Goal: Task Accomplishment & Management: Use online tool/utility

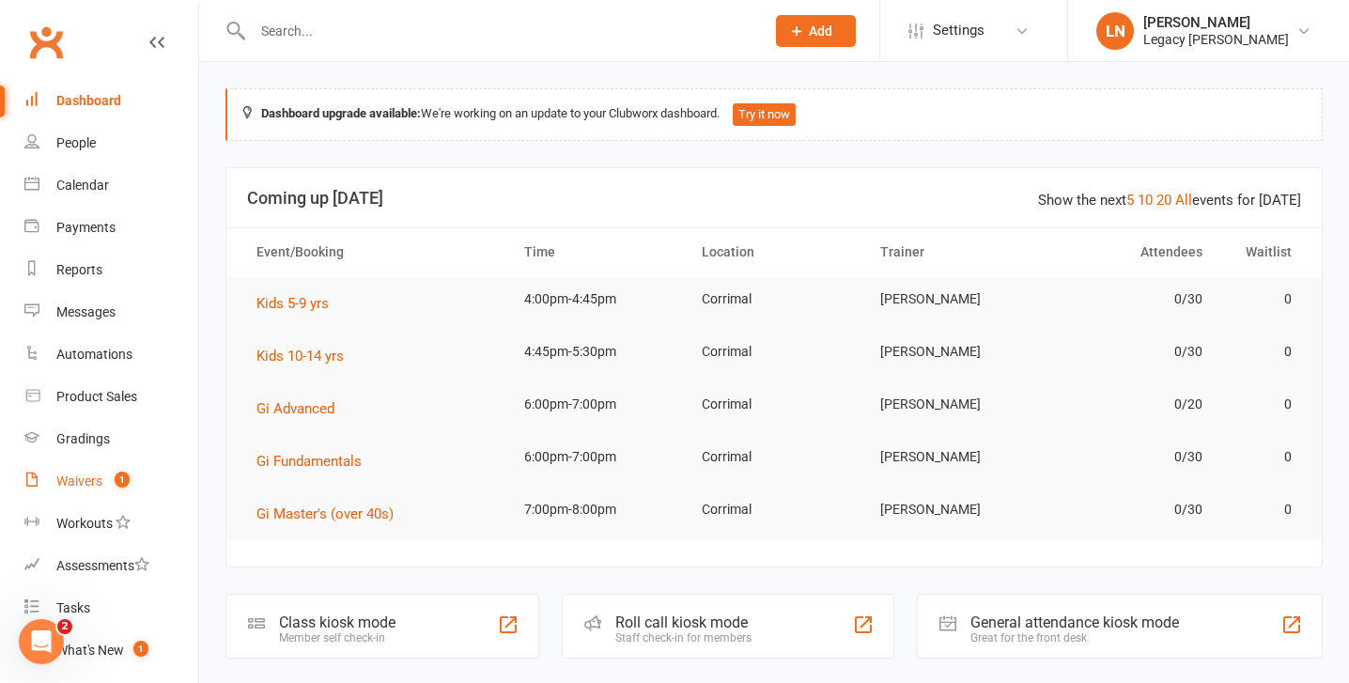
click at [68, 469] on link "Waivers 1" at bounding box center [111, 481] width 174 height 42
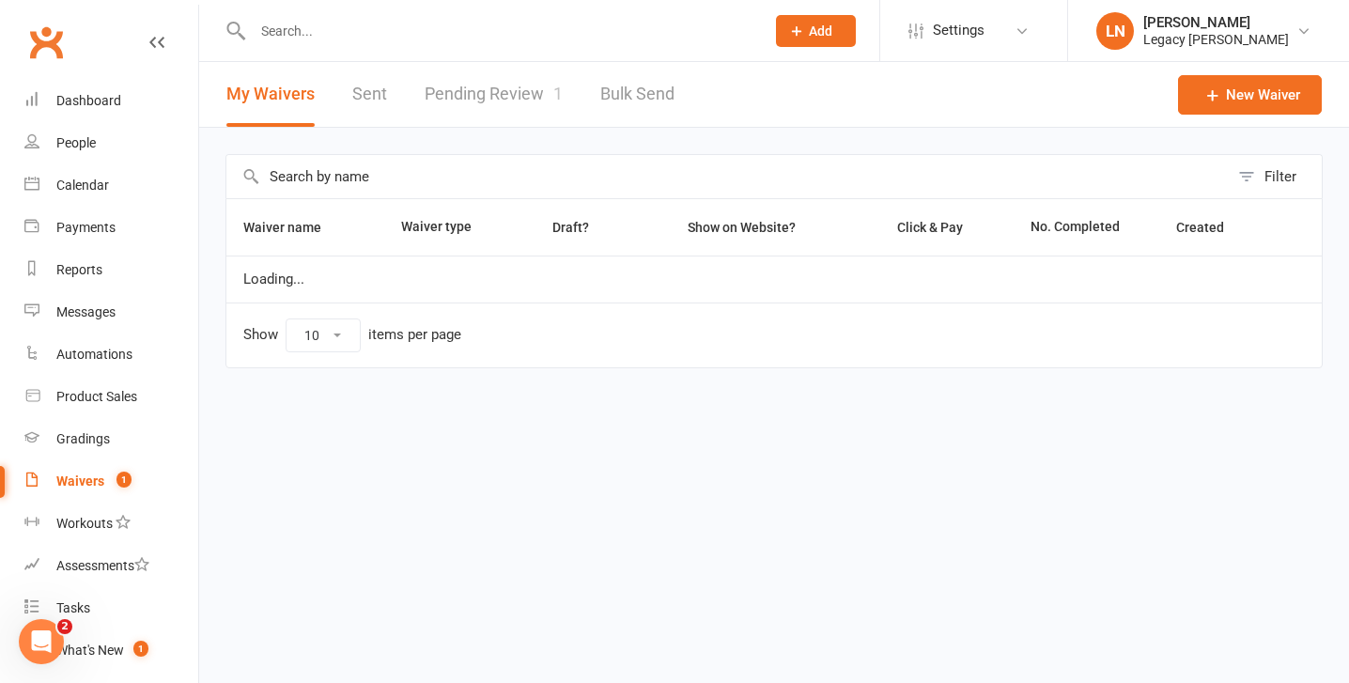
click at [495, 98] on link "Pending Review 1" at bounding box center [494, 94] width 138 height 65
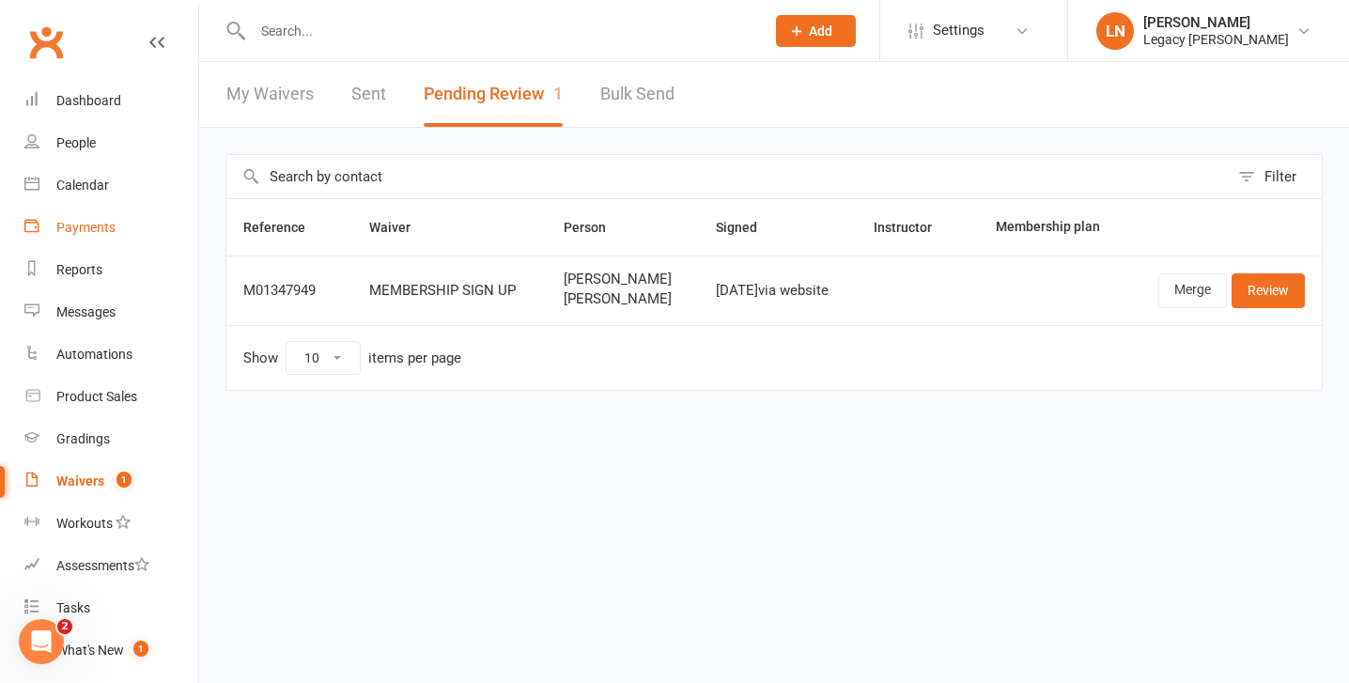
click at [80, 222] on div "Payments" at bounding box center [85, 227] width 59 height 15
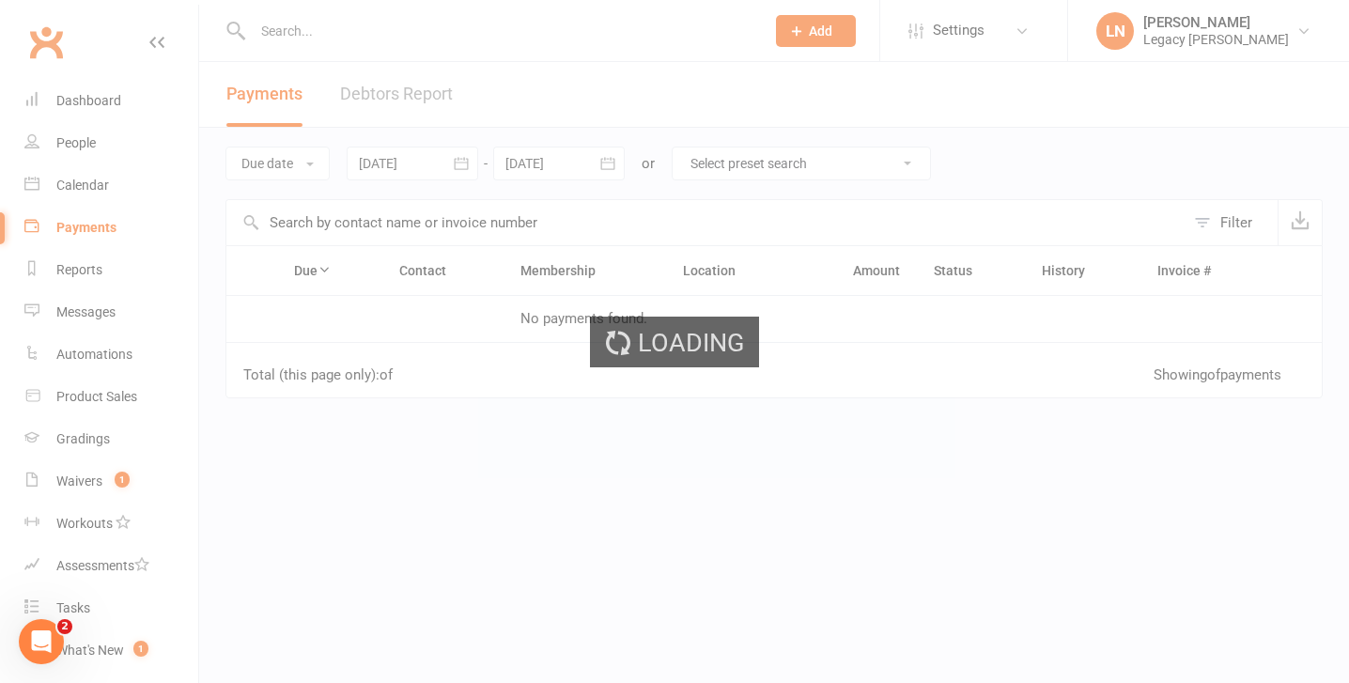
click at [381, 97] on ui-view "Prospect Member Non-attending contact Class / event Appointment Grading event T…" at bounding box center [674, 323] width 1349 height 636
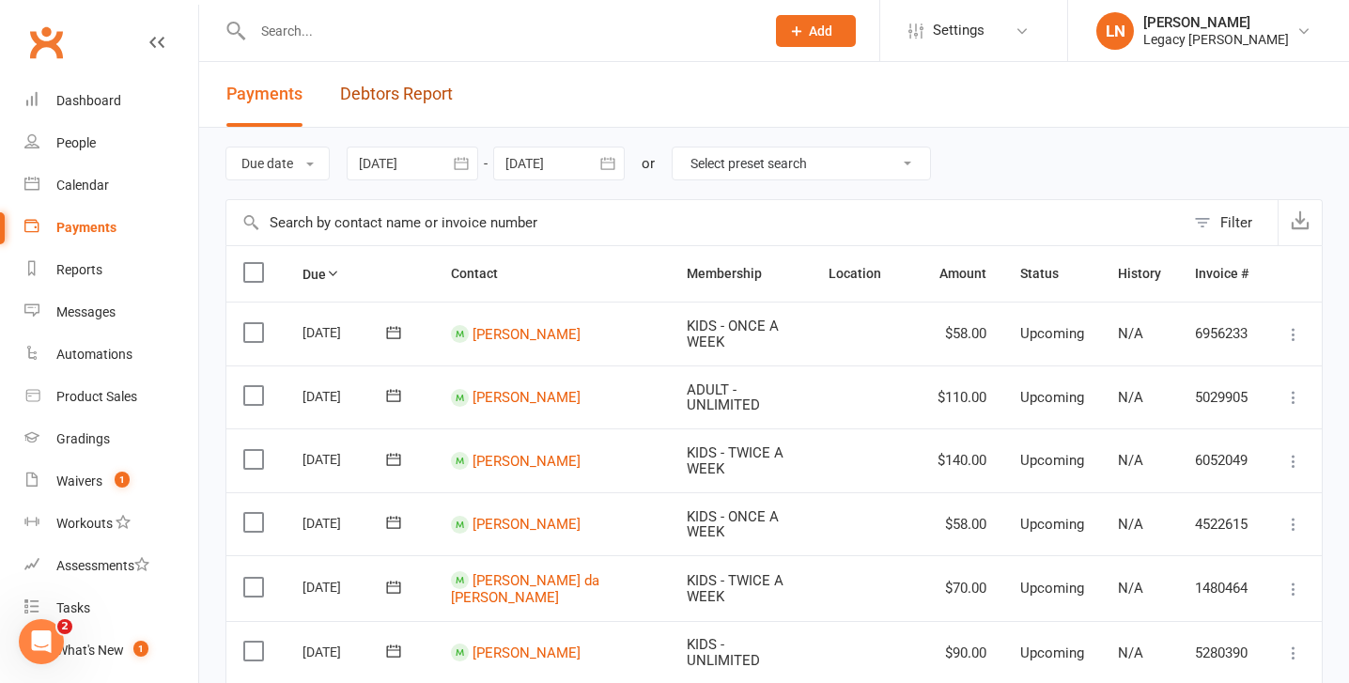
click at [381, 97] on link "Debtors Report" at bounding box center [396, 94] width 113 height 65
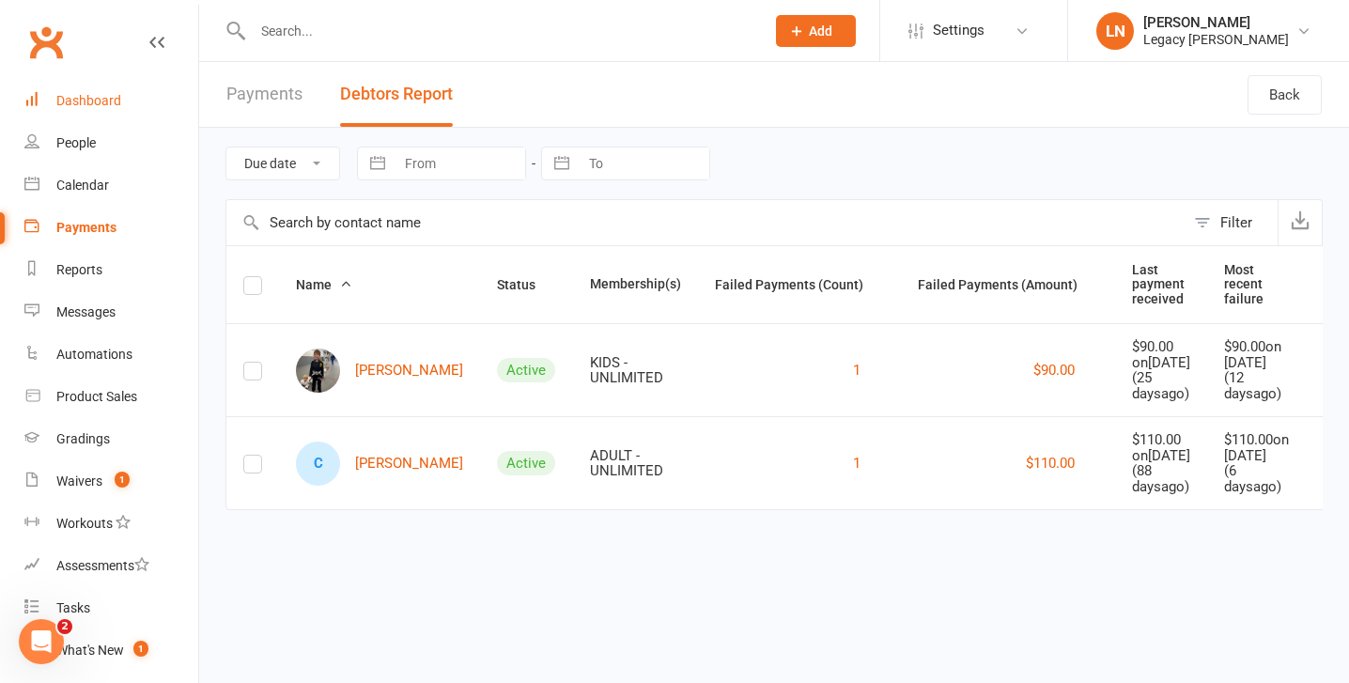
click at [76, 104] on div "Dashboard" at bounding box center [88, 100] width 65 height 15
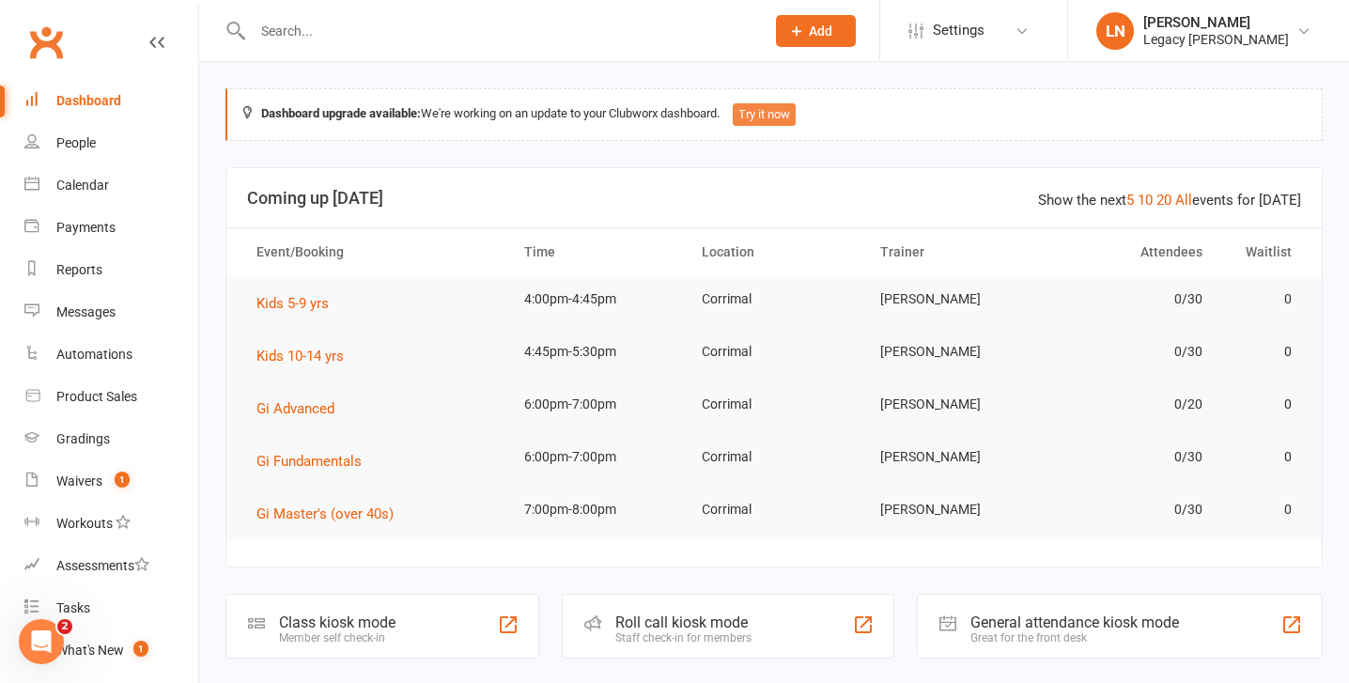
click at [796, 116] on button "Try it now" at bounding box center [764, 114] width 63 height 23
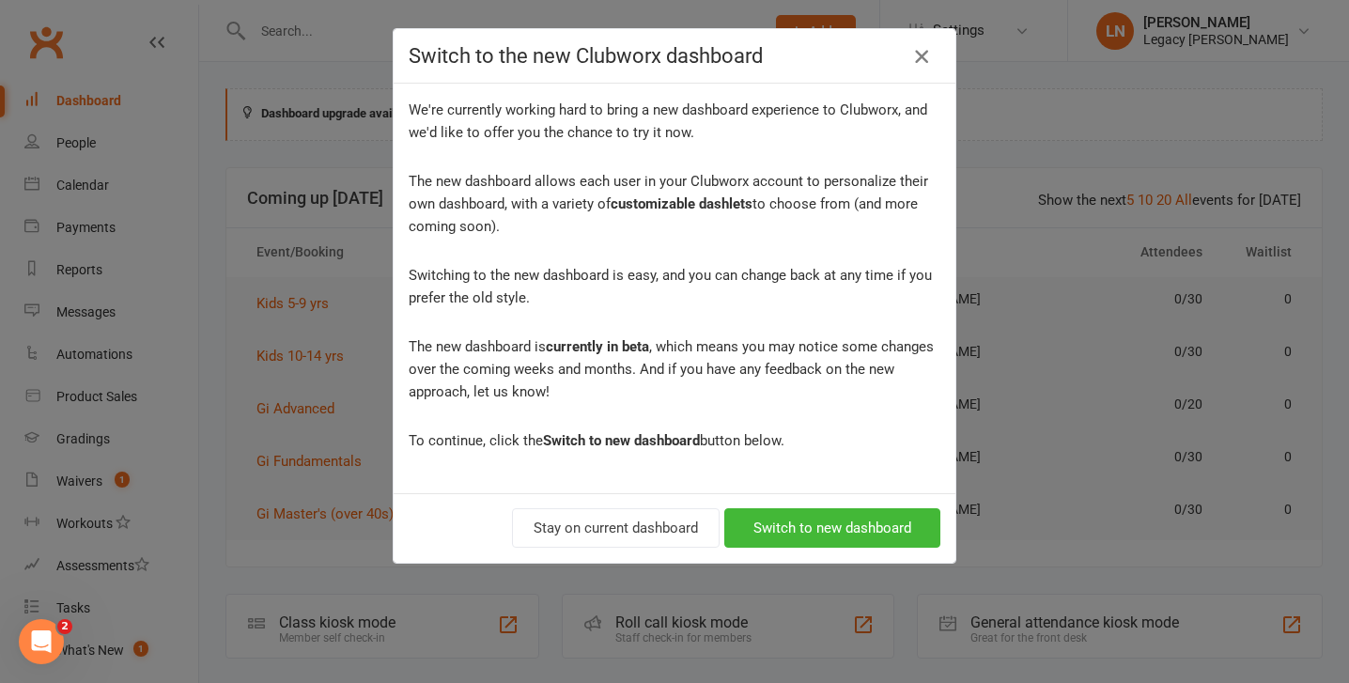
click at [913, 62] on icon "button" at bounding box center [921, 56] width 23 height 23
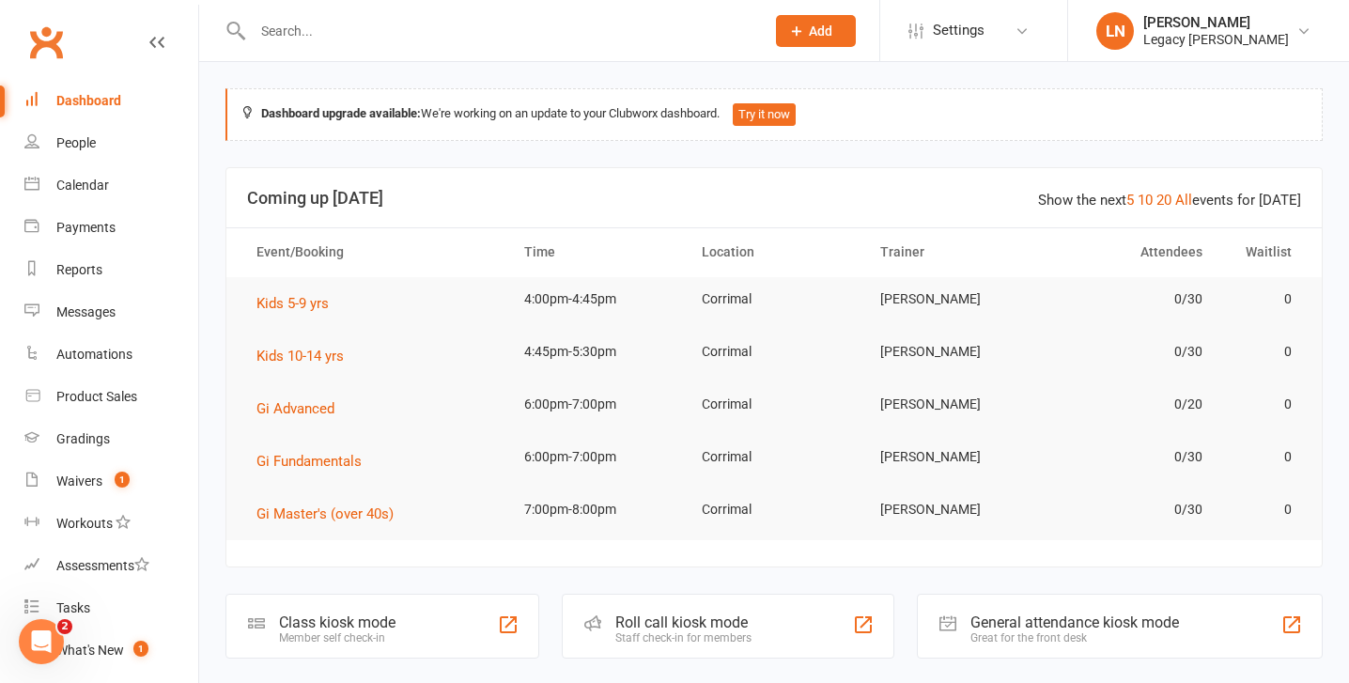
click at [341, 50] on div at bounding box center [488, 30] width 526 height 61
click at [301, 28] on input "text" at bounding box center [499, 31] width 504 height 26
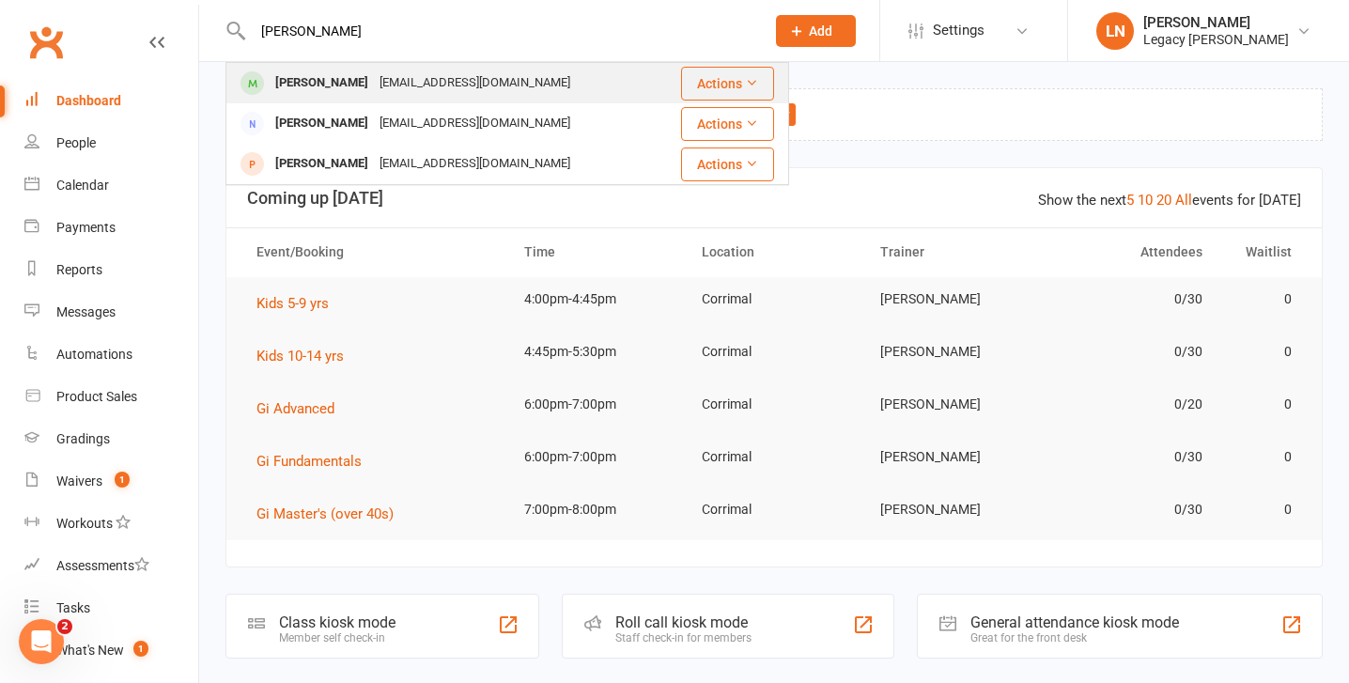
type input "lara"
click at [301, 75] on div "[PERSON_NAME]" at bounding box center [322, 83] width 104 height 27
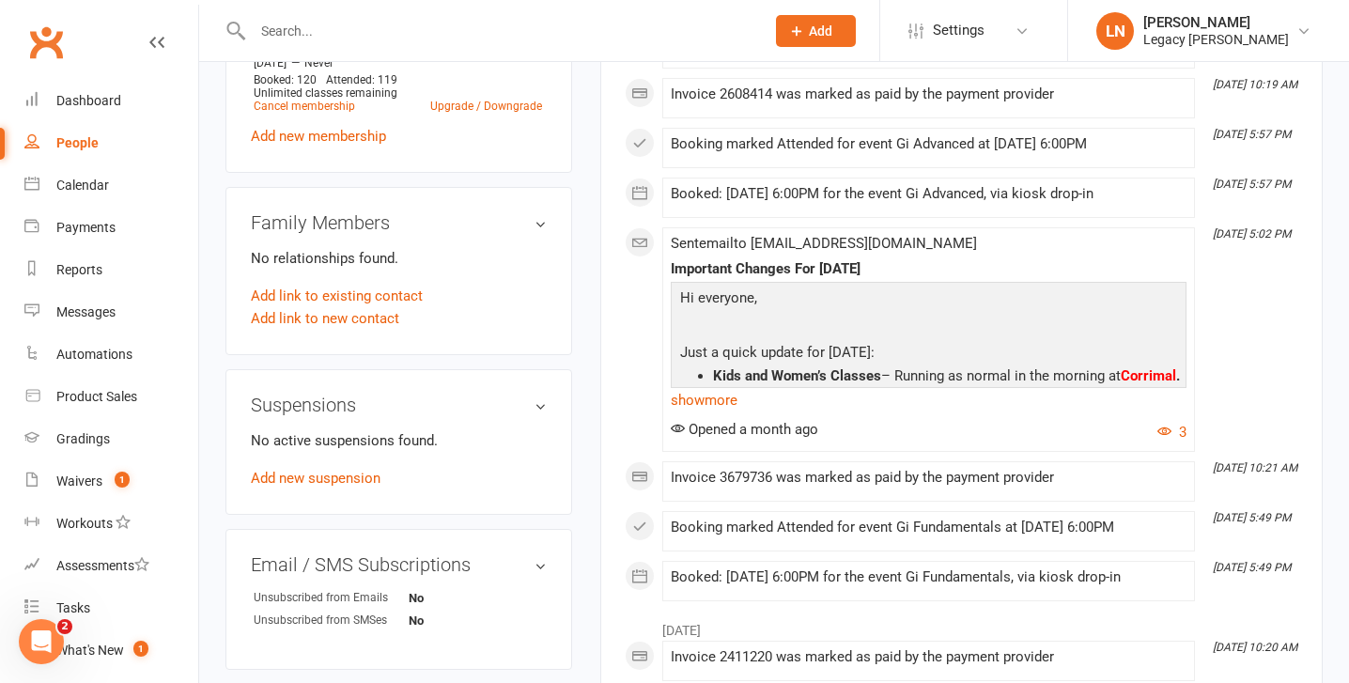
scroll to position [876, 0]
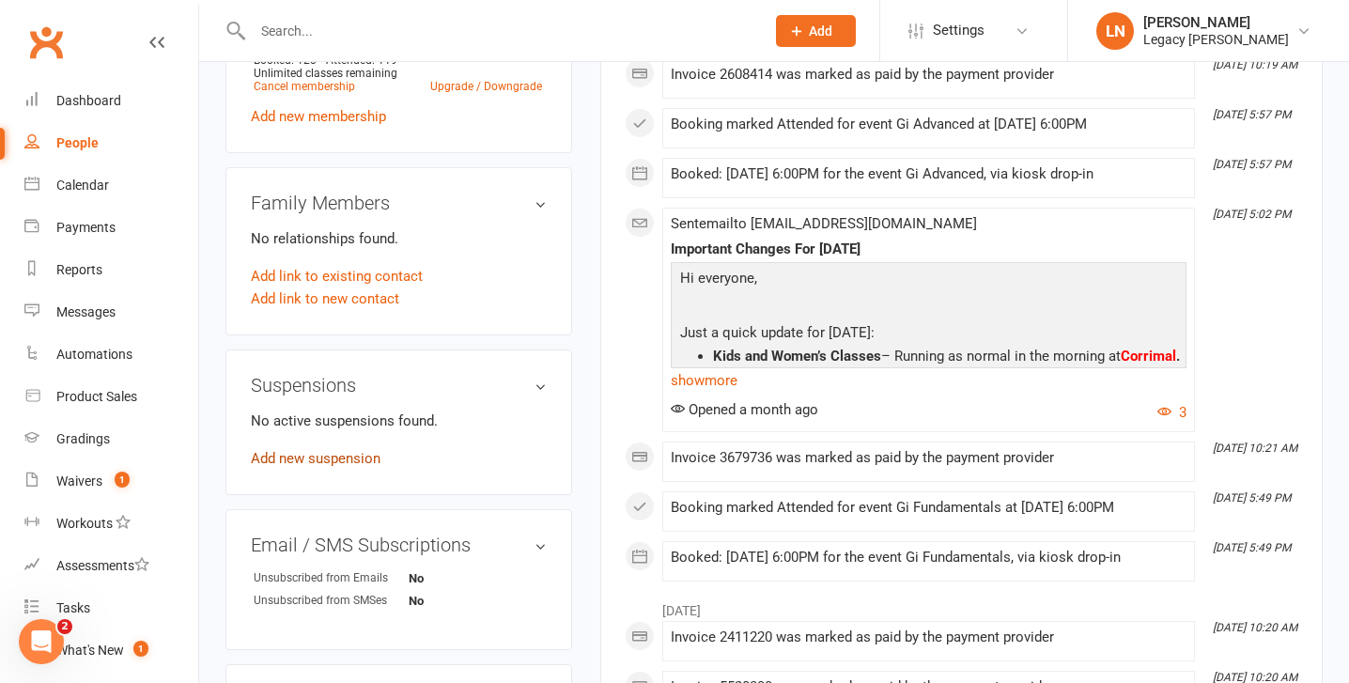
click at [328, 450] on link "Add new suspension" at bounding box center [316, 458] width 130 height 17
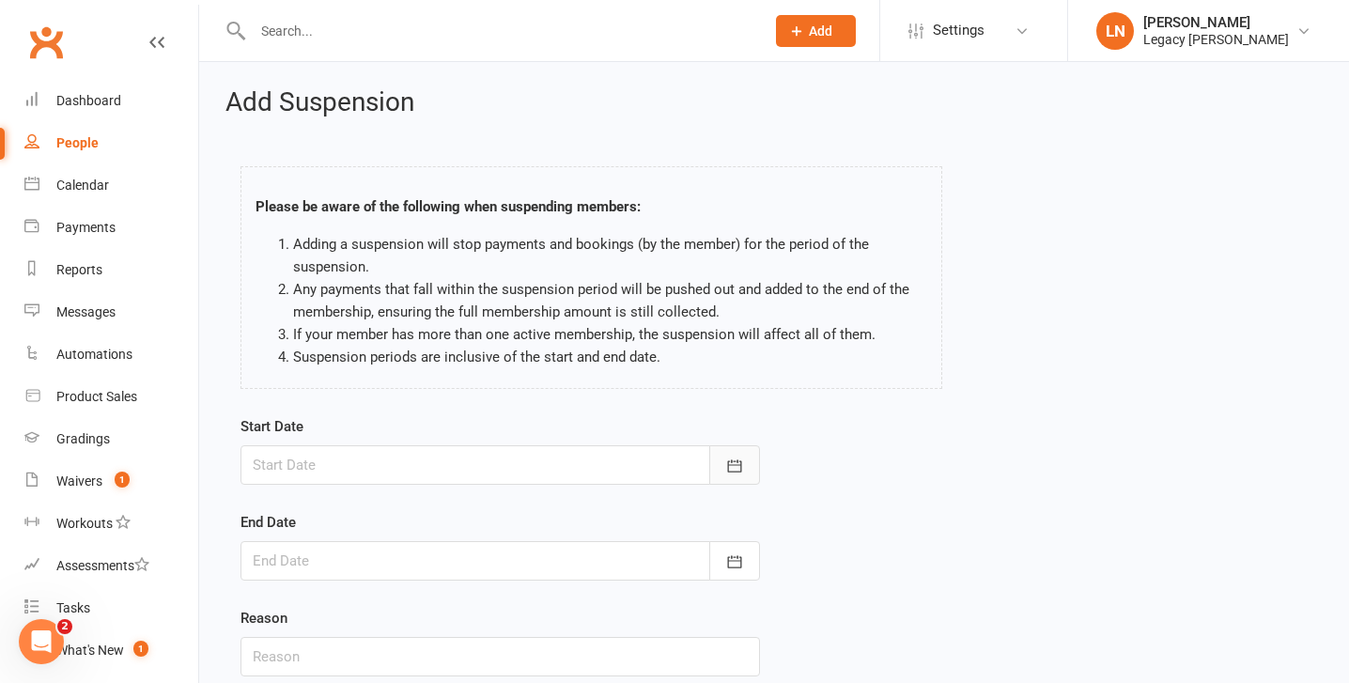
click at [731, 474] on icon "button" at bounding box center [734, 465] width 19 height 19
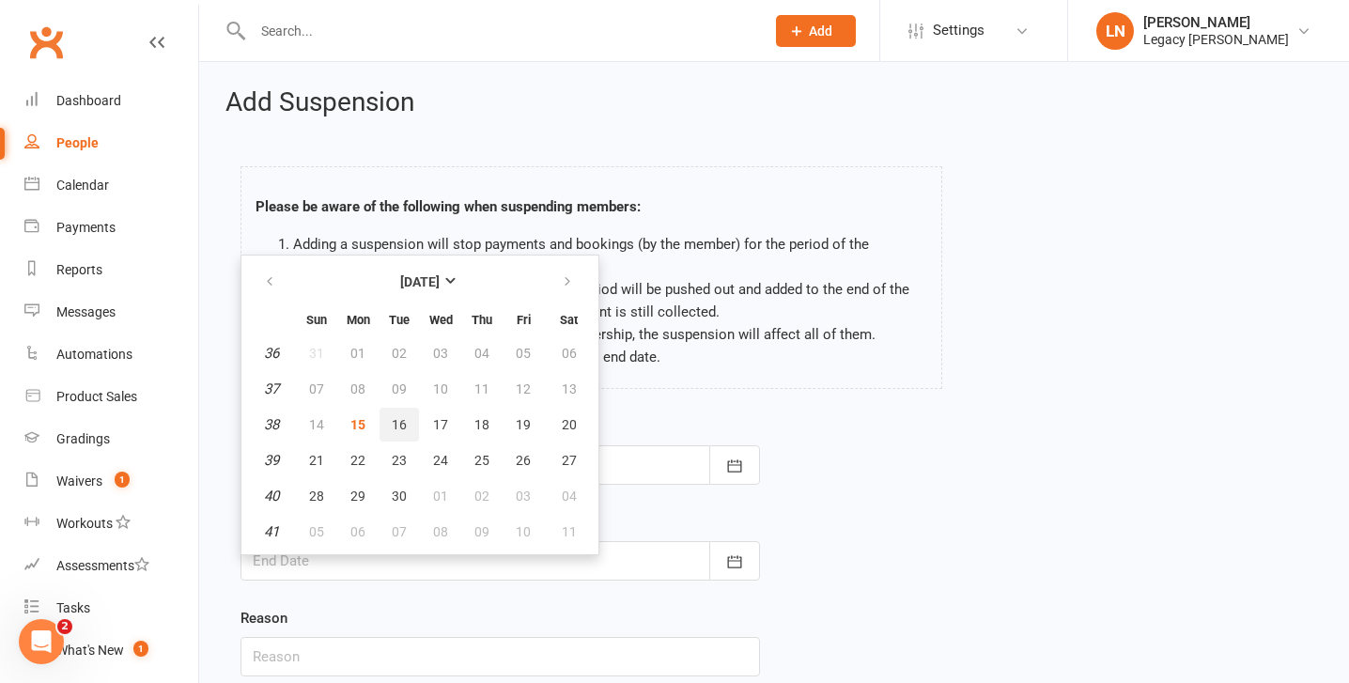
click at [402, 419] on span "16" at bounding box center [399, 424] width 15 height 15
type input "[DATE]"
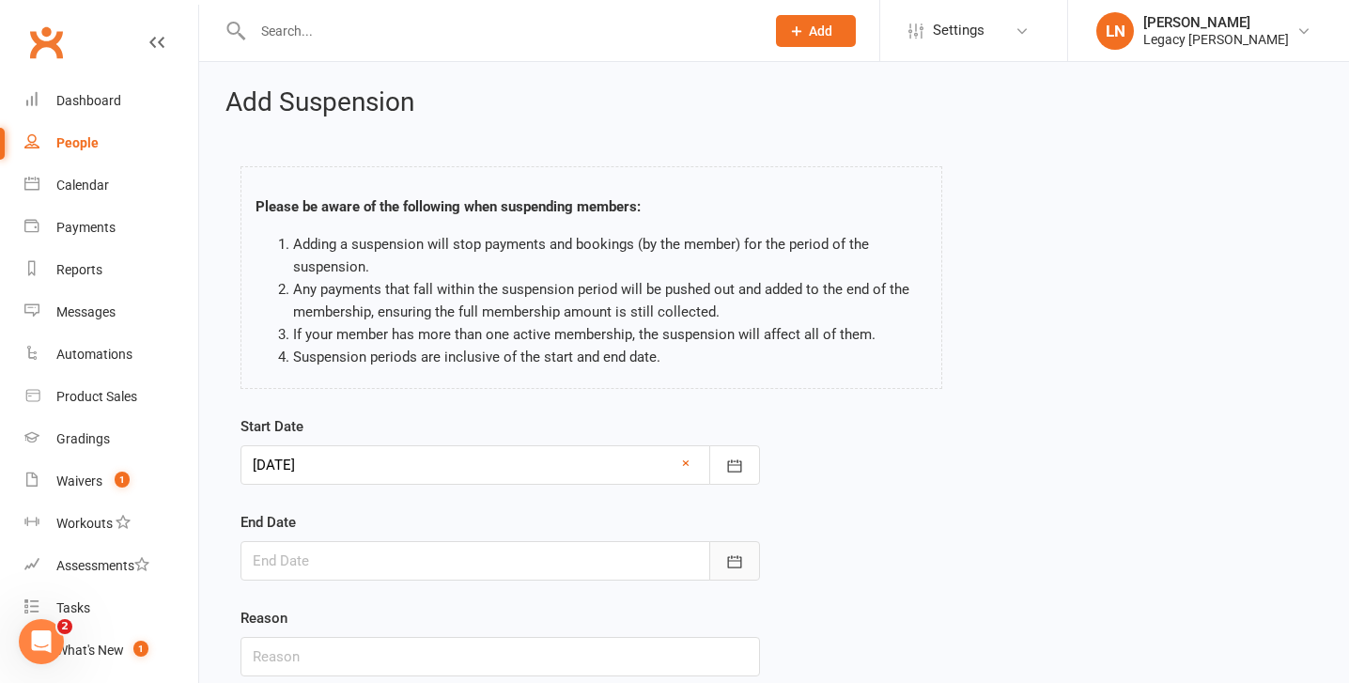
click at [716, 557] on button "button" at bounding box center [734, 560] width 51 height 39
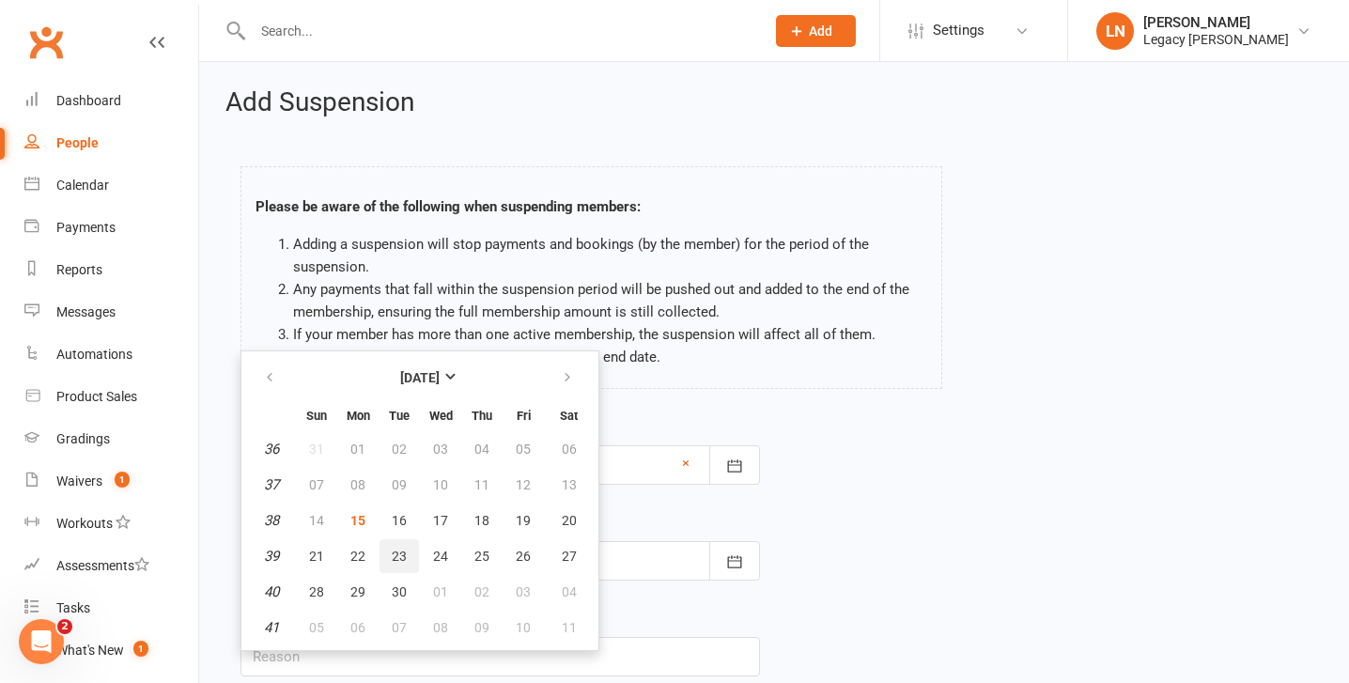
click at [393, 557] on span "23" at bounding box center [399, 556] width 15 height 15
type input "23 Sep 2025"
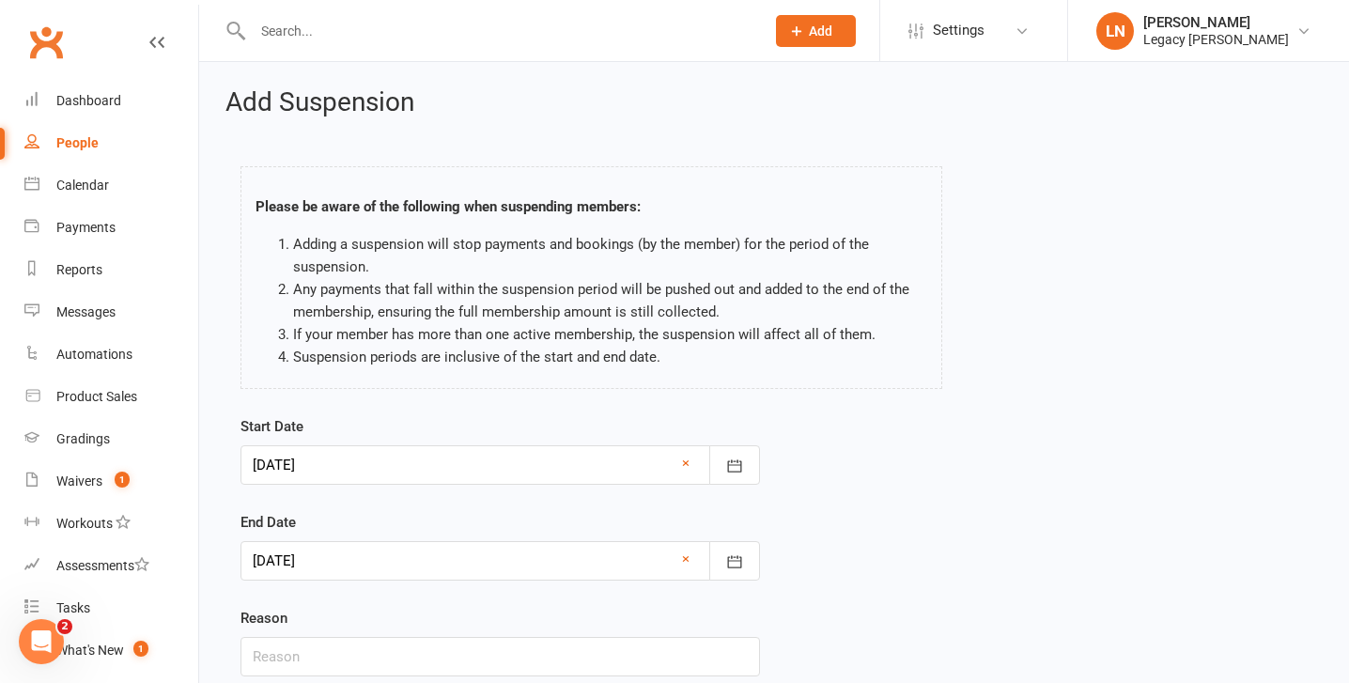
scroll to position [143, 0]
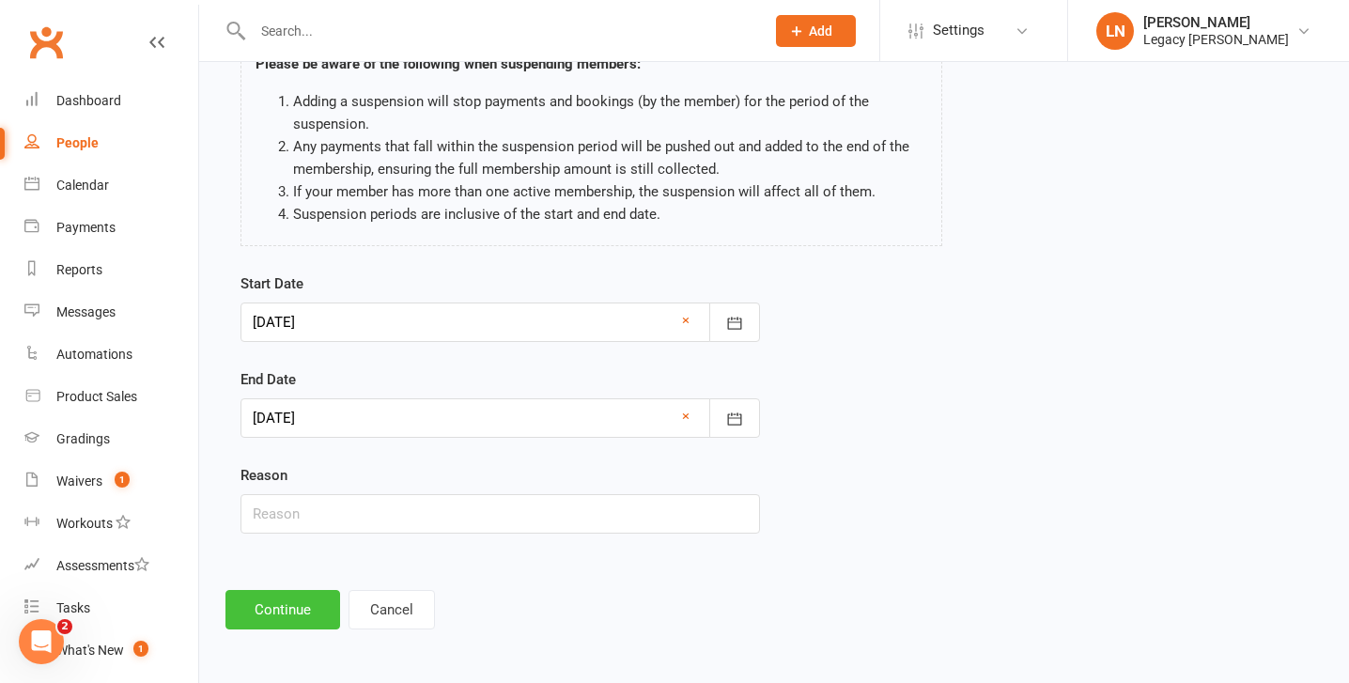
click at [276, 606] on button "Continue" at bounding box center [282, 609] width 115 height 39
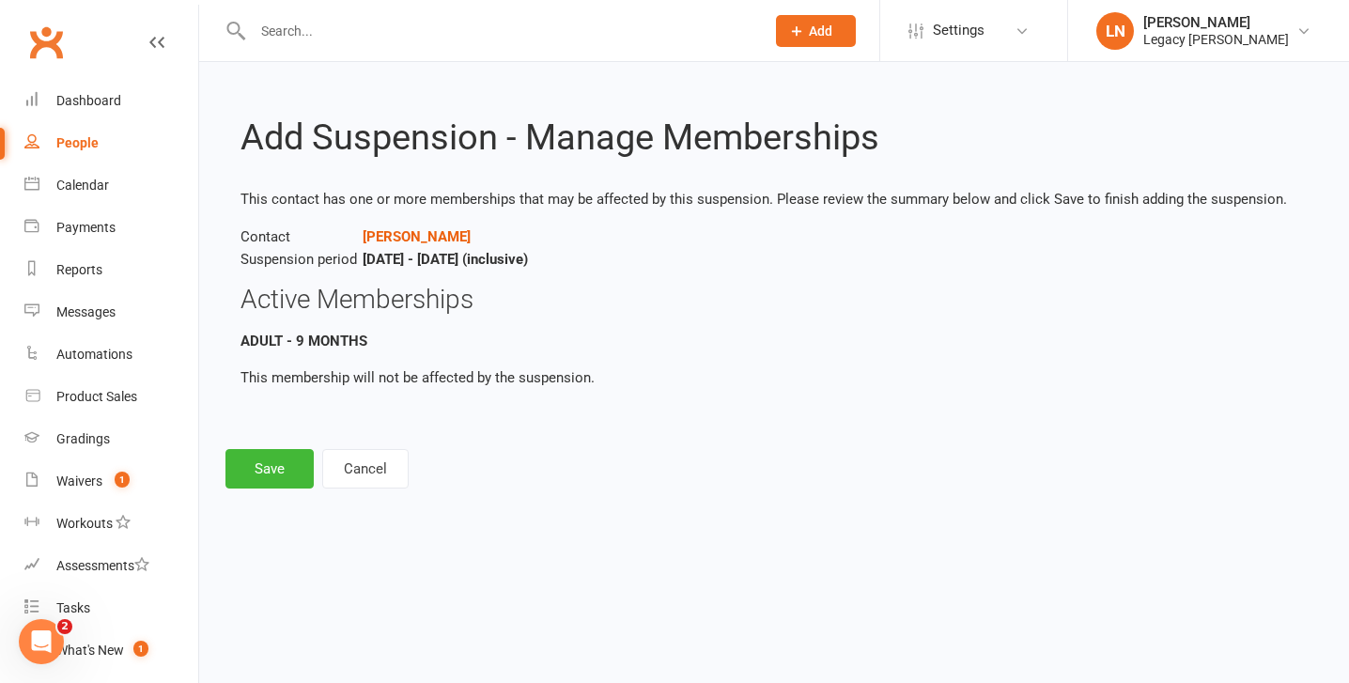
scroll to position [0, 0]
click at [368, 473] on button "Cancel" at bounding box center [365, 468] width 86 height 39
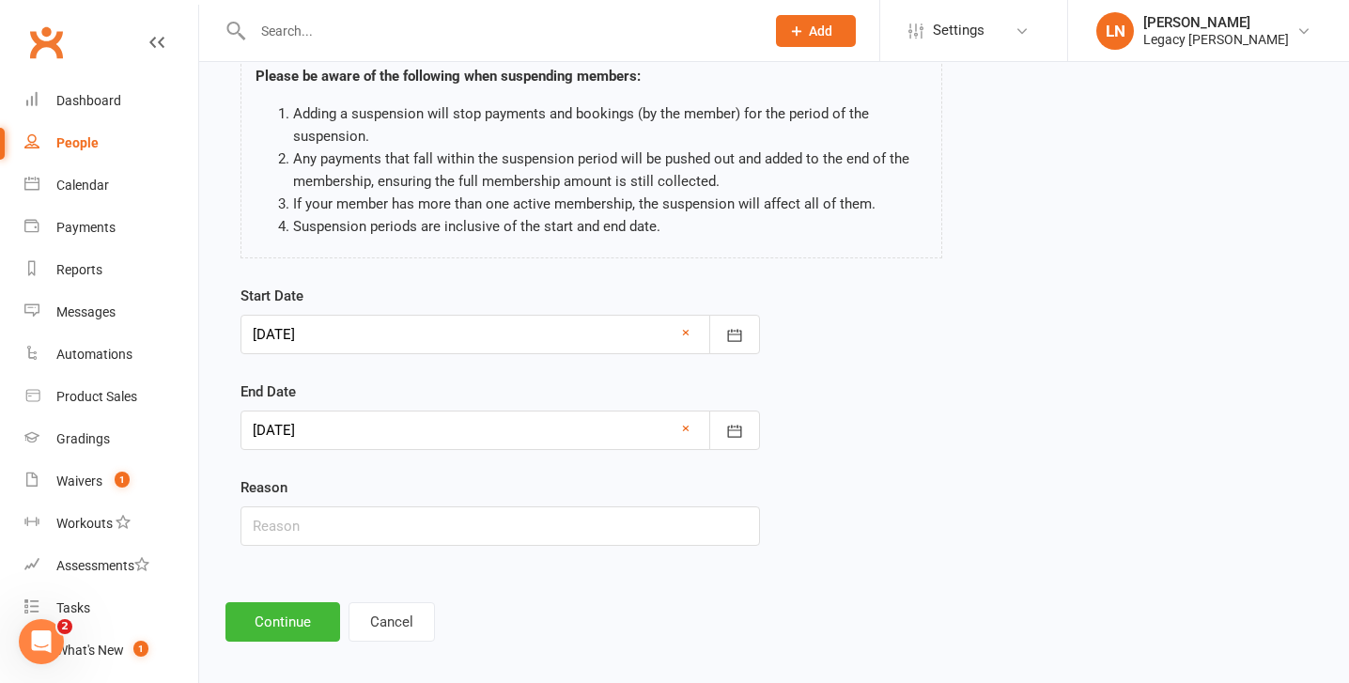
scroll to position [143, 0]
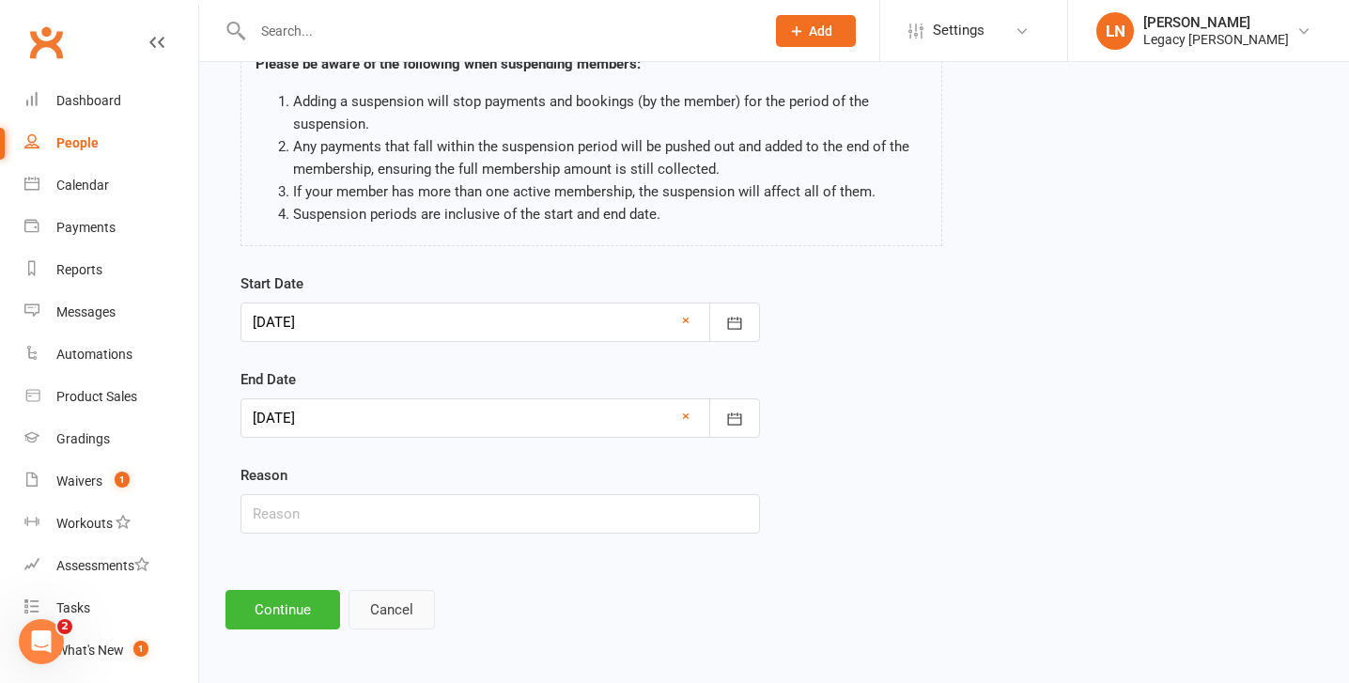
click at [377, 592] on button "Cancel" at bounding box center [391, 609] width 86 height 39
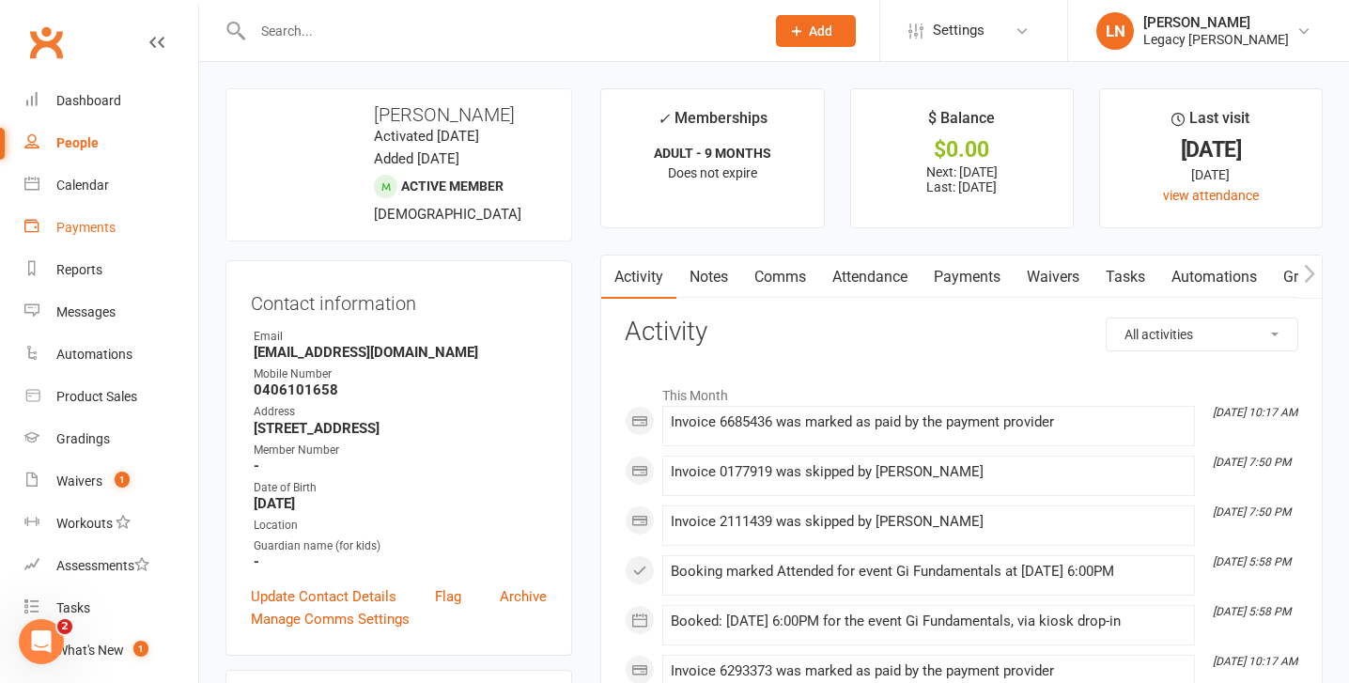
click at [112, 223] on div "Payments" at bounding box center [85, 227] width 59 height 15
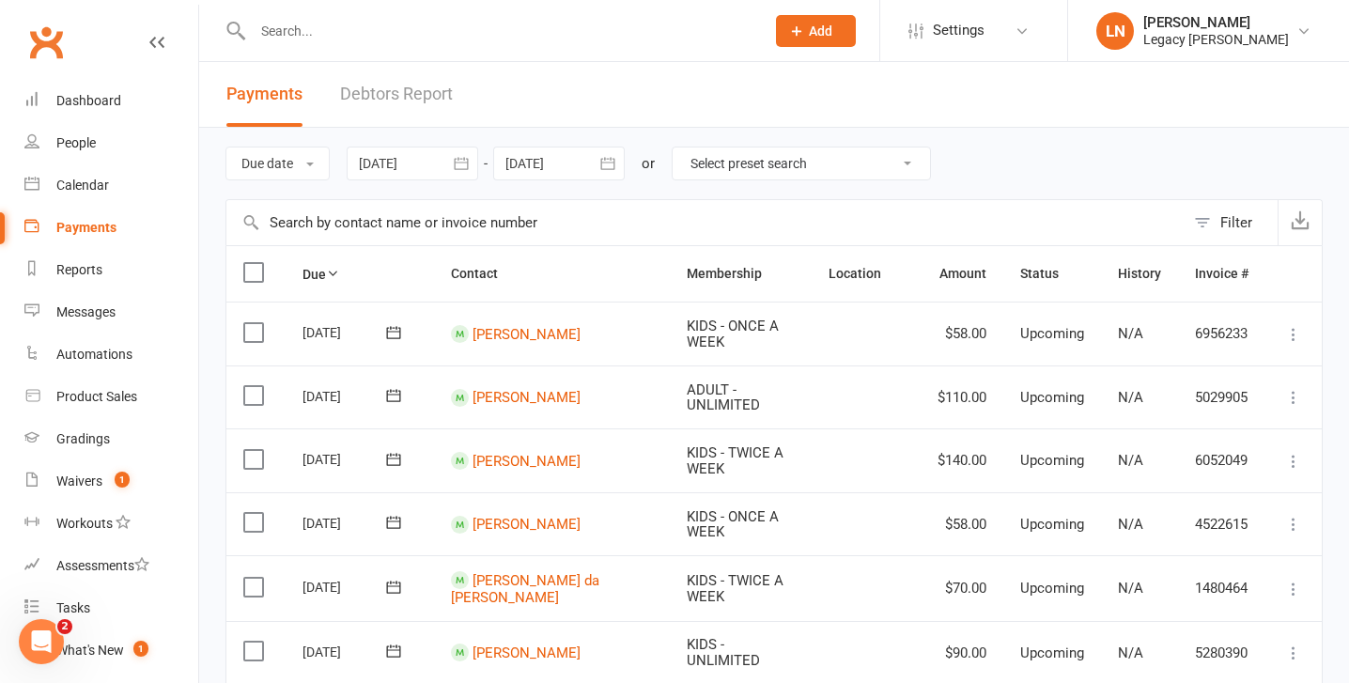
click at [388, 85] on link "Debtors Report" at bounding box center [396, 94] width 113 height 65
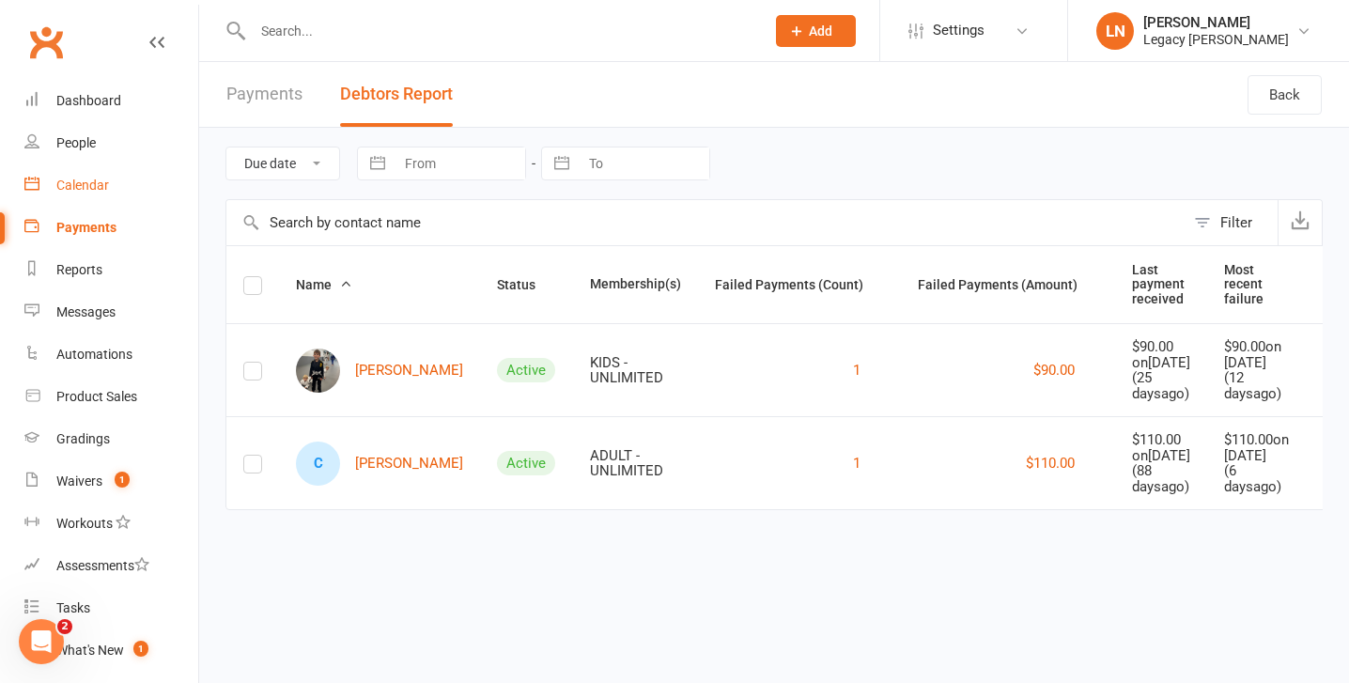
click at [66, 194] on link "Calendar" at bounding box center [111, 185] width 174 height 42
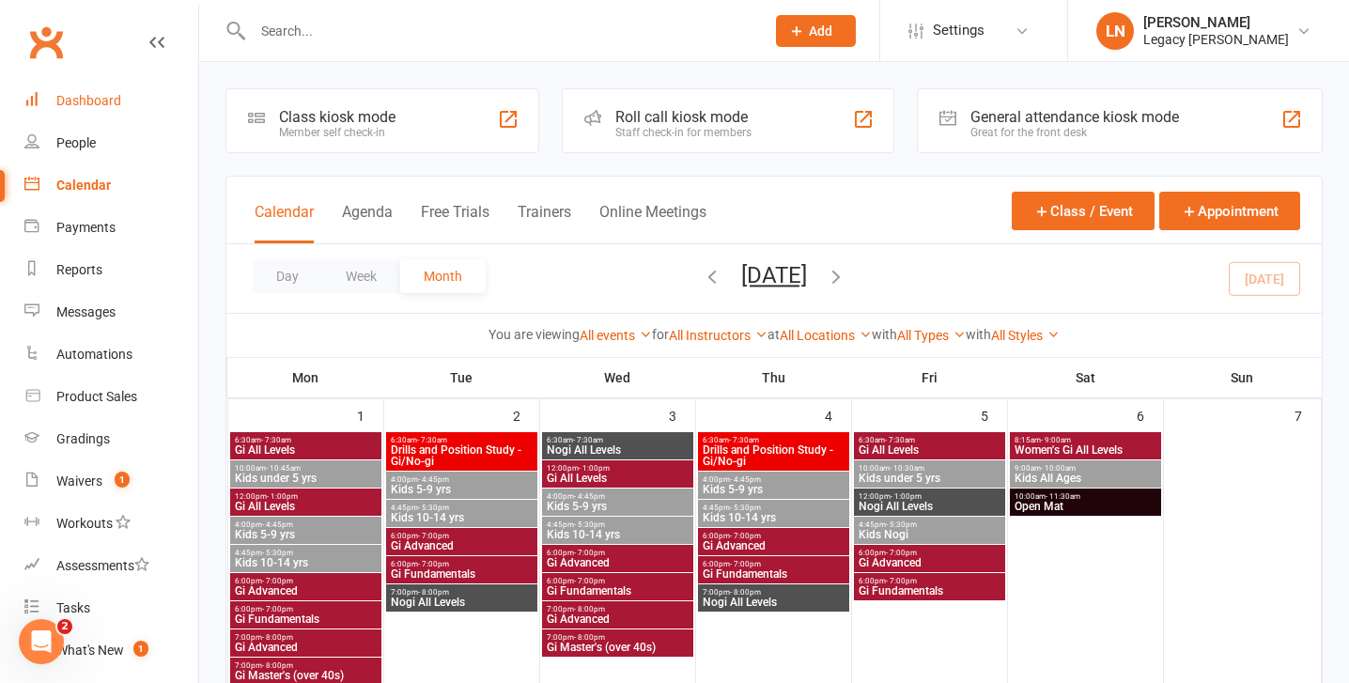
click at [67, 120] on link "Dashboard" at bounding box center [111, 101] width 174 height 42
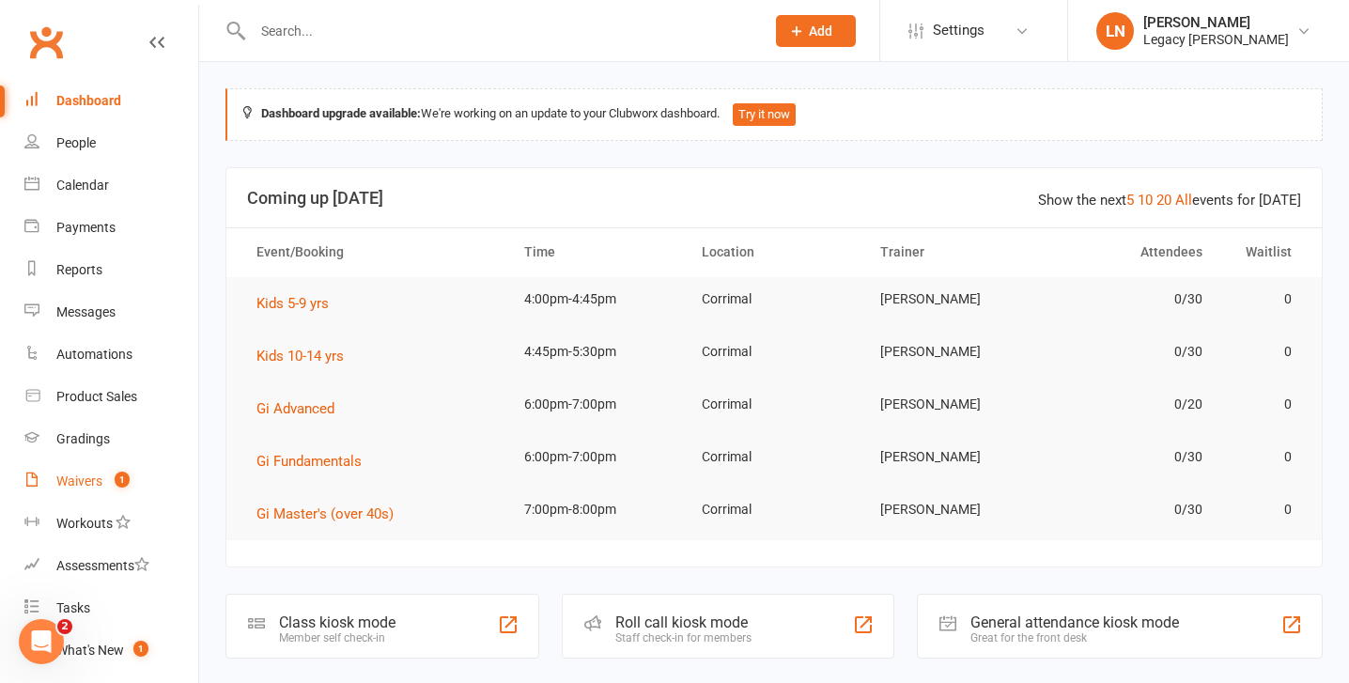
scroll to position [221, 0]
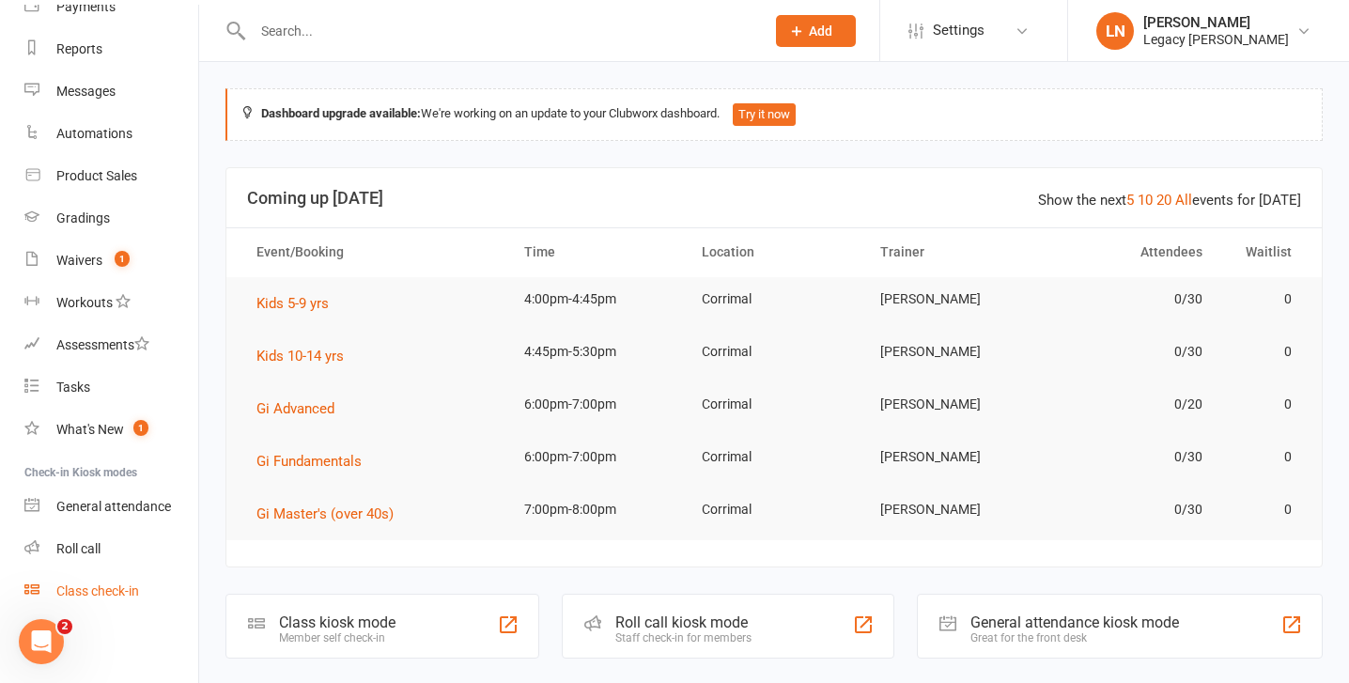
click at [111, 597] on div "Class check-in" at bounding box center [97, 590] width 83 height 15
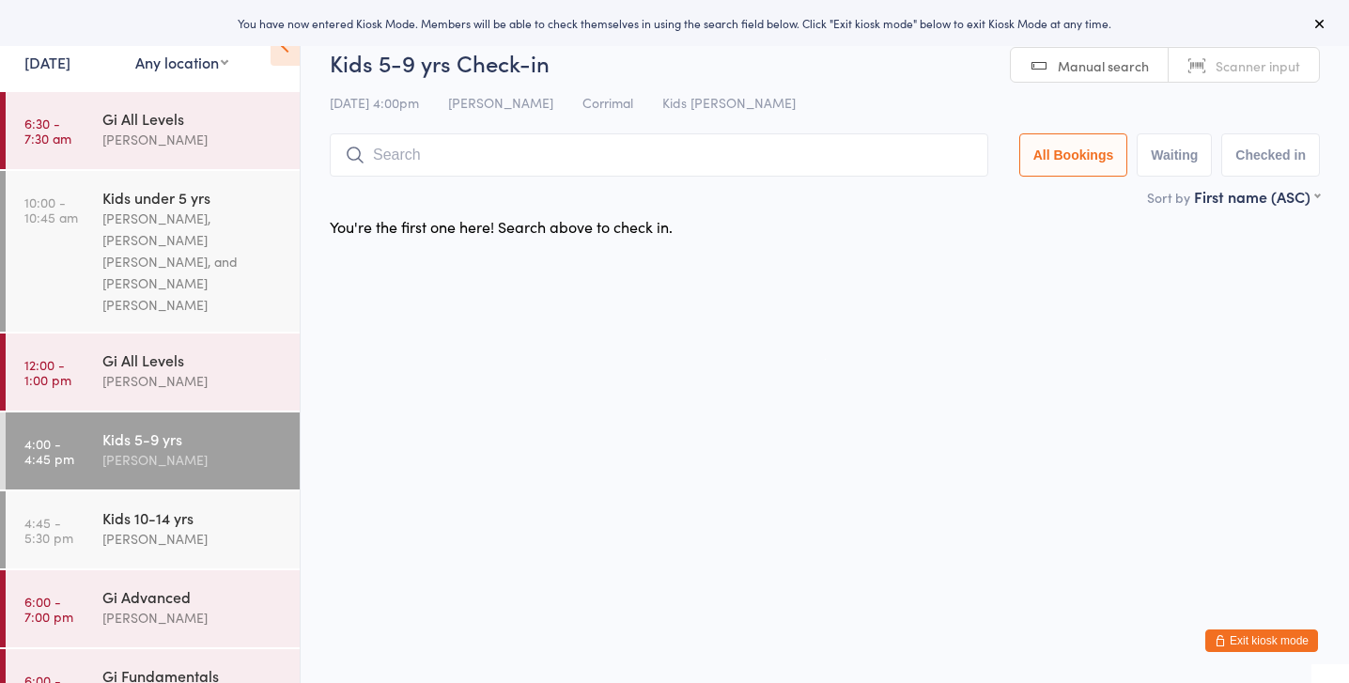
click at [427, 157] on input "search" at bounding box center [659, 154] width 658 height 43
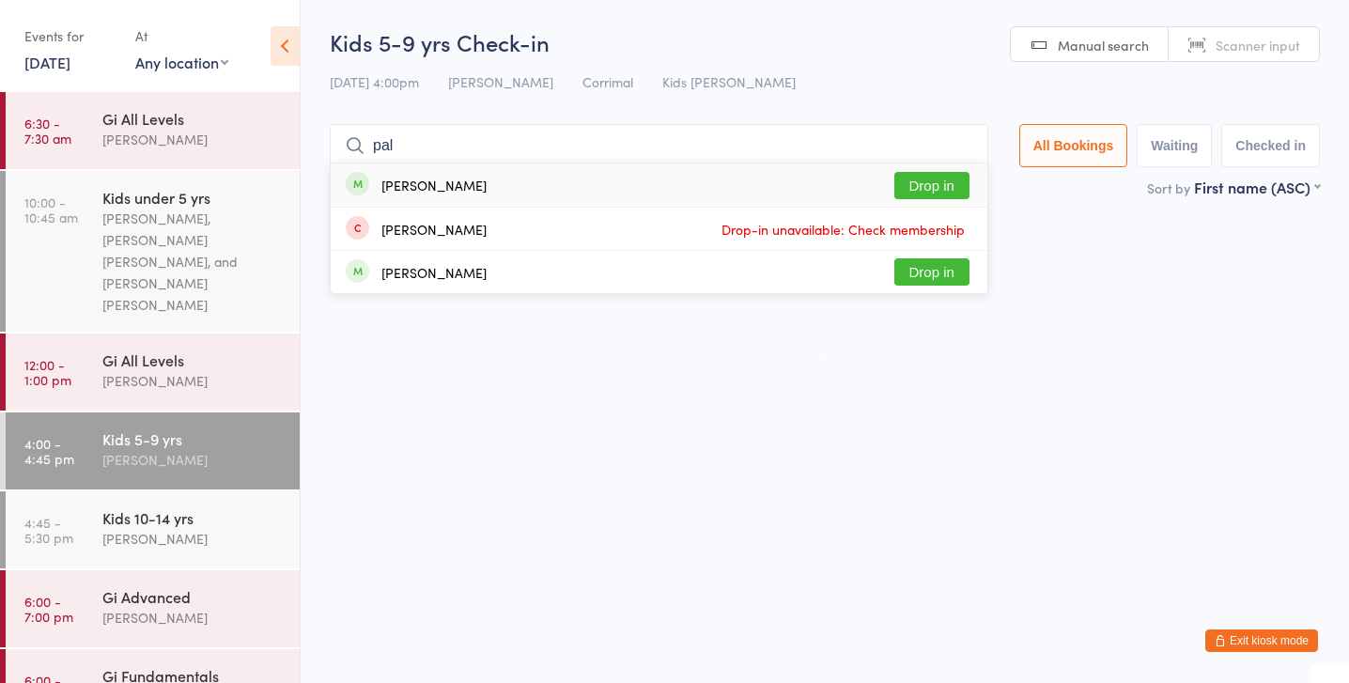
type input "pal"
click at [924, 187] on button "Drop in" at bounding box center [931, 185] width 75 height 27
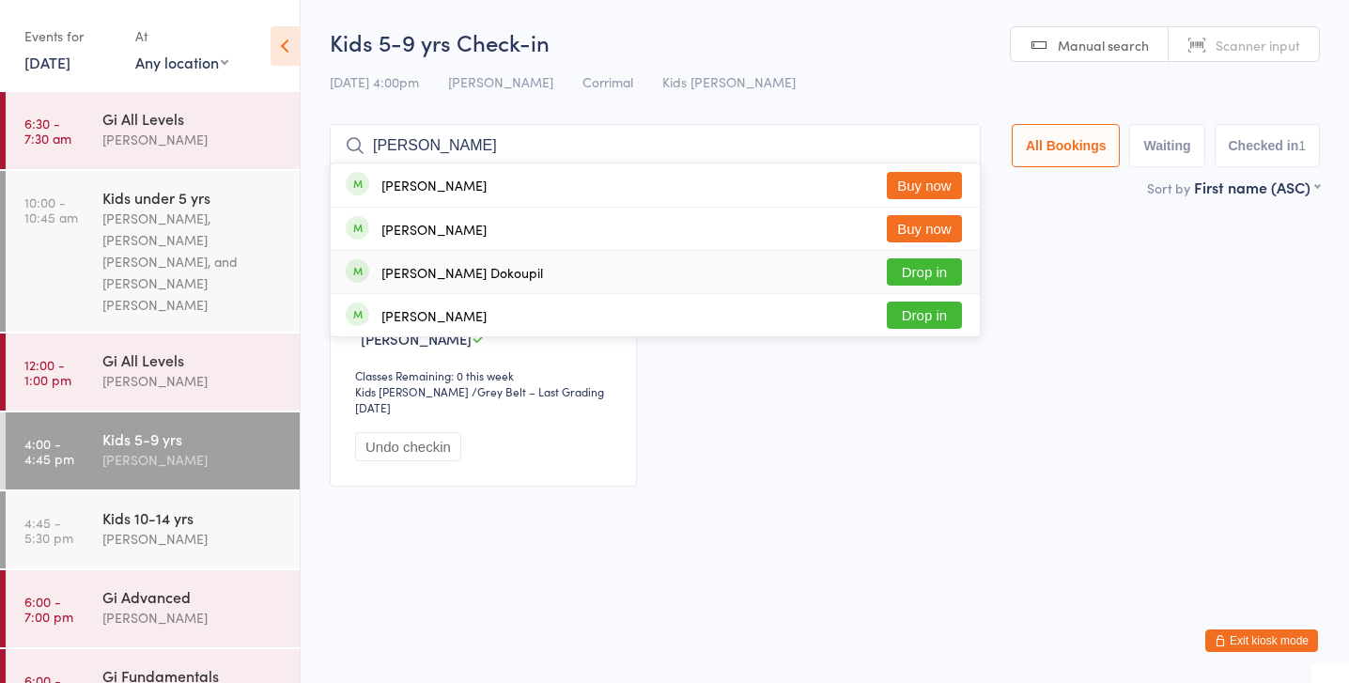
type input "lucas"
click at [915, 273] on button "Drop in" at bounding box center [924, 271] width 75 height 27
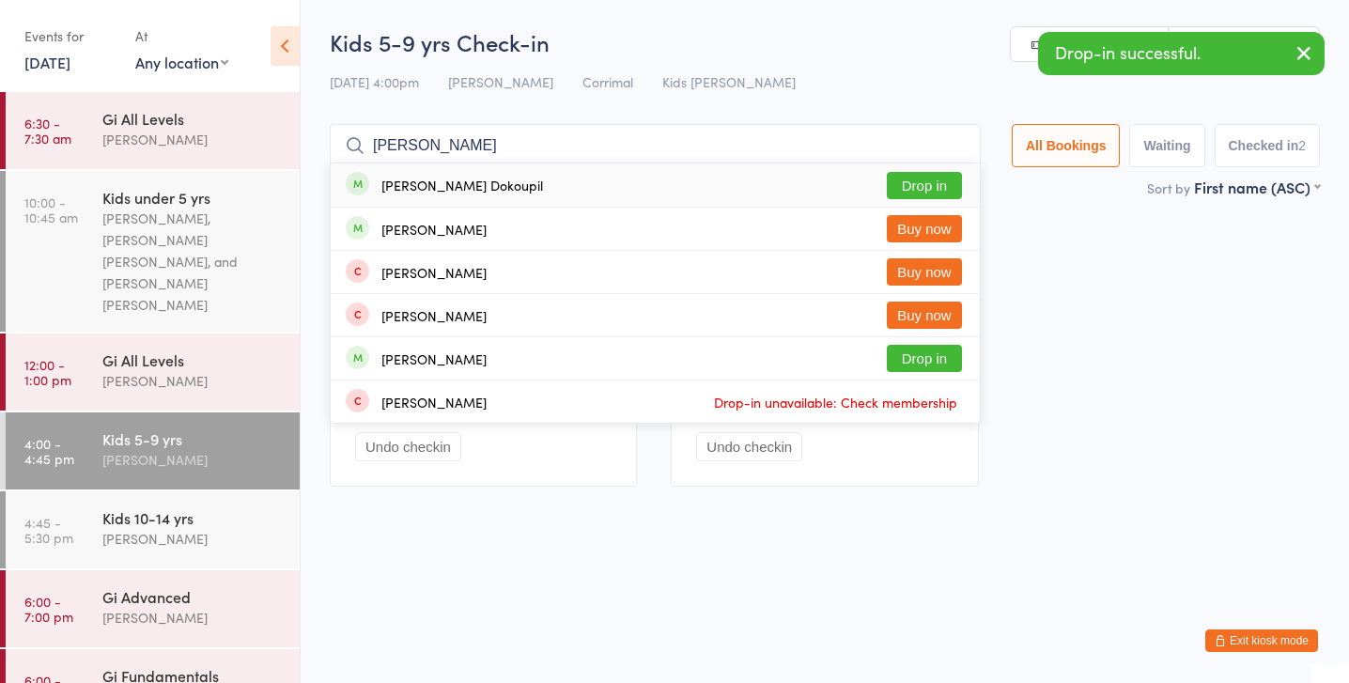
type input "david"
click at [935, 186] on button "Drop in" at bounding box center [924, 185] width 75 height 27
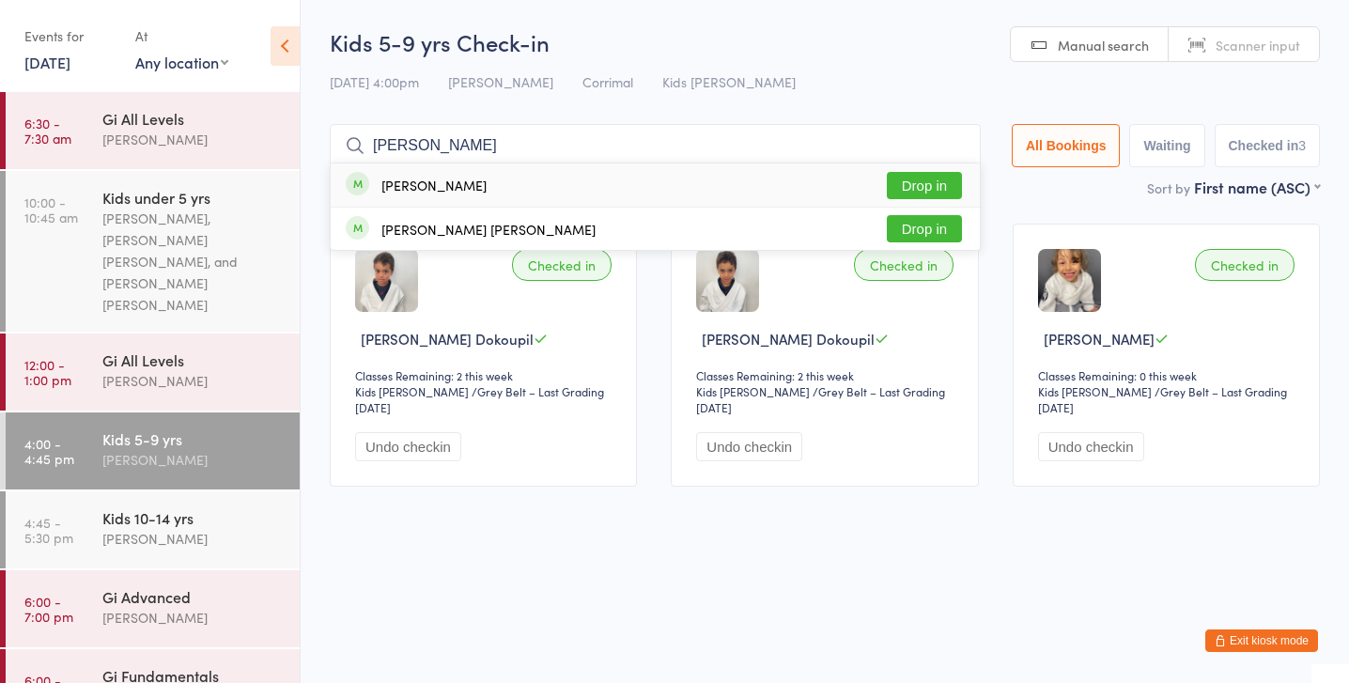
type input "flynn"
click at [929, 184] on button "Drop in" at bounding box center [924, 185] width 75 height 27
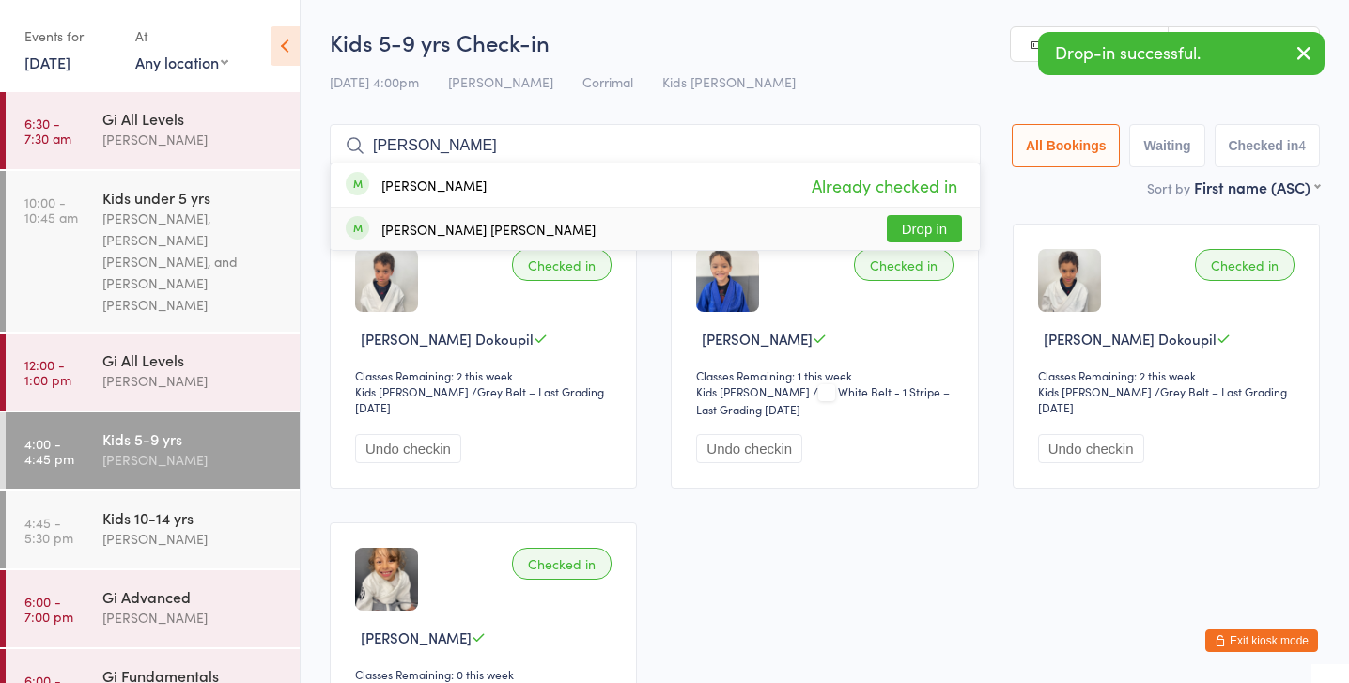
type input "flynn"
click at [919, 222] on button "Drop in" at bounding box center [924, 228] width 75 height 27
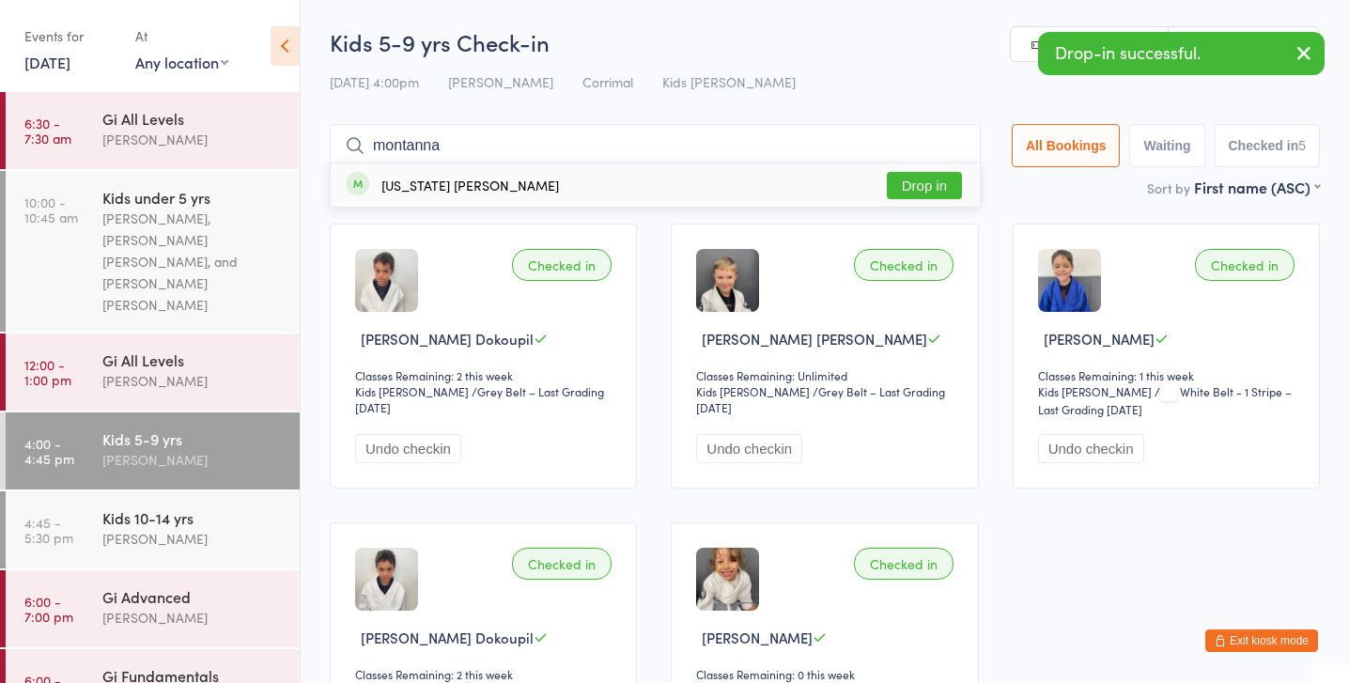
type input "montanna"
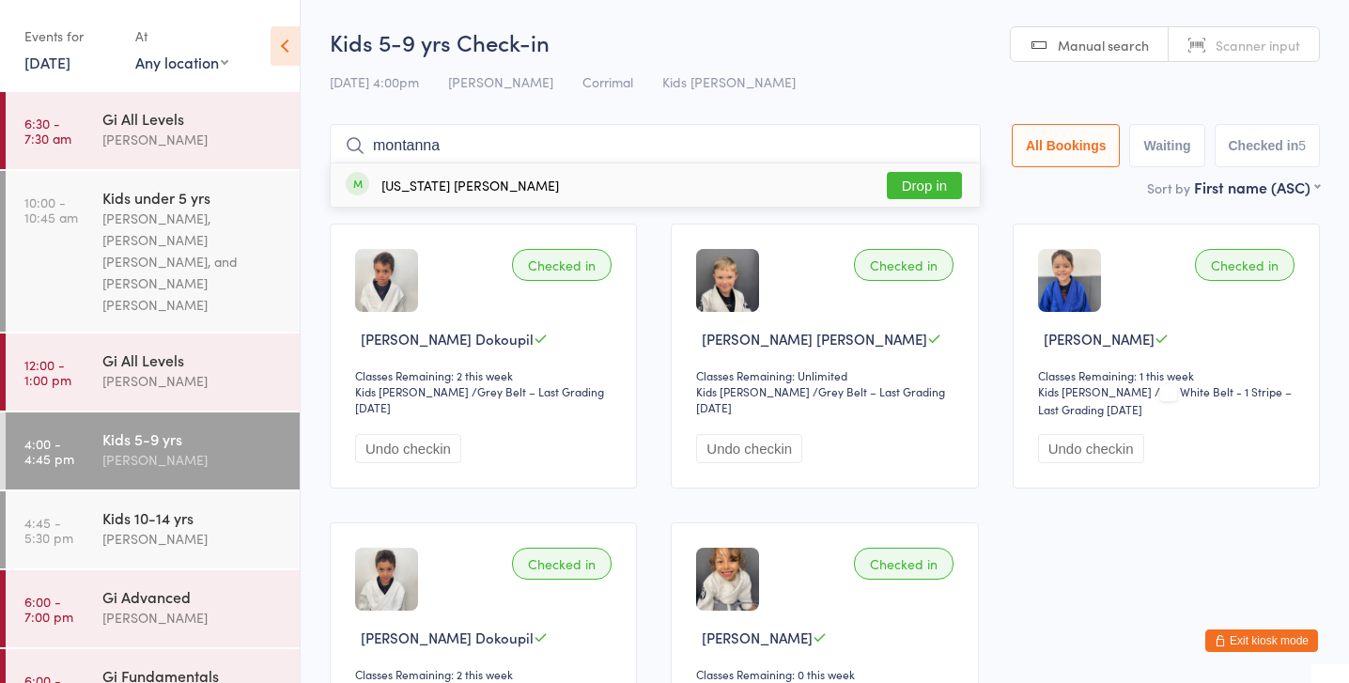
click at [904, 180] on button "Drop in" at bounding box center [924, 185] width 75 height 27
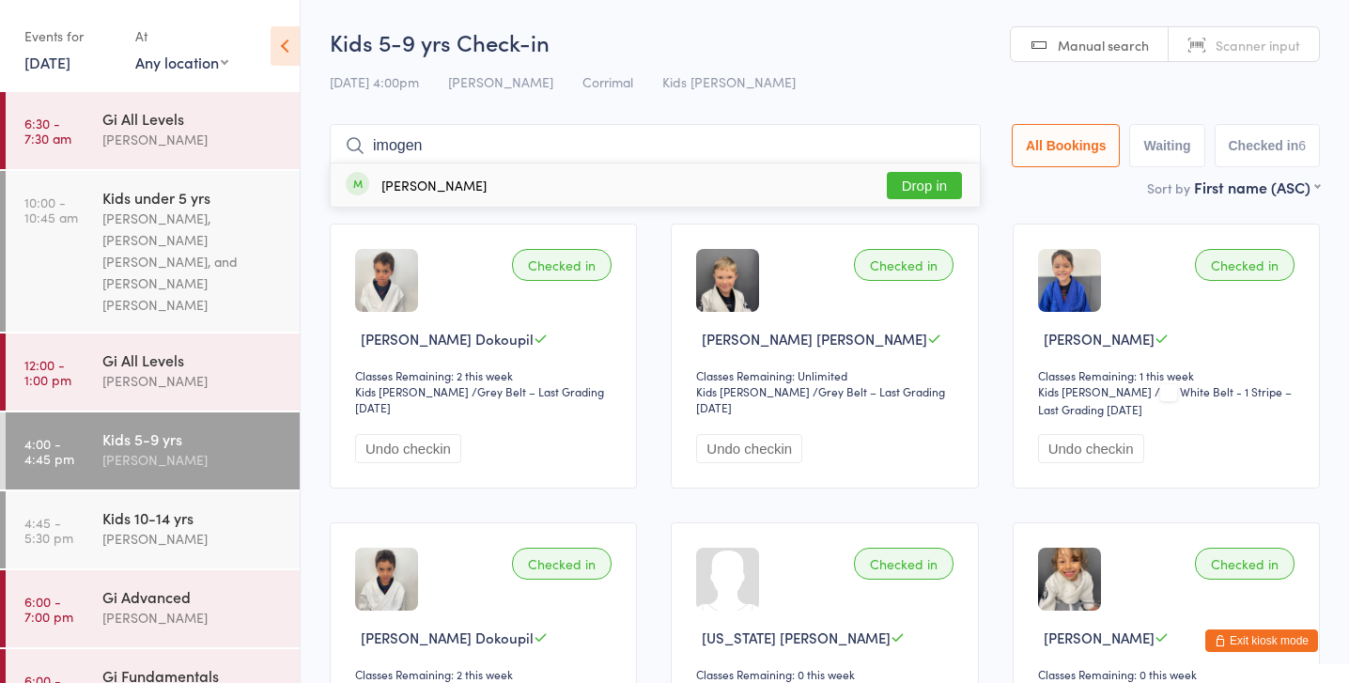
type input "imogen"
click at [913, 185] on button "Drop in" at bounding box center [924, 185] width 75 height 27
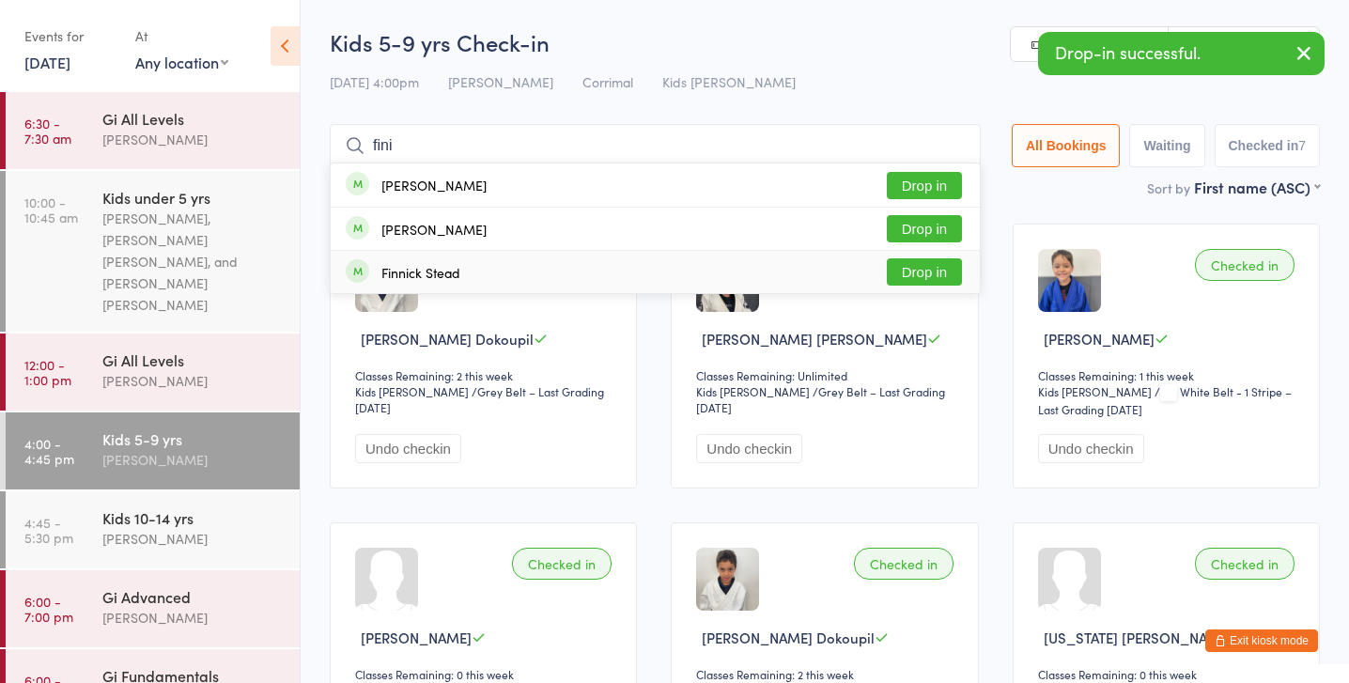
type input "fini"
click at [935, 277] on button "Drop in" at bounding box center [924, 271] width 75 height 27
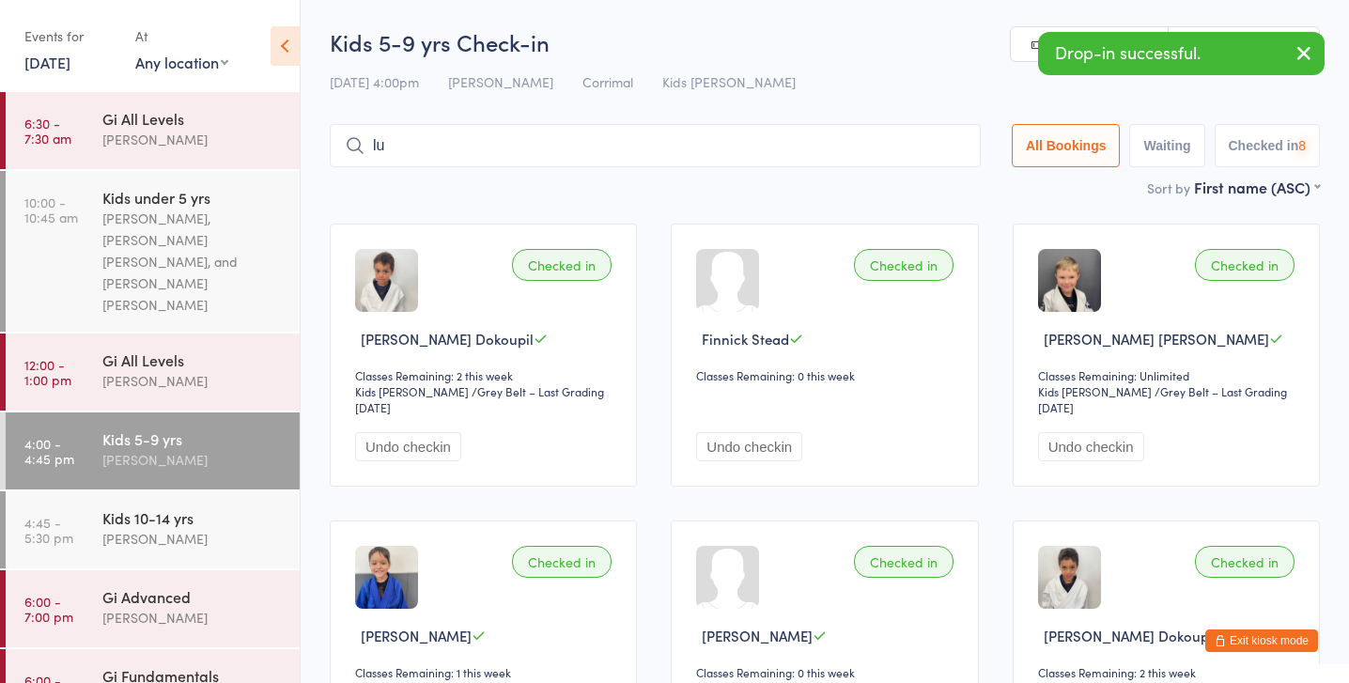
type input "l"
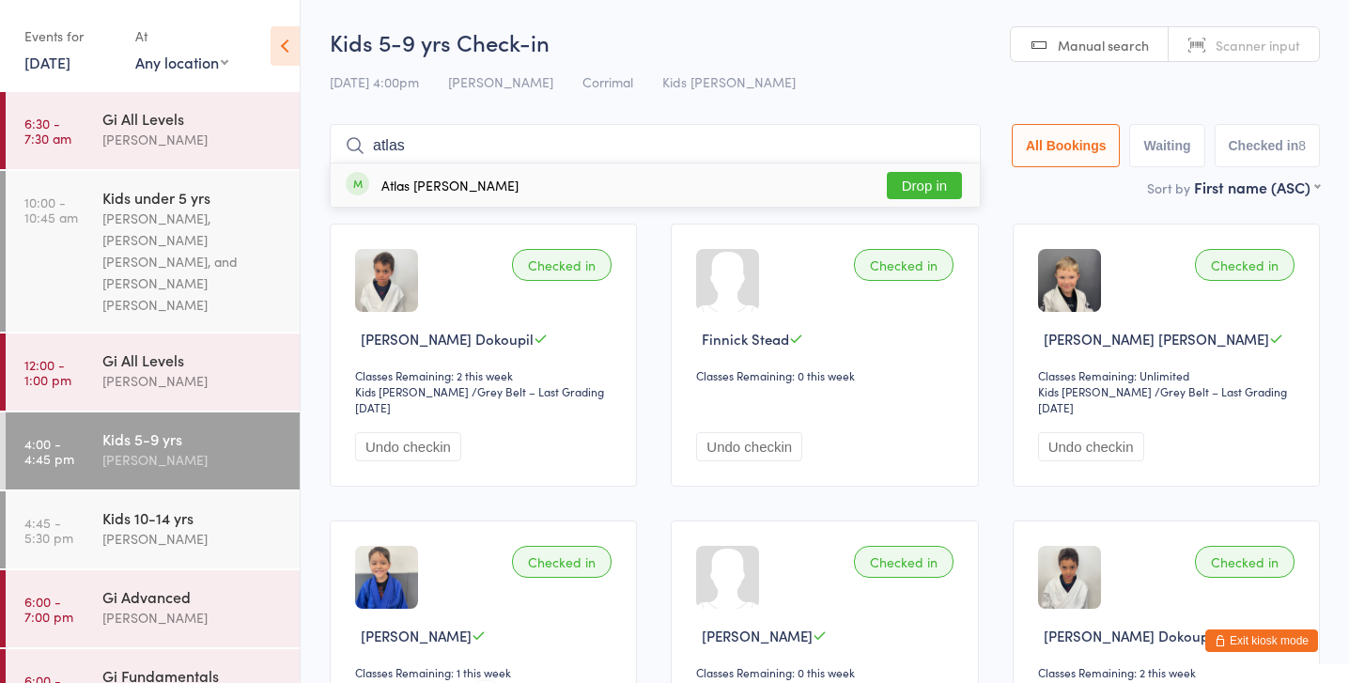
type input "atlas"
click at [919, 180] on button "Drop in" at bounding box center [924, 185] width 75 height 27
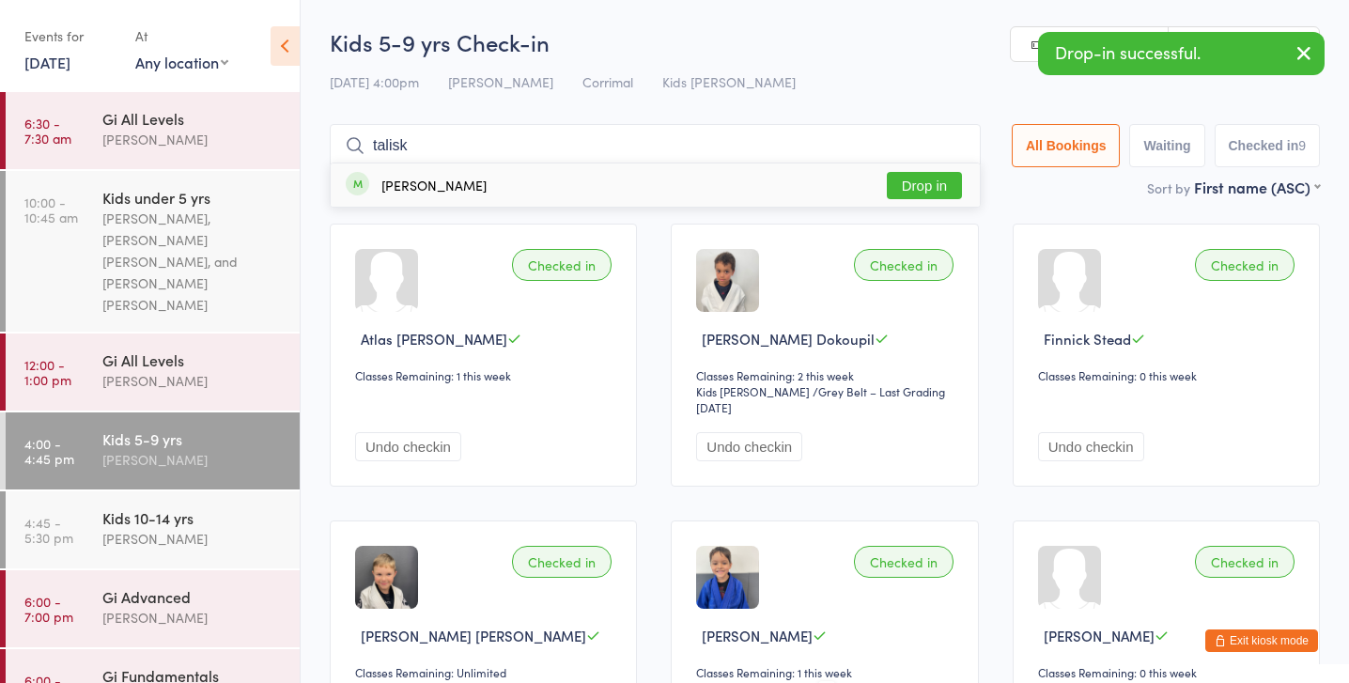
type input "talisk"
click at [941, 184] on button "Drop in" at bounding box center [924, 185] width 75 height 27
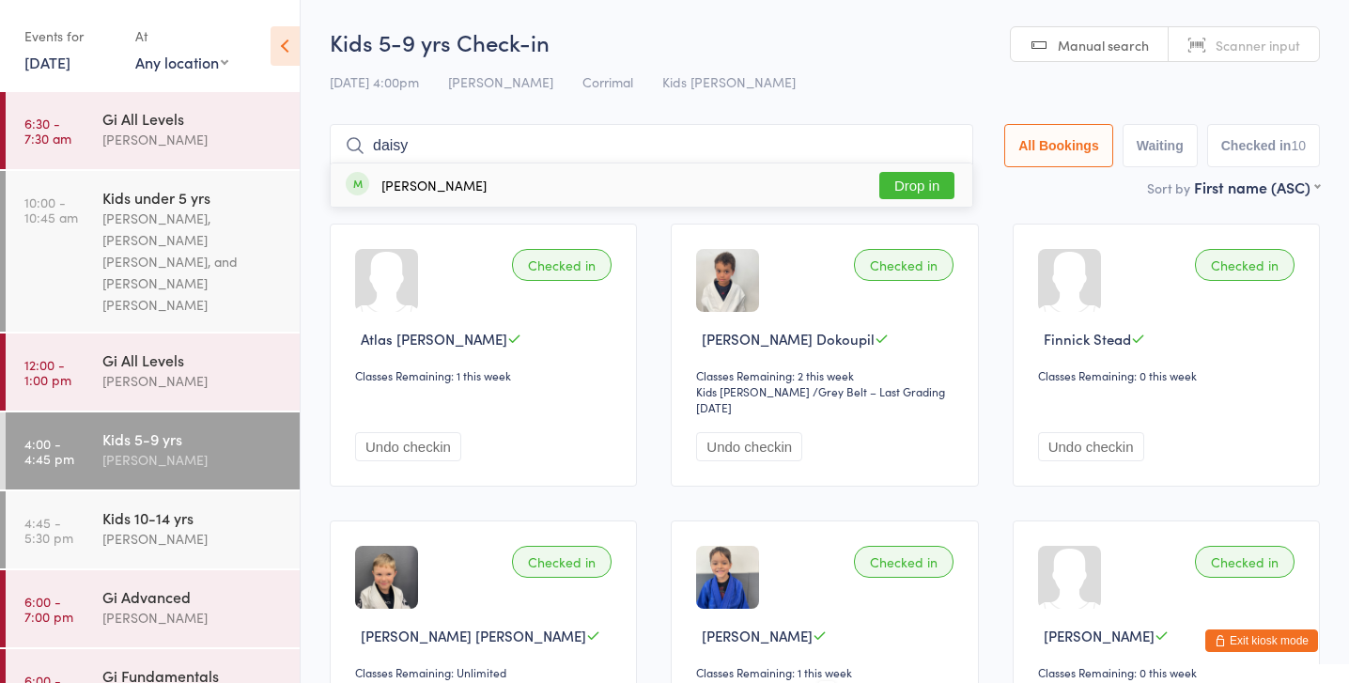
type input "daisy"
click at [931, 185] on button "Drop in" at bounding box center [916, 185] width 75 height 27
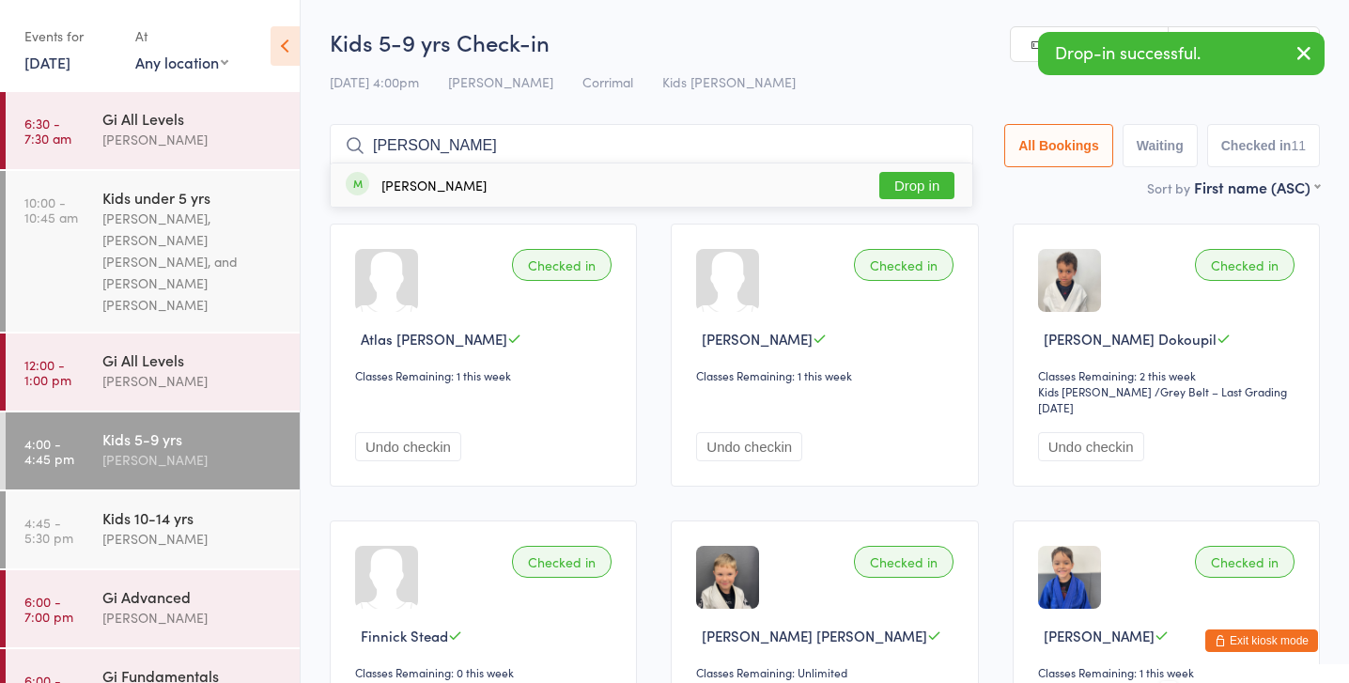
type input "evelyn"
click at [905, 182] on button "Drop in" at bounding box center [916, 185] width 75 height 27
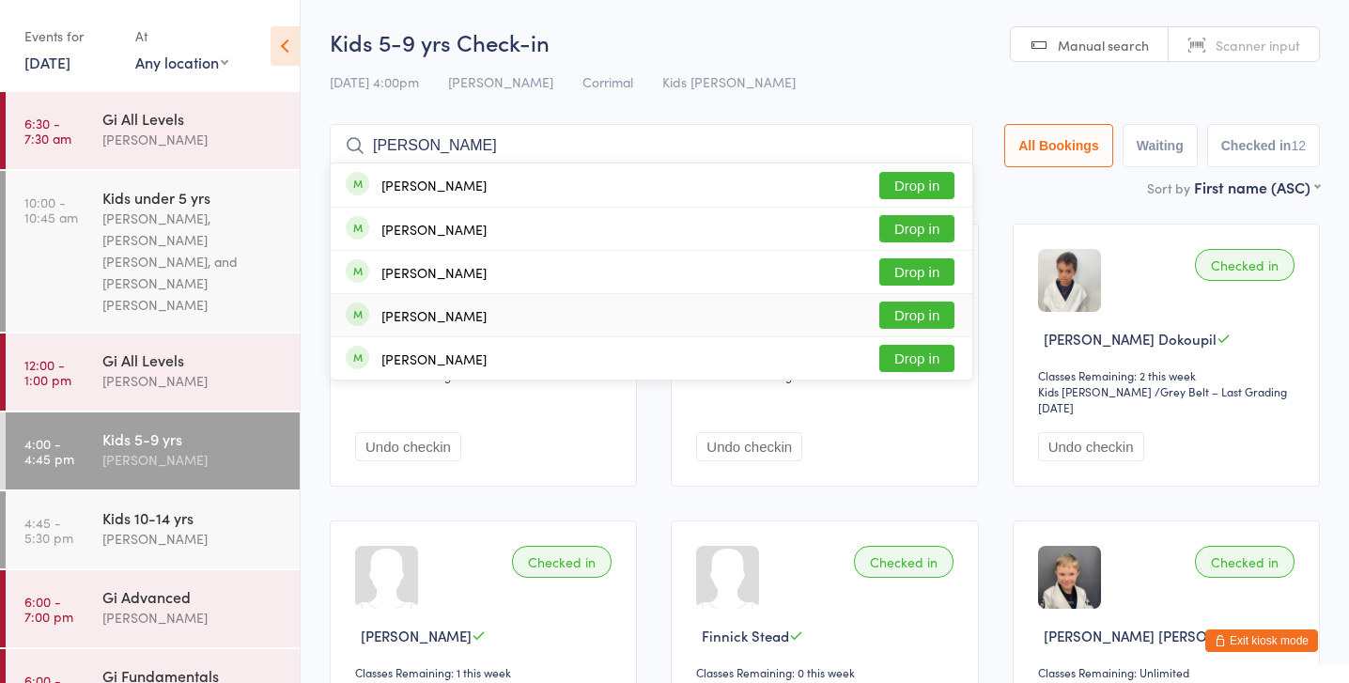
type input "leo"
click at [908, 316] on button "Drop in" at bounding box center [916, 314] width 75 height 27
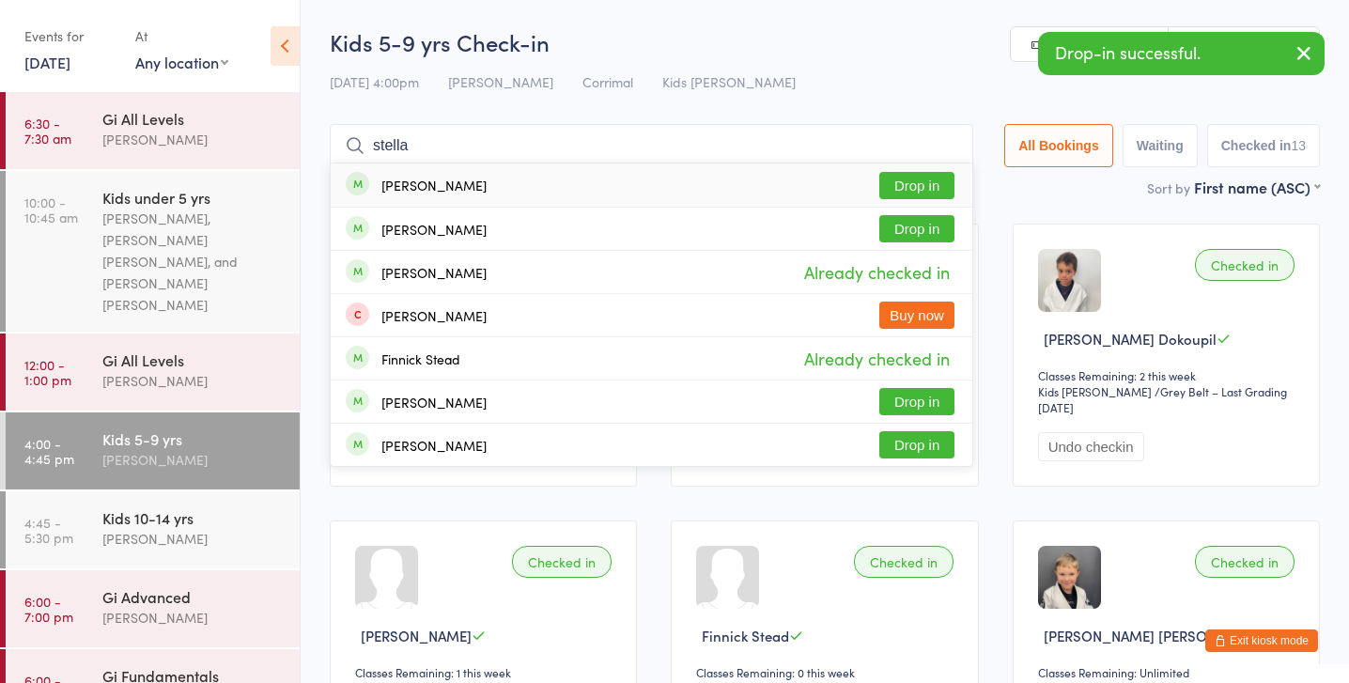
type input "stella"
click at [916, 190] on button "Drop in" at bounding box center [916, 185] width 75 height 27
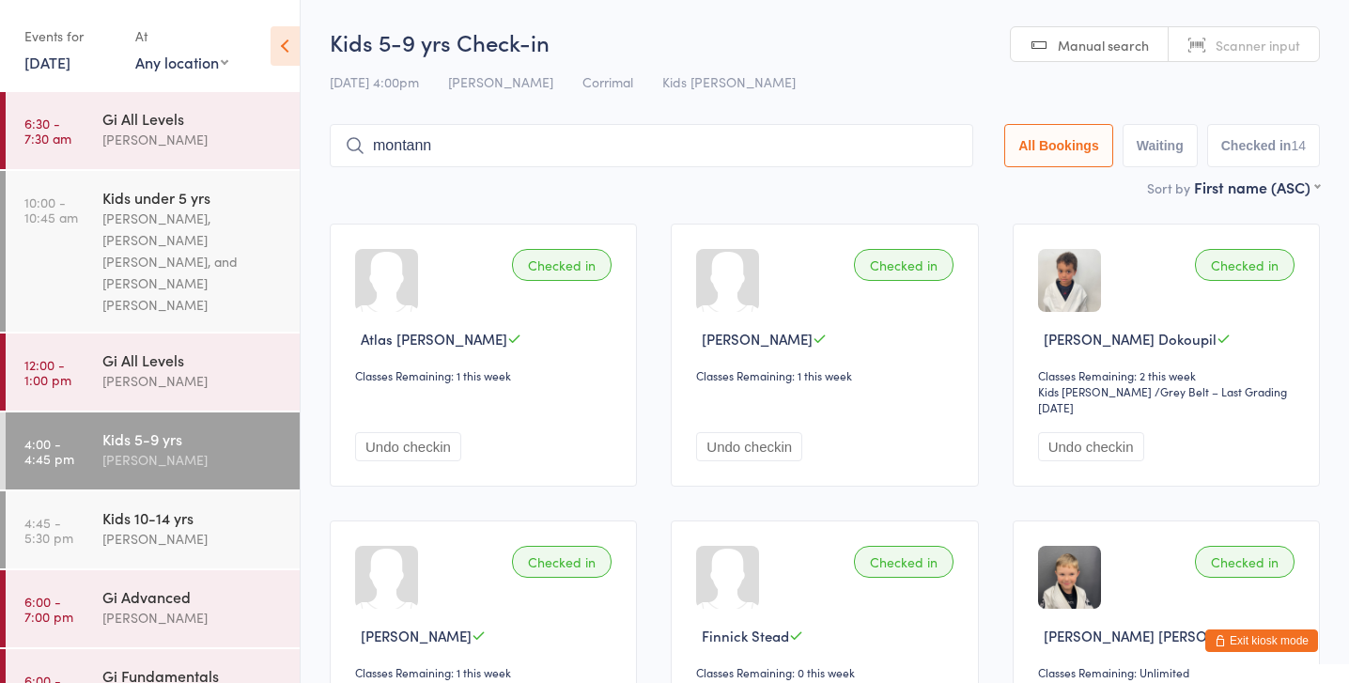
type input "montanna"
click at [943, 142] on input "montanna" at bounding box center [651, 145] width 643 height 43
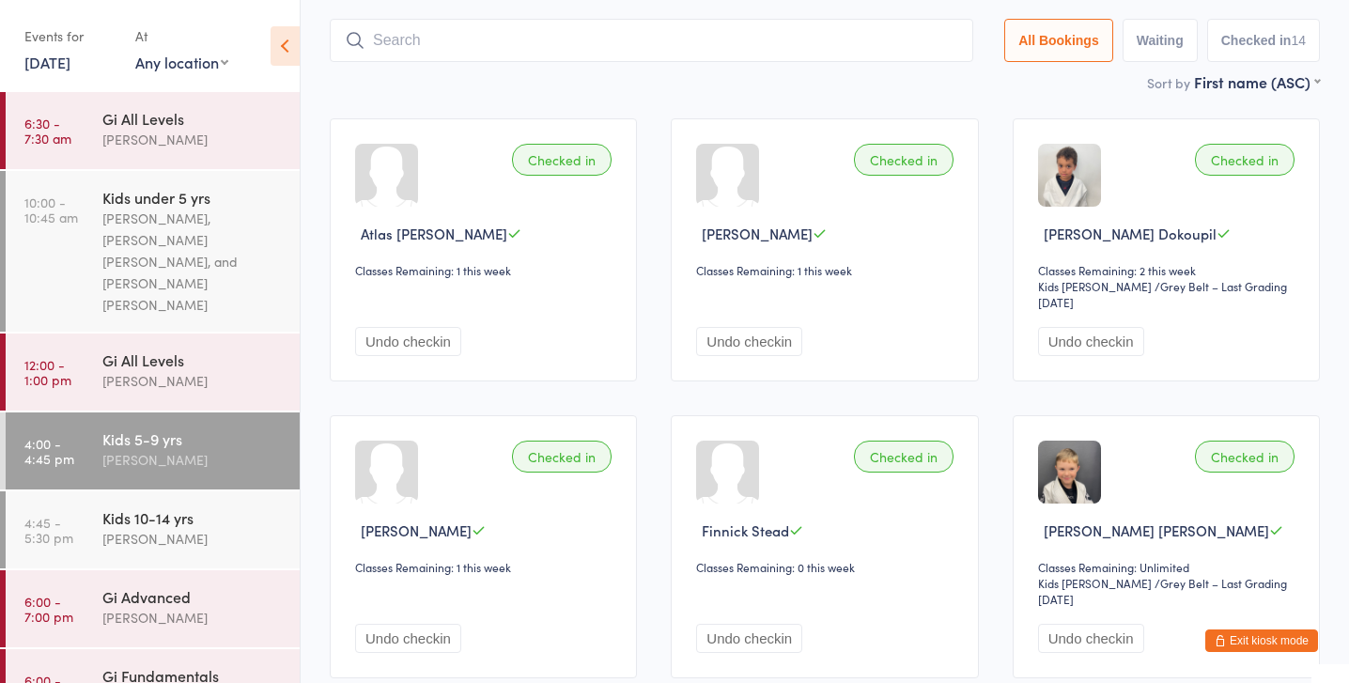
scroll to position [125, 0]
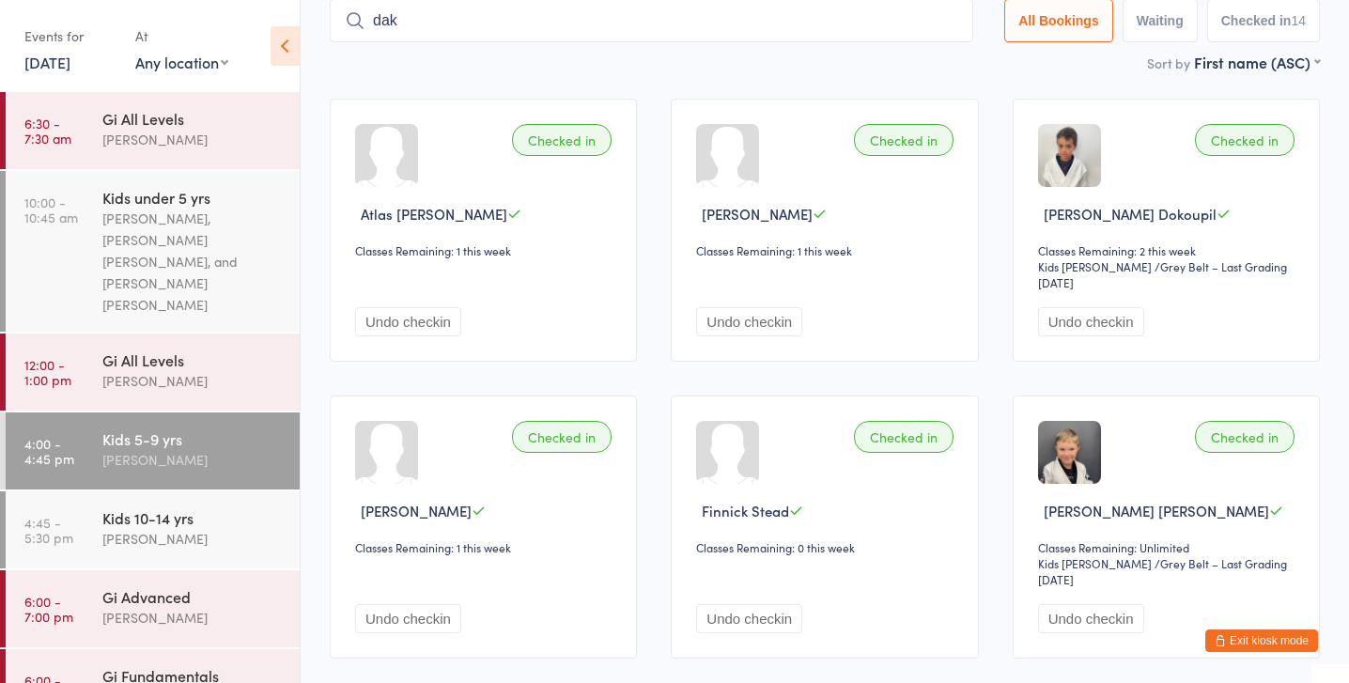
type input "daks"
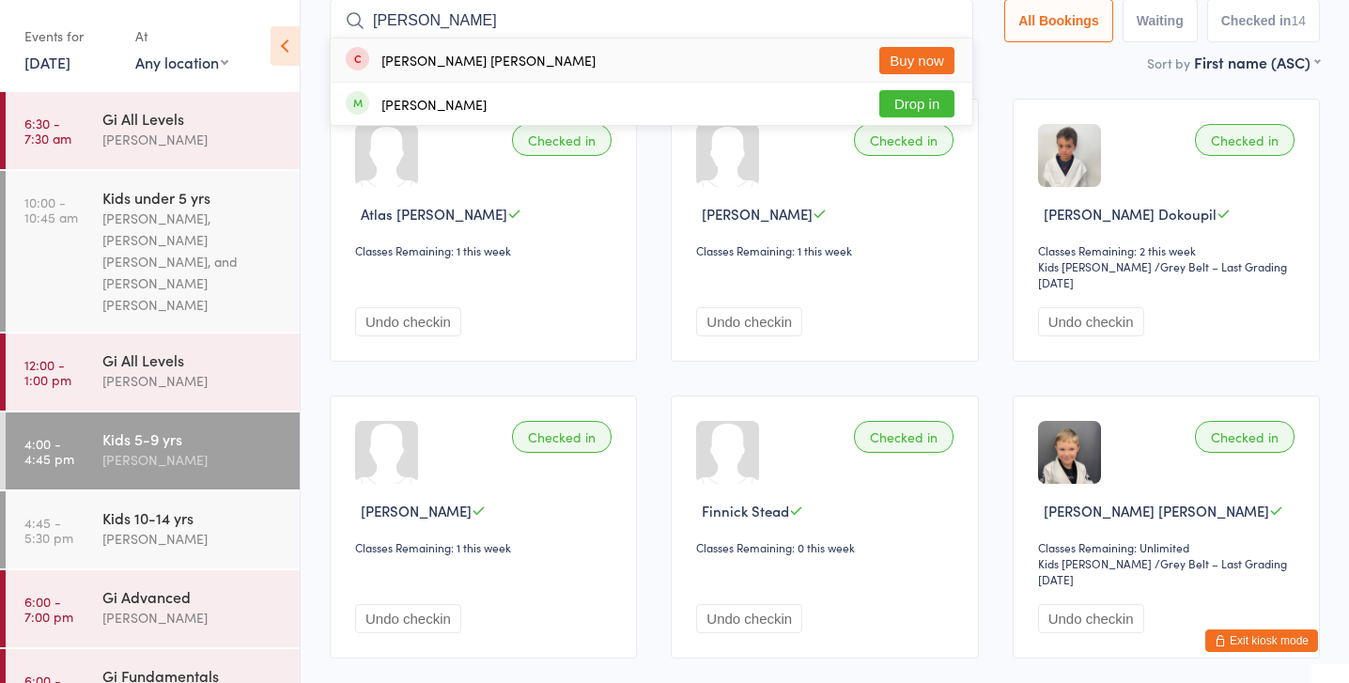
click at [941, 26] on input "daks" at bounding box center [651, 20] width 643 height 43
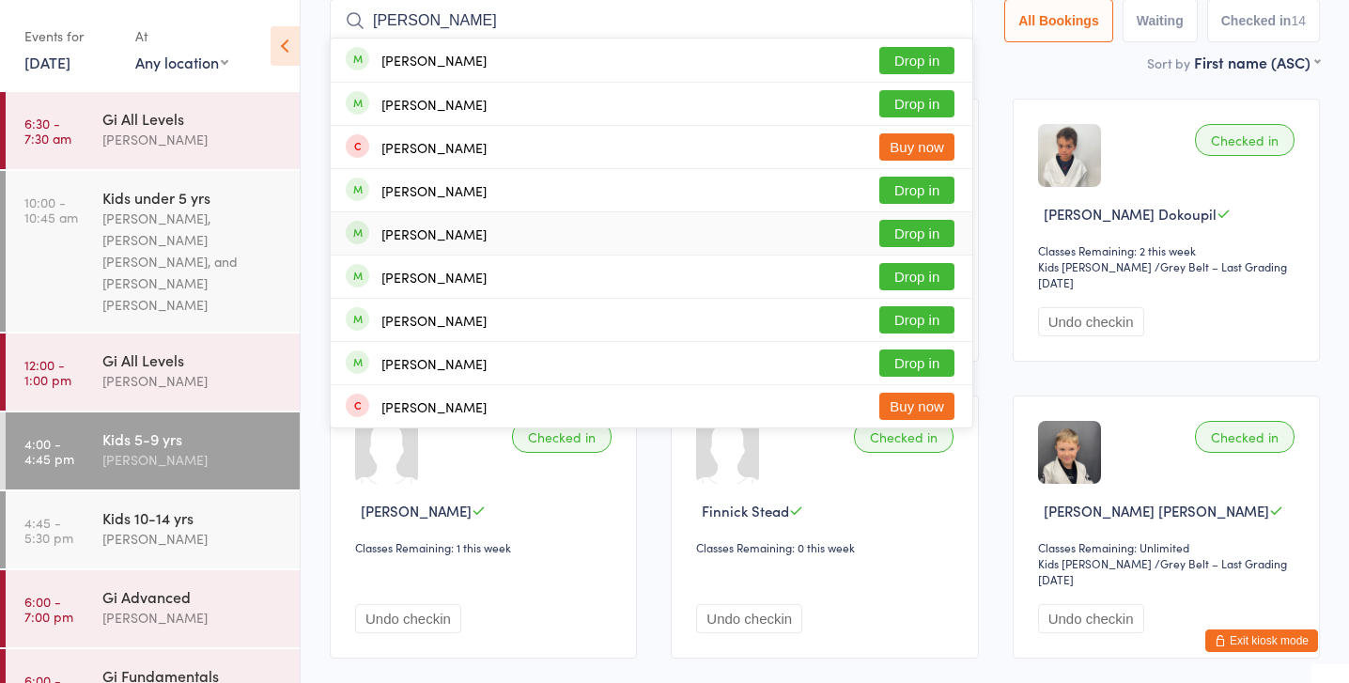
type input "charlie"
click at [920, 232] on button "Drop in" at bounding box center [916, 233] width 75 height 27
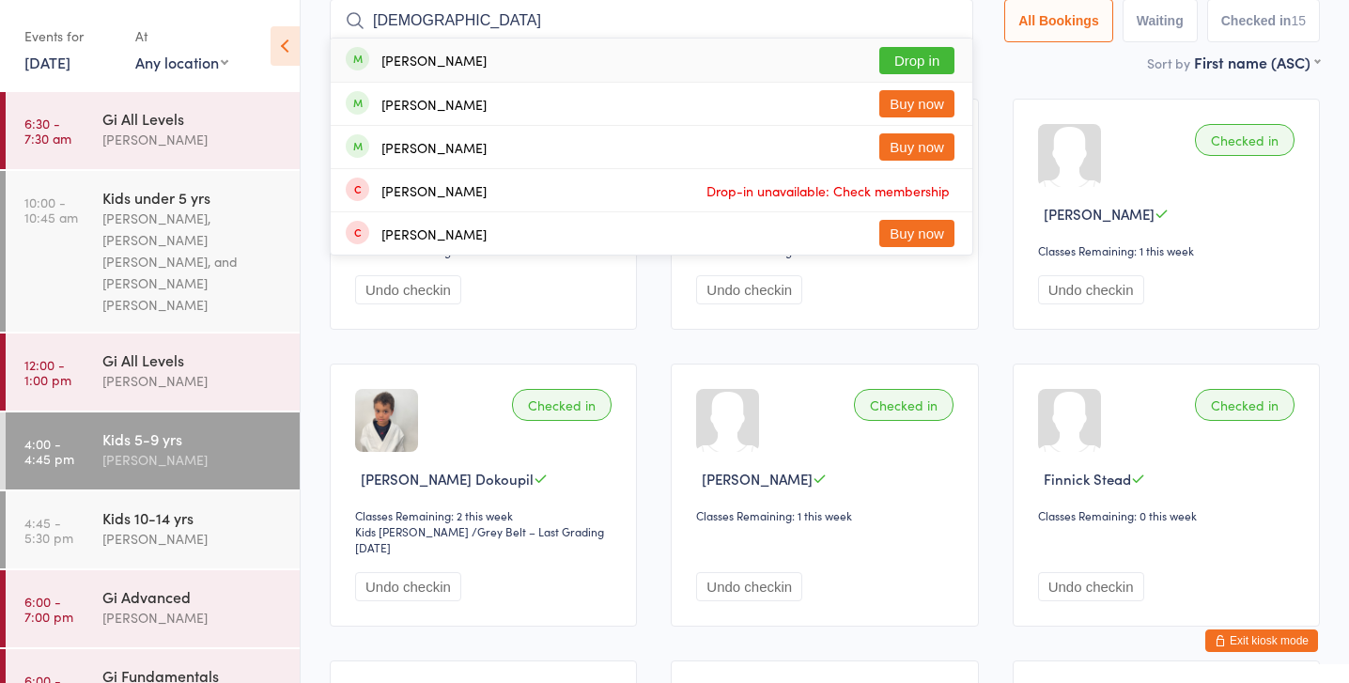
type input "christ"
click at [908, 60] on button "Drop in" at bounding box center [916, 60] width 75 height 27
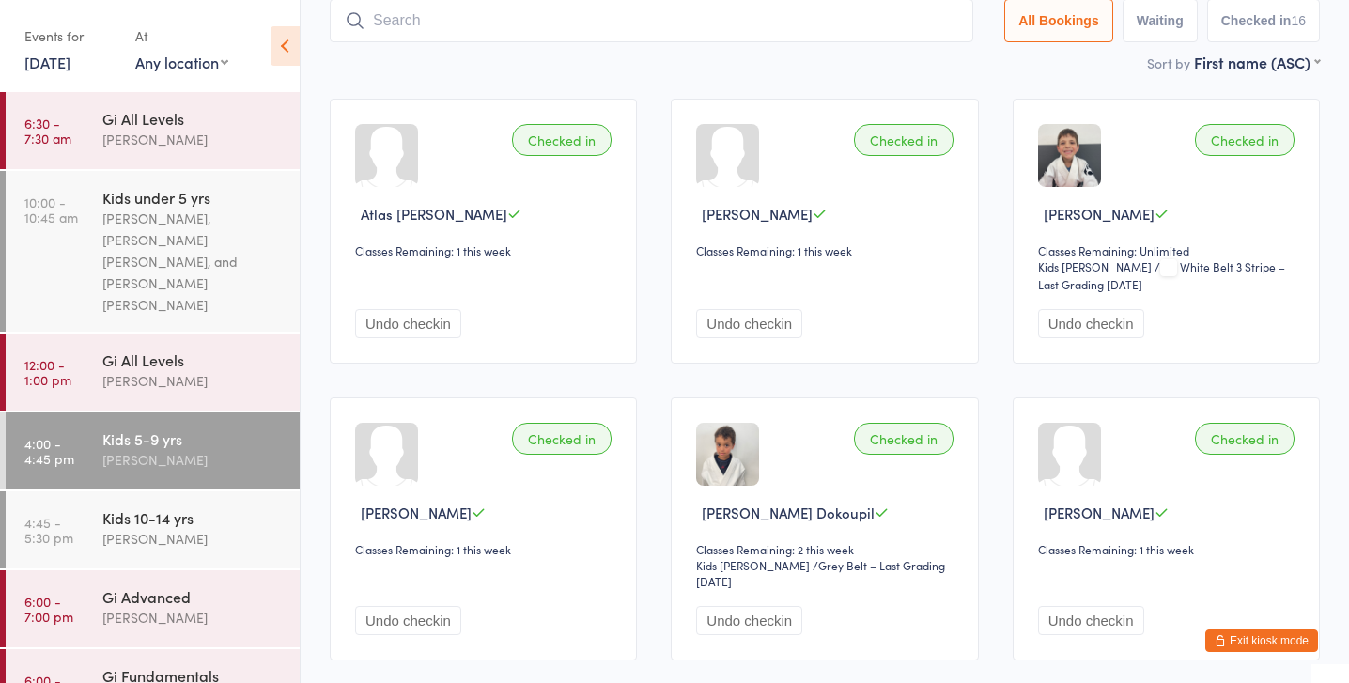
click at [1259, 641] on button "Exit kiosk mode" at bounding box center [1261, 640] width 113 height 23
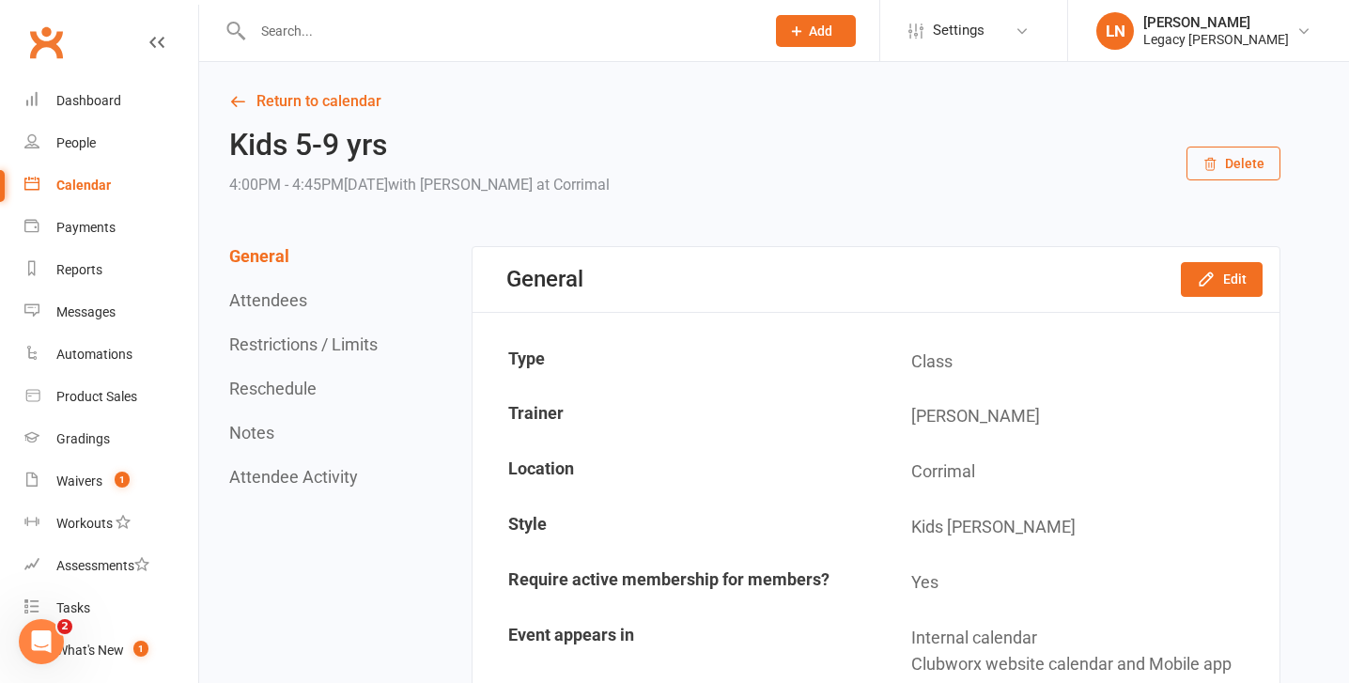
click at [344, 44] on div at bounding box center [488, 30] width 526 height 61
click at [310, 39] on input "text" at bounding box center [499, 31] width 504 height 26
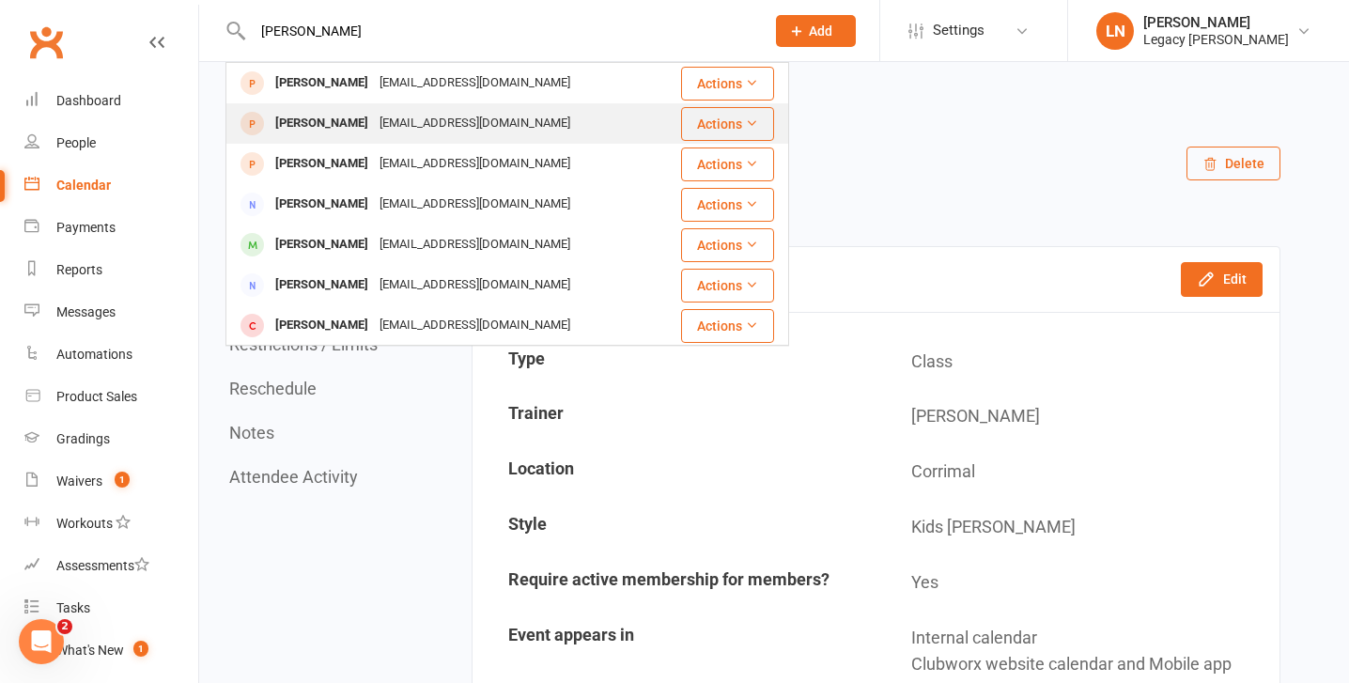
type input "[PERSON_NAME]"
click at [319, 115] on div "[PERSON_NAME]" at bounding box center [322, 123] width 104 height 27
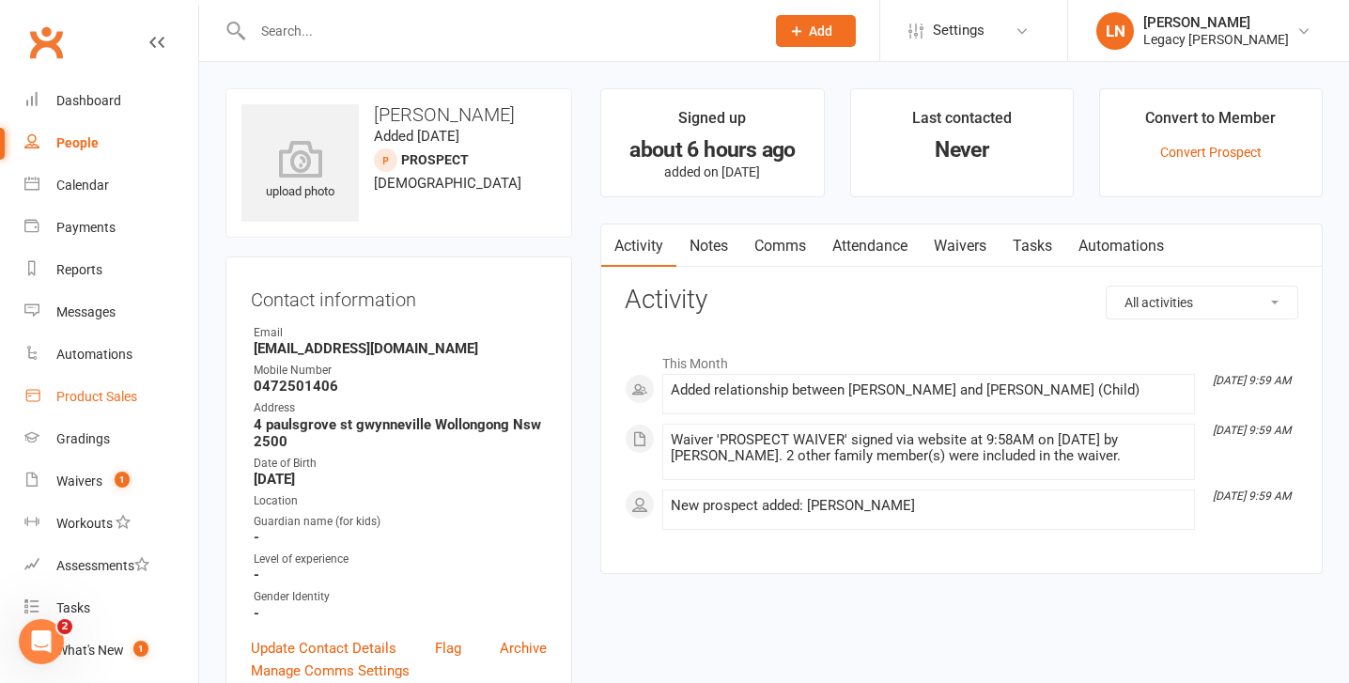
scroll to position [221, 0]
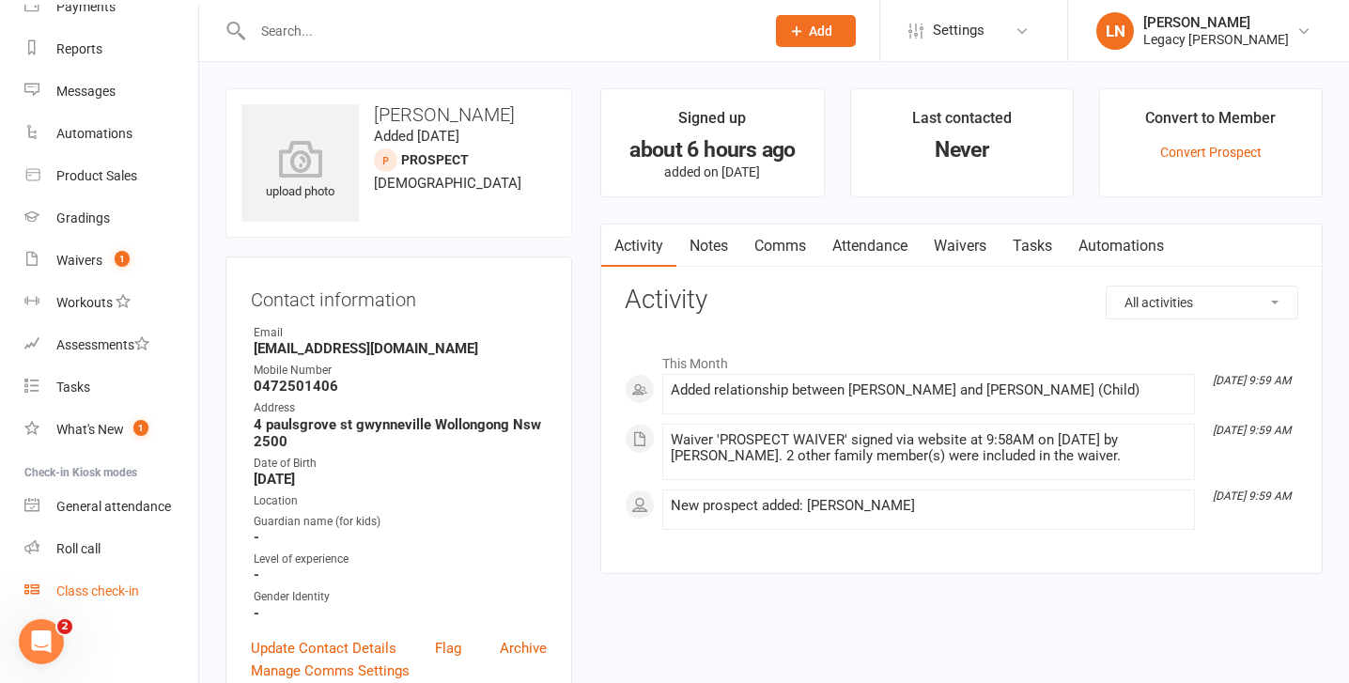
click at [90, 588] on div "Class check-in" at bounding box center [97, 590] width 83 height 15
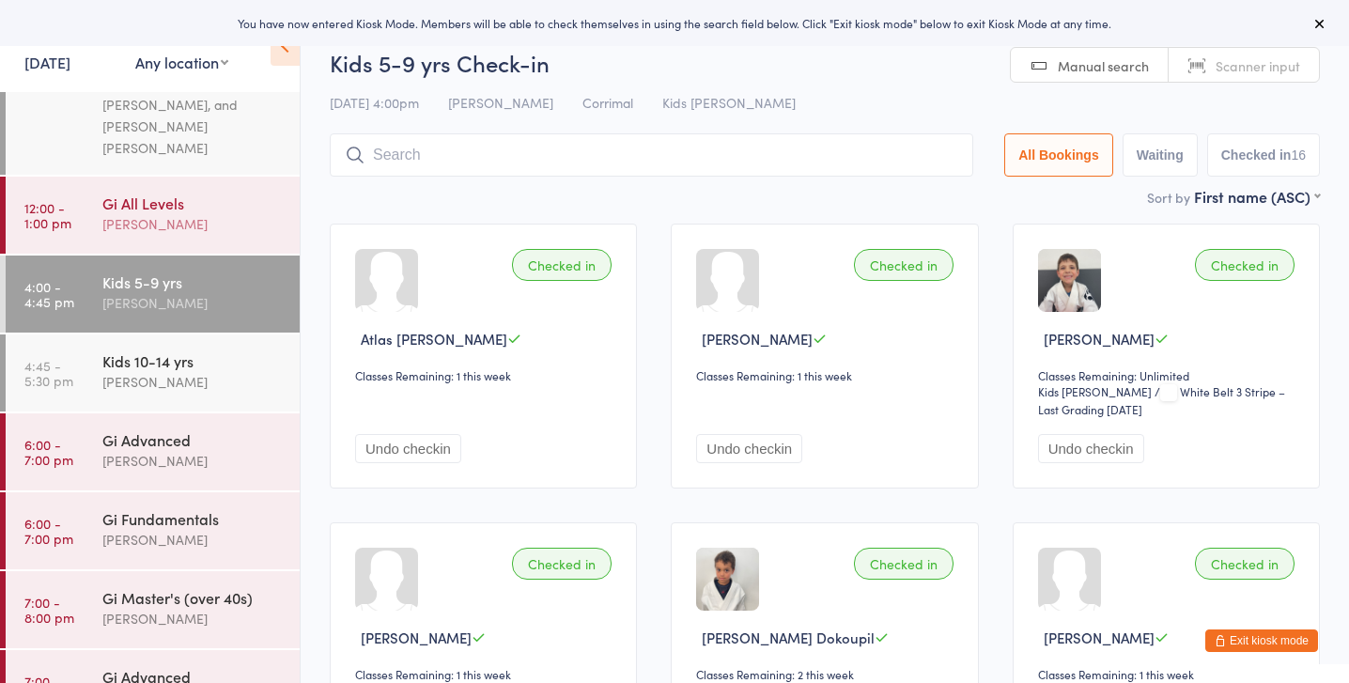
scroll to position [160, 0]
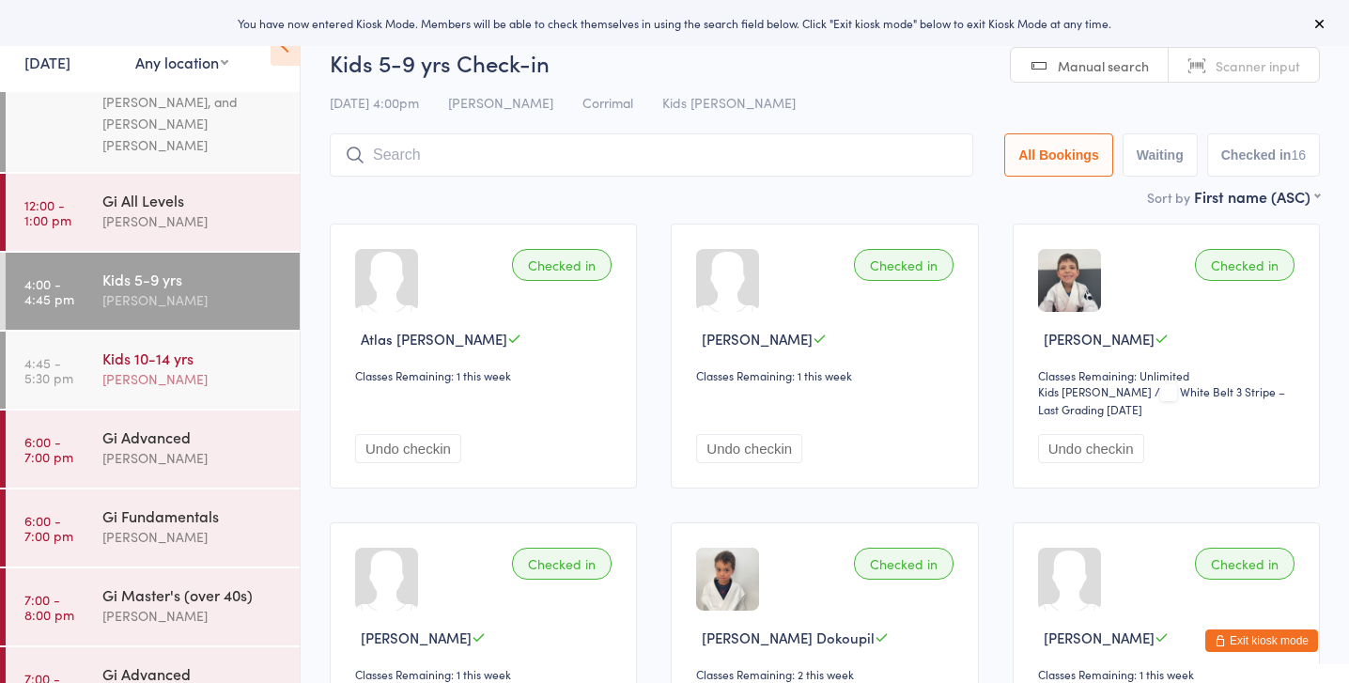
click at [162, 348] on div "Kids 10-14 yrs" at bounding box center [192, 358] width 181 height 21
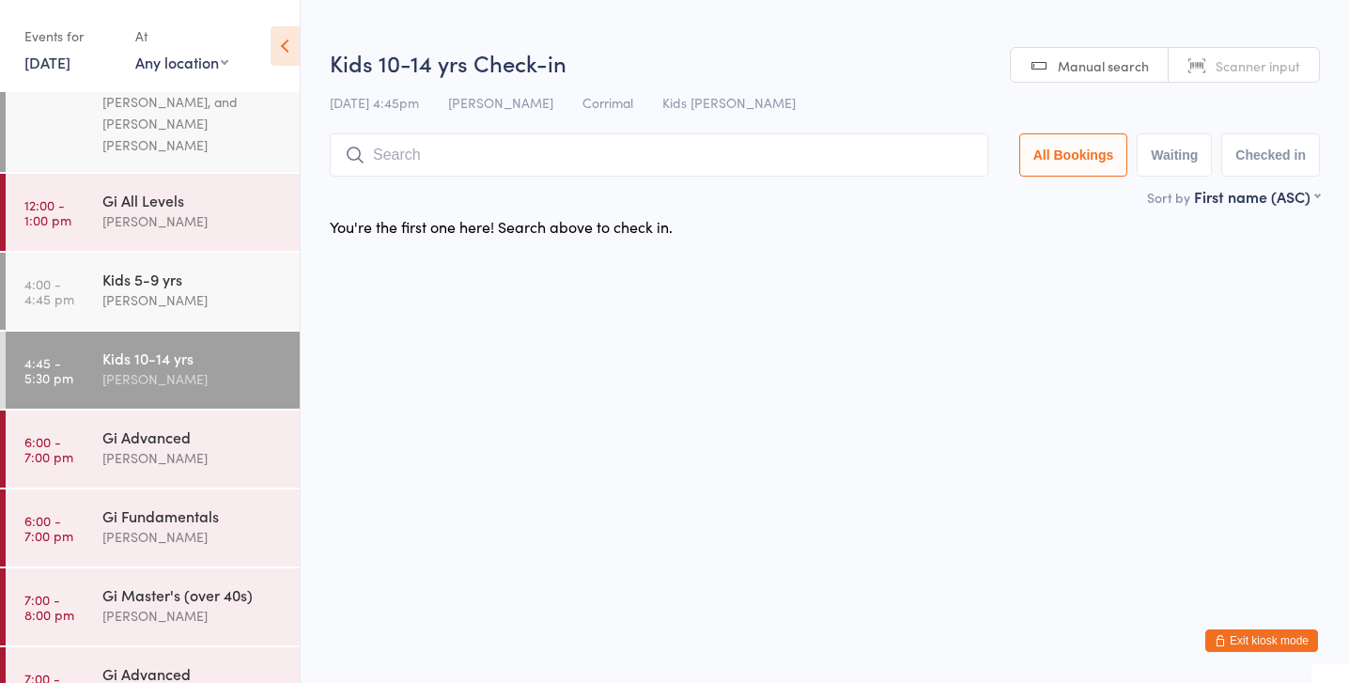
click at [444, 162] on input "search" at bounding box center [659, 154] width 658 height 43
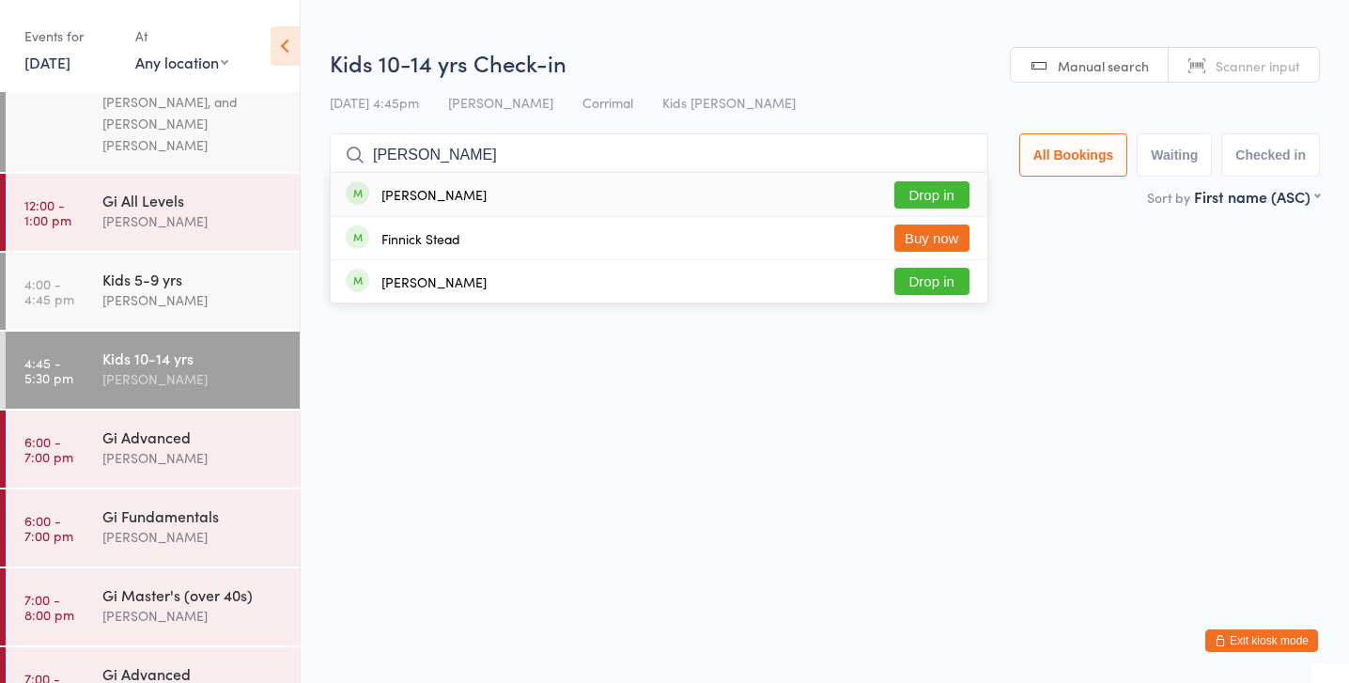
type input "finn"
click at [929, 193] on button "Drop in" at bounding box center [931, 194] width 75 height 27
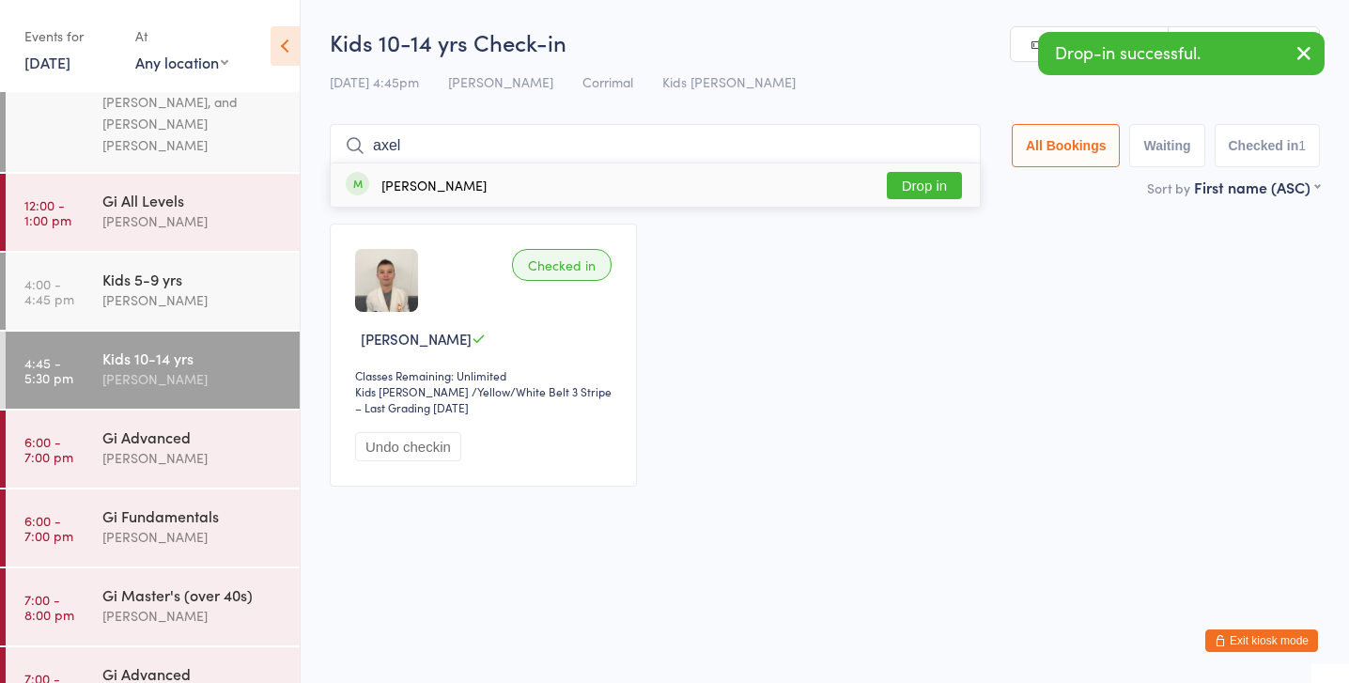
type input "axel"
click at [946, 187] on button "Drop in" at bounding box center [924, 185] width 75 height 27
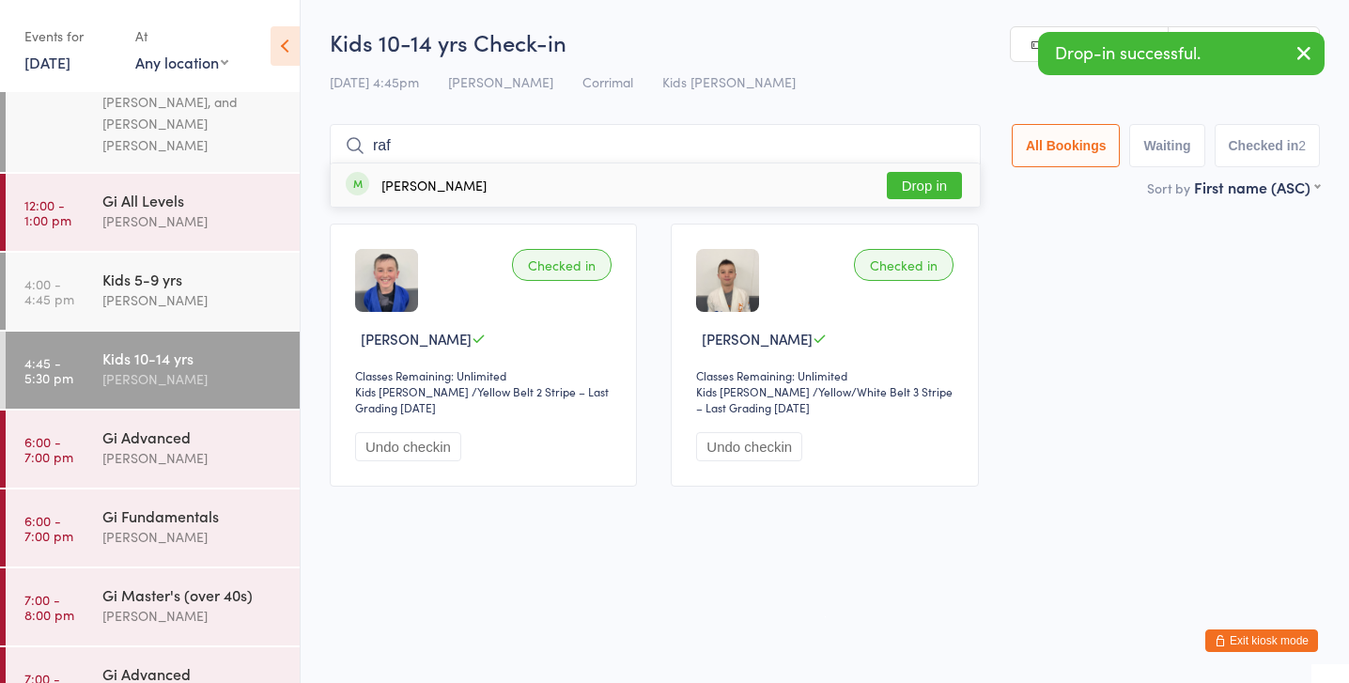
type input "raf"
click at [933, 188] on button "Drop in" at bounding box center [924, 185] width 75 height 27
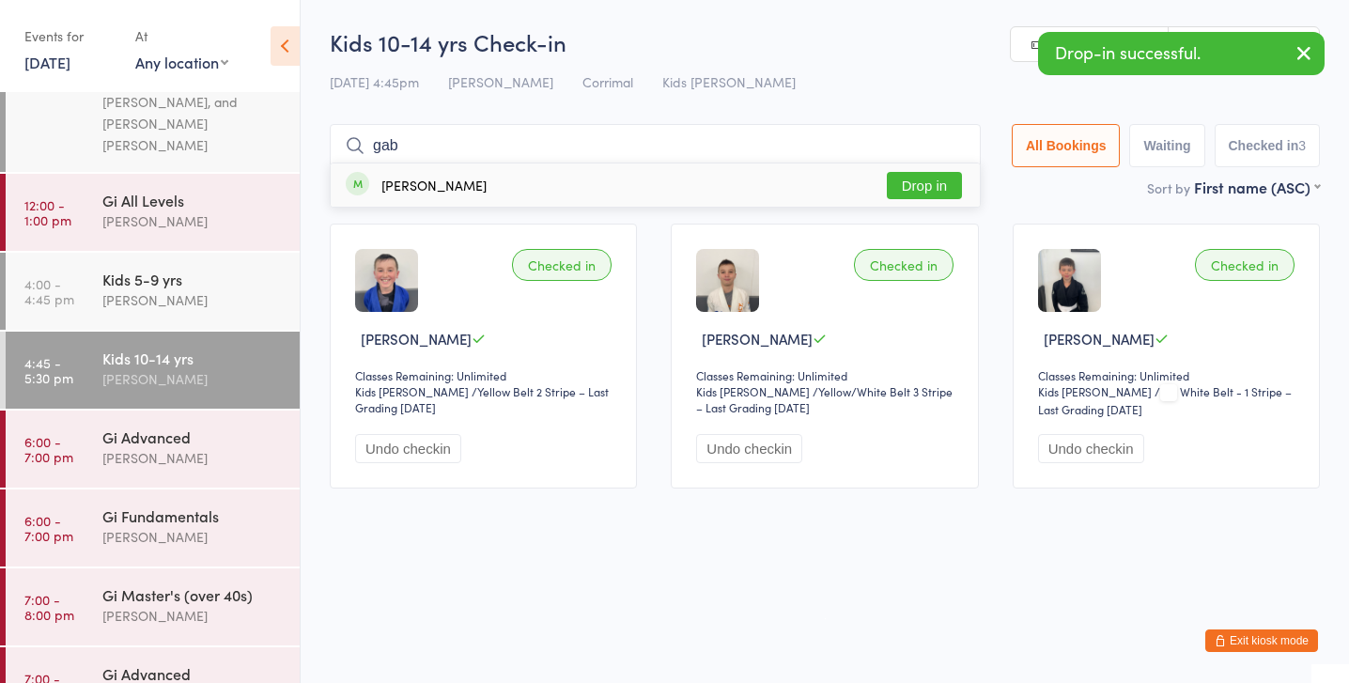
type input "gab"
click at [909, 179] on button "Drop in" at bounding box center [924, 185] width 75 height 27
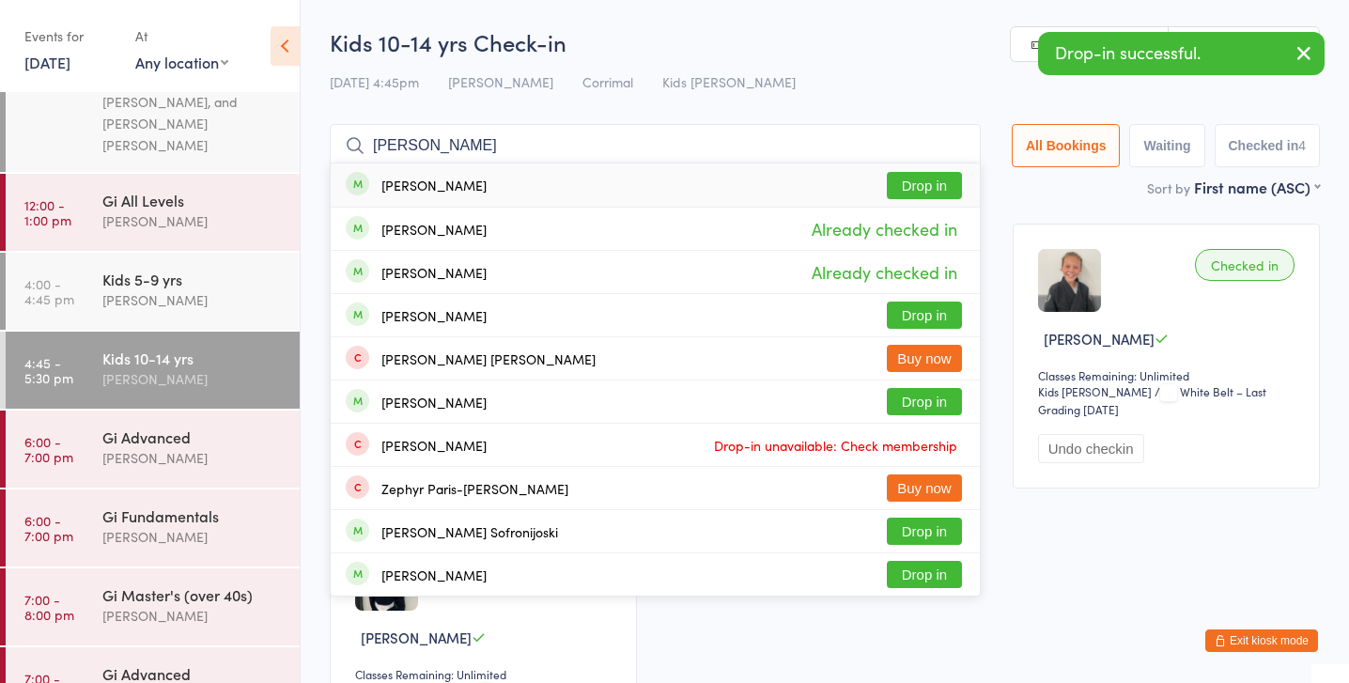
type input "john"
click at [904, 188] on button "Drop in" at bounding box center [924, 185] width 75 height 27
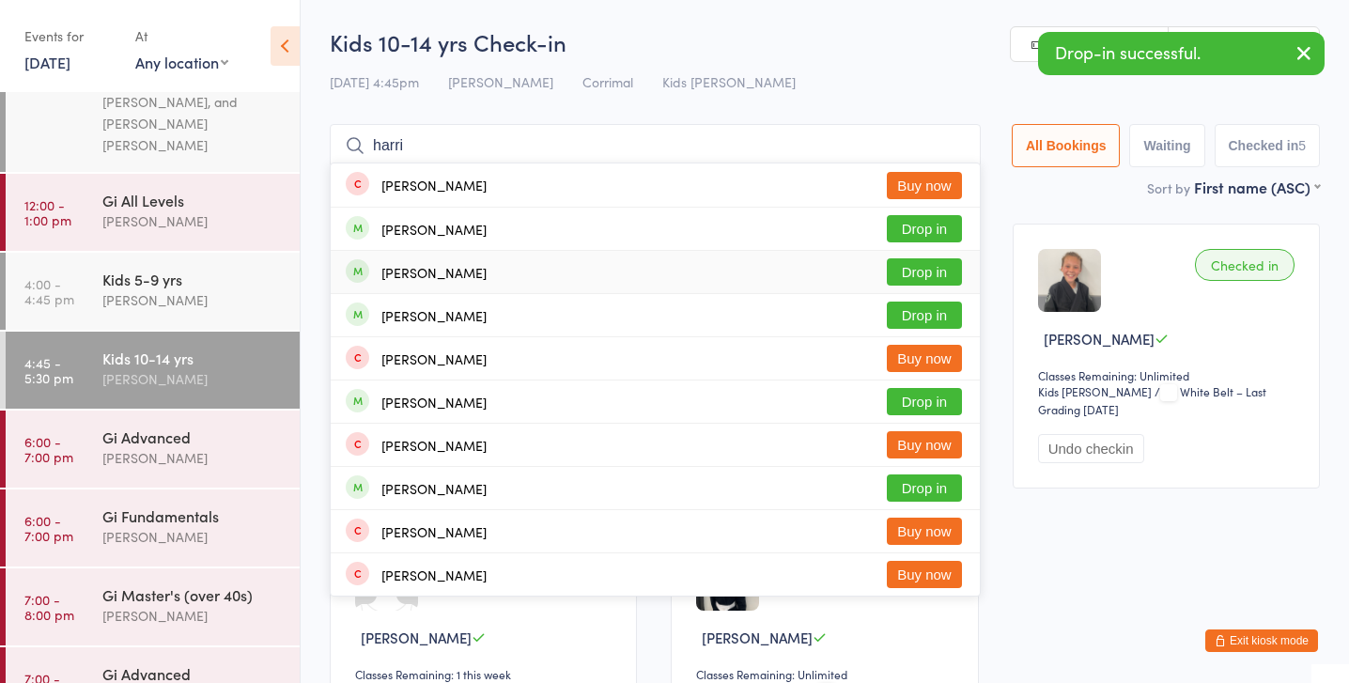
type input "harri"
click at [918, 265] on button "Drop in" at bounding box center [924, 271] width 75 height 27
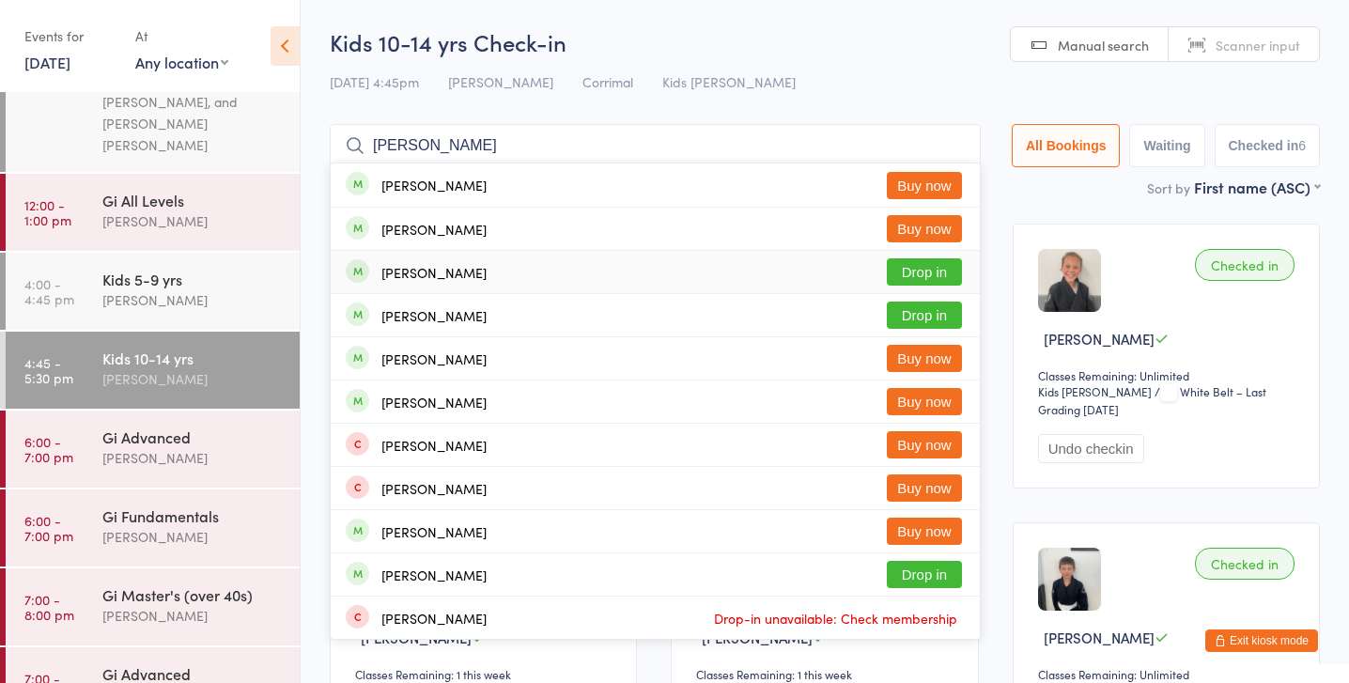
type input "matthew"
click at [913, 273] on button "Drop in" at bounding box center [924, 271] width 75 height 27
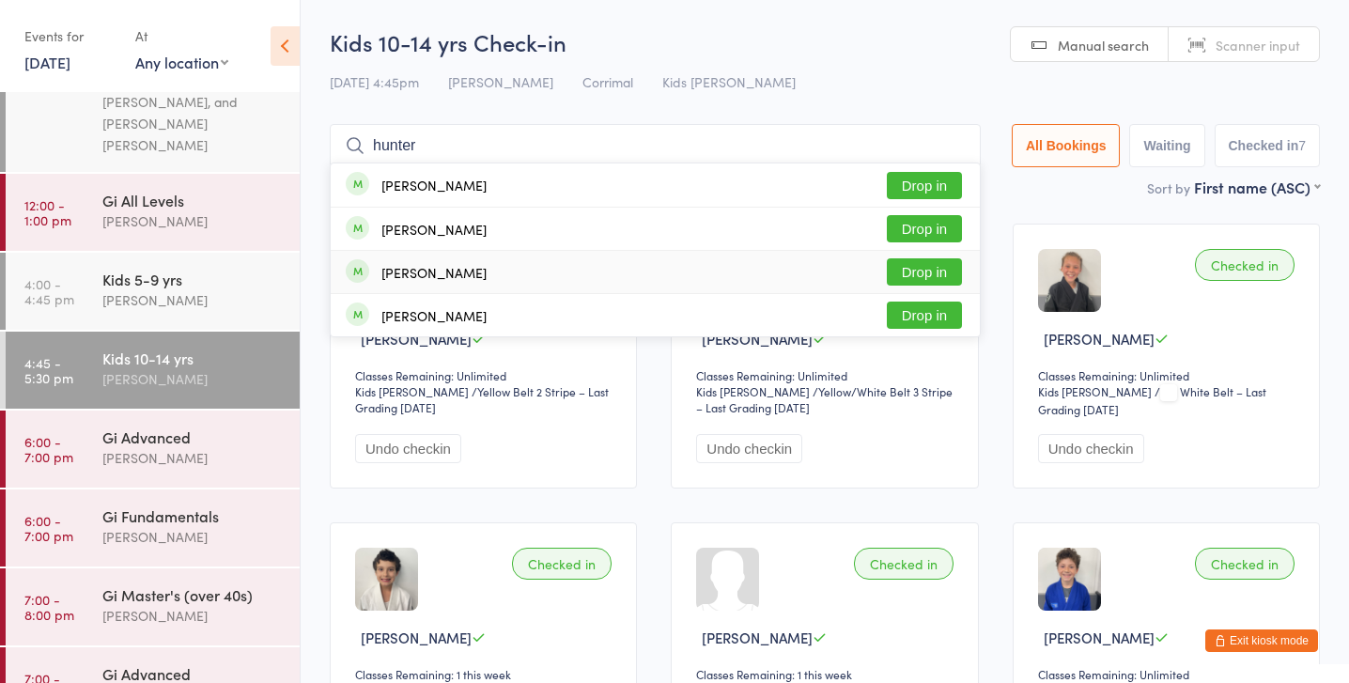
type input "hunter"
click at [917, 270] on button "Drop in" at bounding box center [924, 271] width 75 height 27
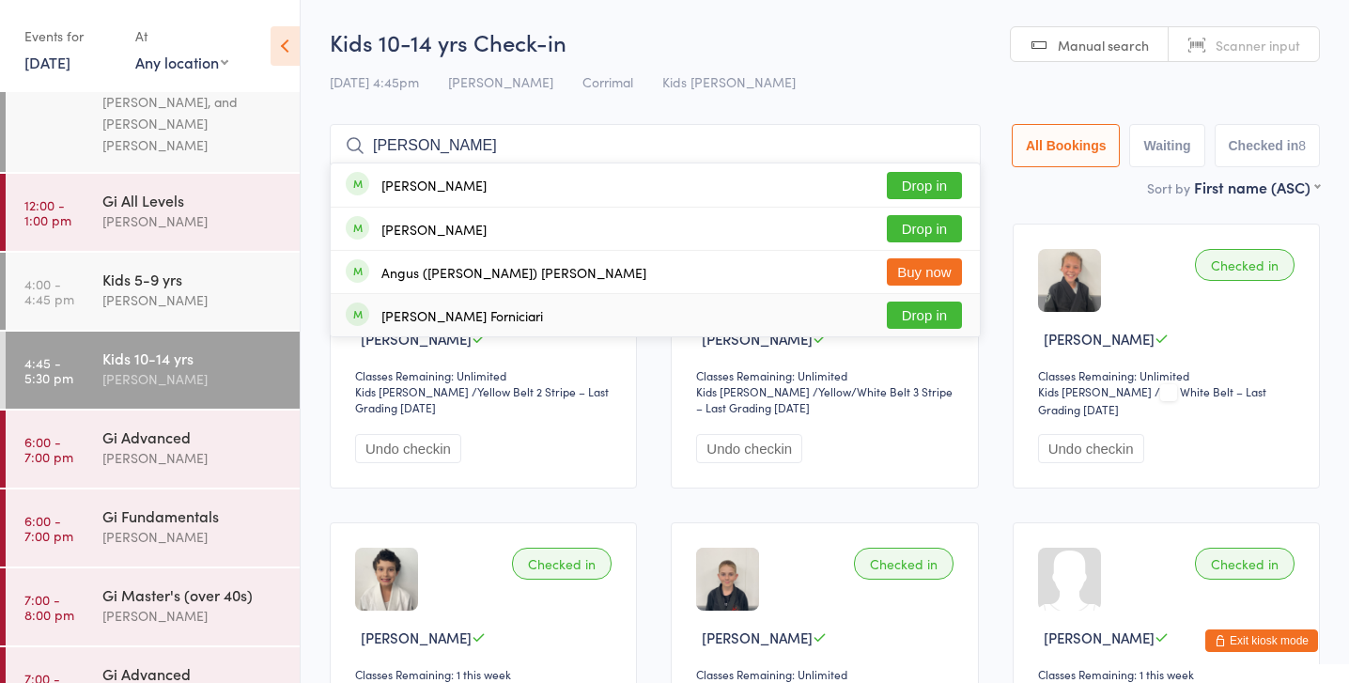
type input "cooper"
click at [926, 317] on button "Drop in" at bounding box center [924, 314] width 75 height 27
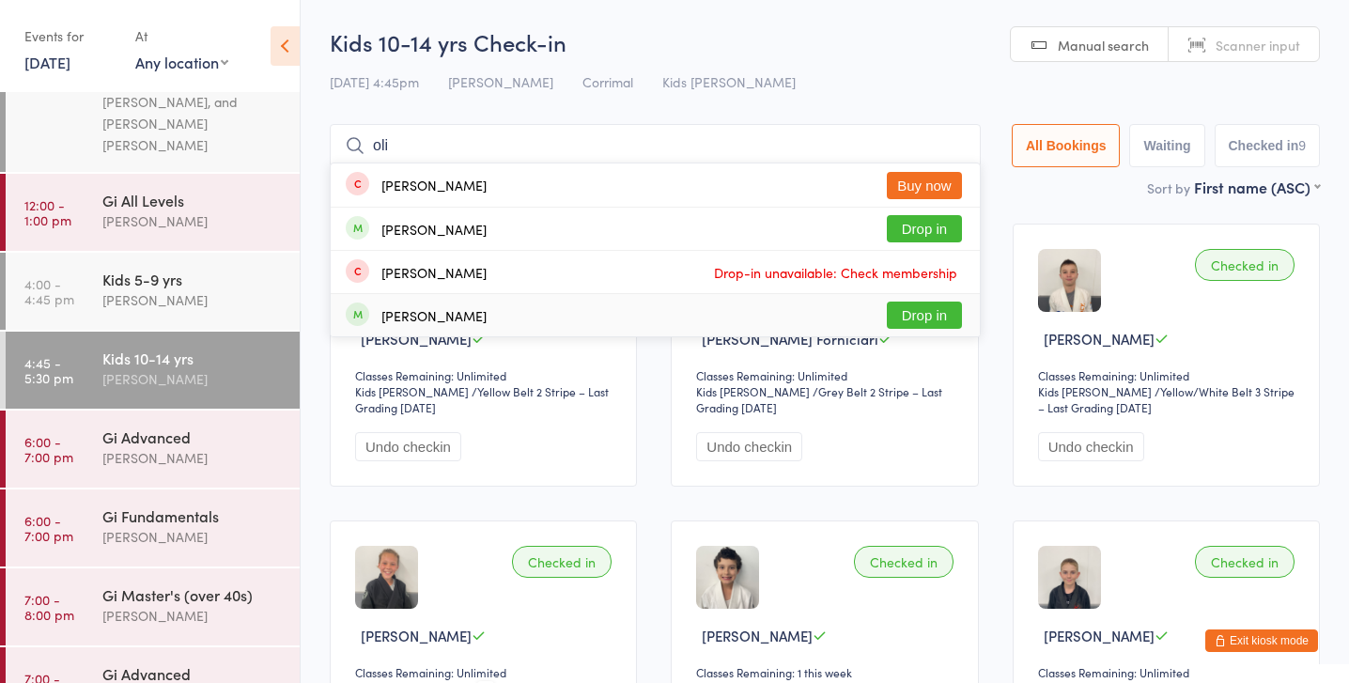
type input "oli"
click at [899, 321] on button "Drop in" at bounding box center [924, 314] width 75 height 27
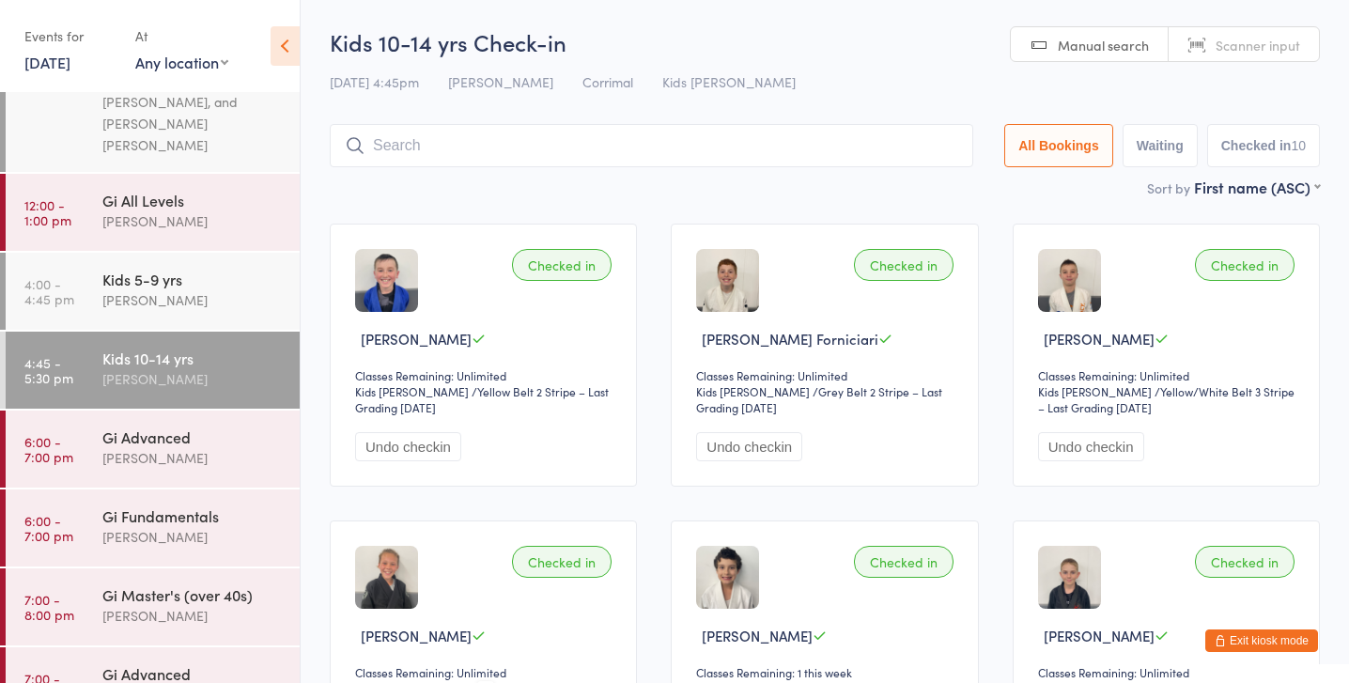
click at [1240, 640] on button "Exit kiosk mode" at bounding box center [1261, 640] width 113 height 23
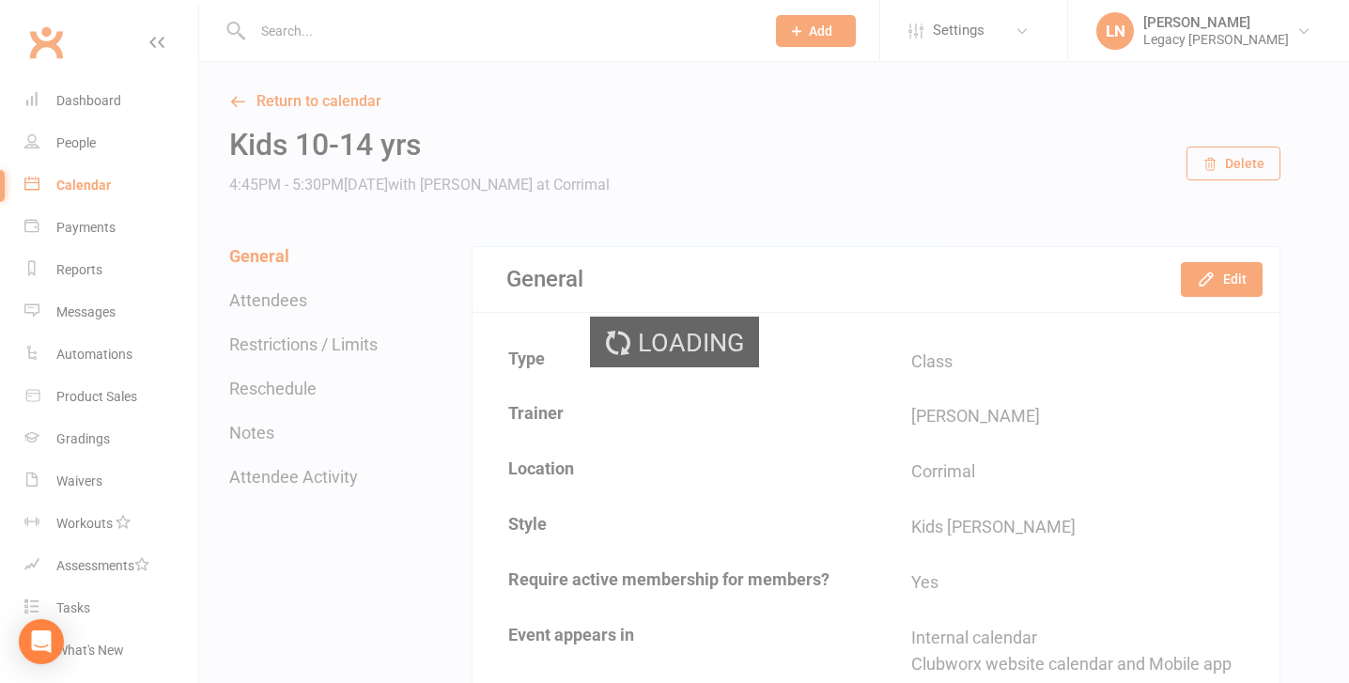
click at [405, 35] on div "Loading" at bounding box center [674, 341] width 1349 height 683
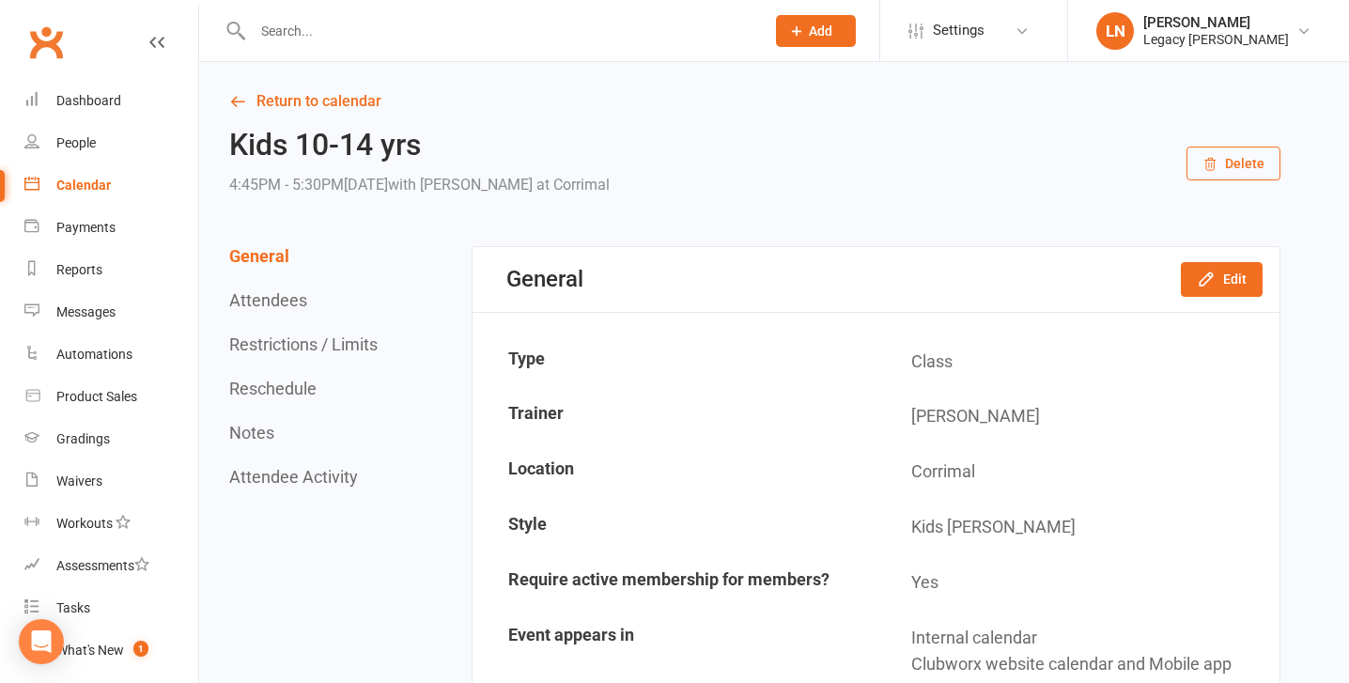
click at [344, 34] on input "text" at bounding box center [499, 31] width 504 height 26
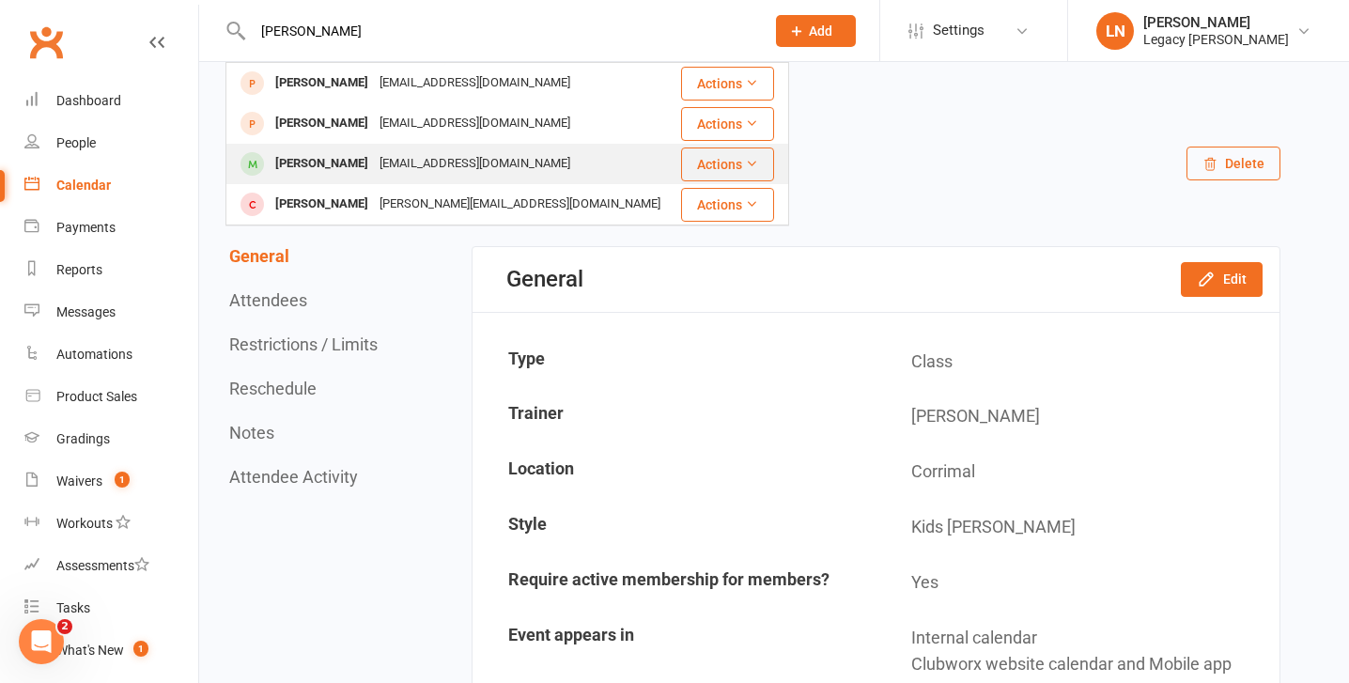
type input "[PERSON_NAME]"
click at [327, 170] on div "[PERSON_NAME]" at bounding box center [322, 163] width 104 height 27
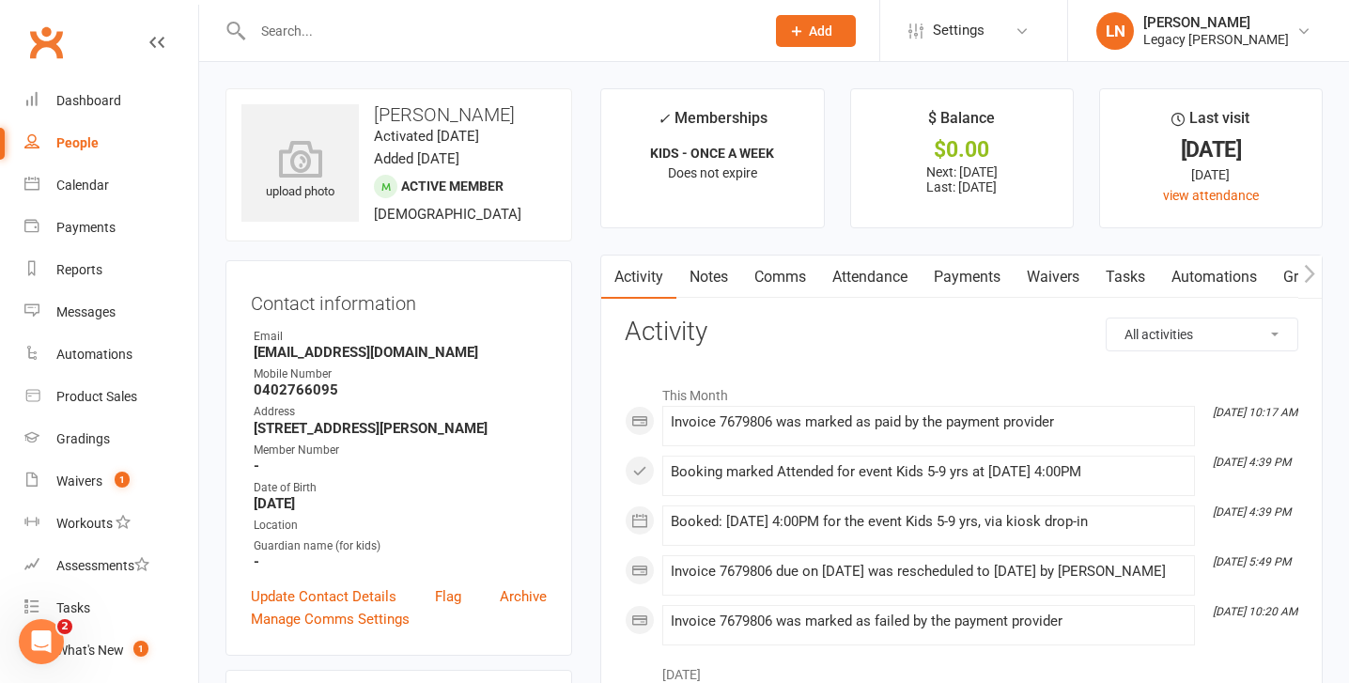
click at [958, 274] on link "Payments" at bounding box center [966, 276] width 93 height 43
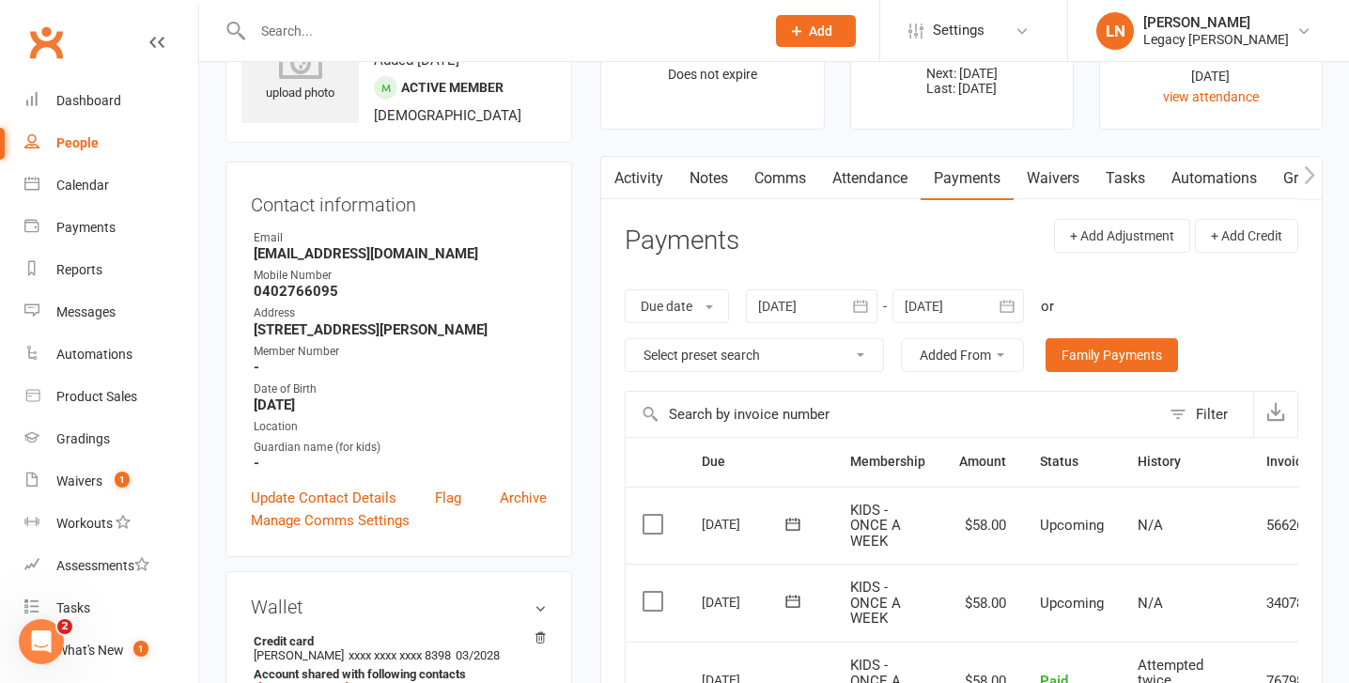
scroll to position [149, 0]
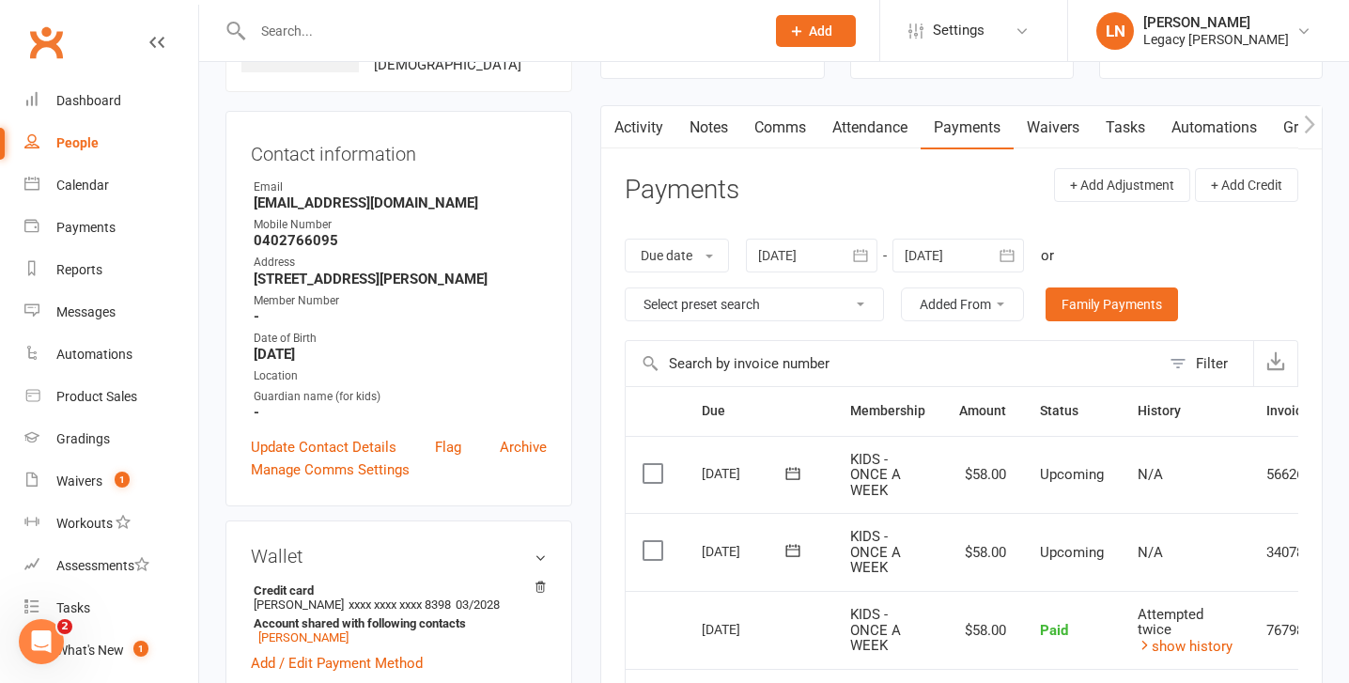
click at [862, 263] on icon "button" at bounding box center [860, 255] width 19 height 19
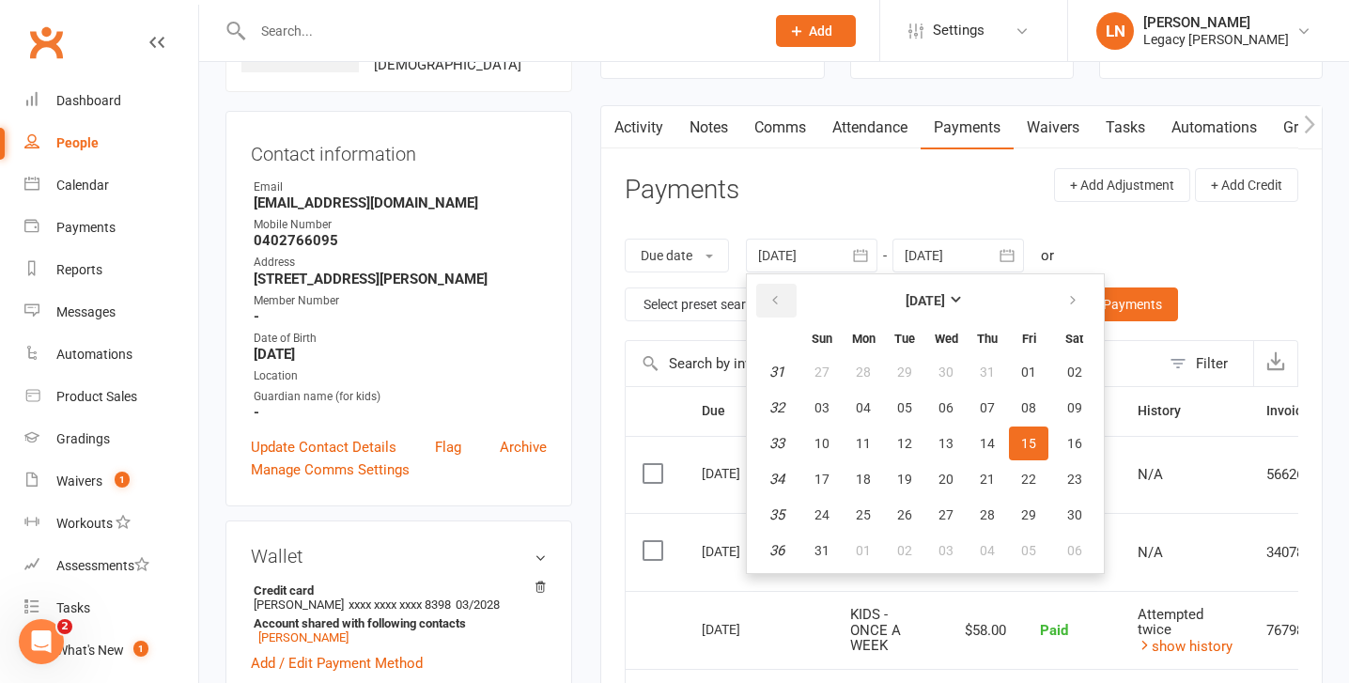
click at [774, 300] on icon "button" at bounding box center [774, 300] width 13 height 15
click at [953, 441] on span "16" at bounding box center [945, 443] width 15 height 15
type input "16 Jul 2025"
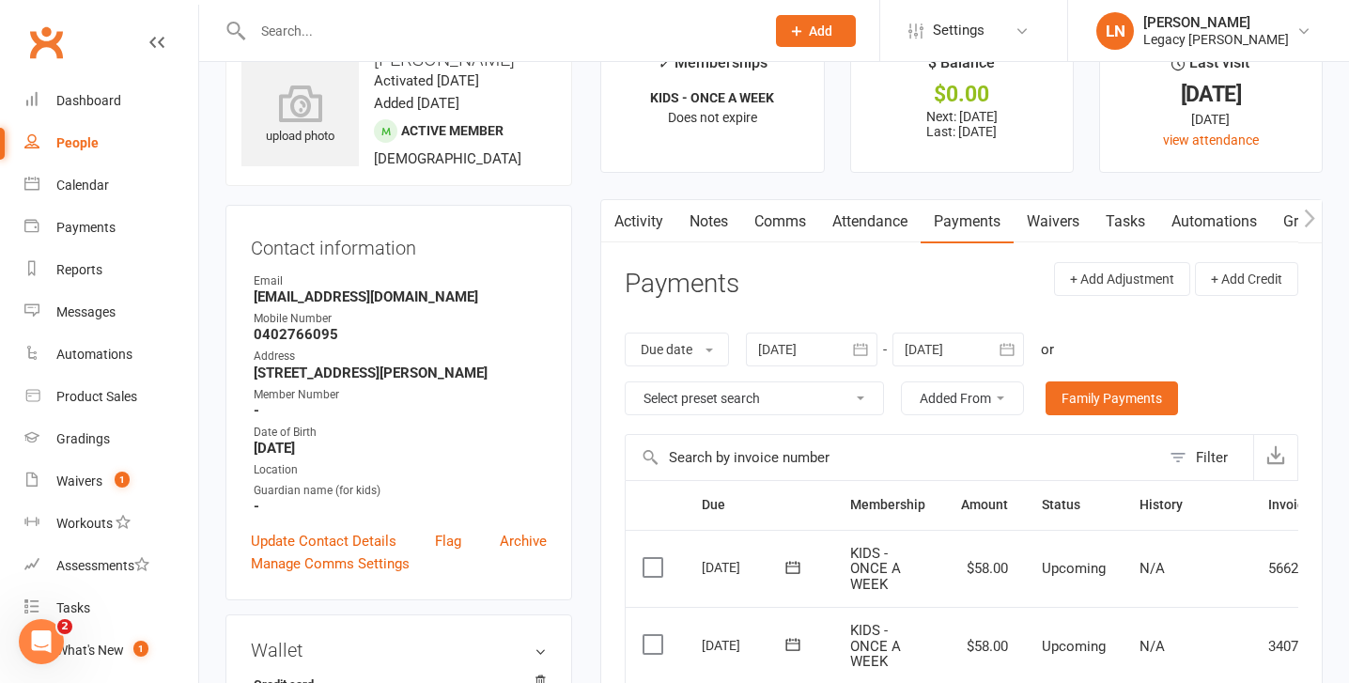
scroll to position [0, 0]
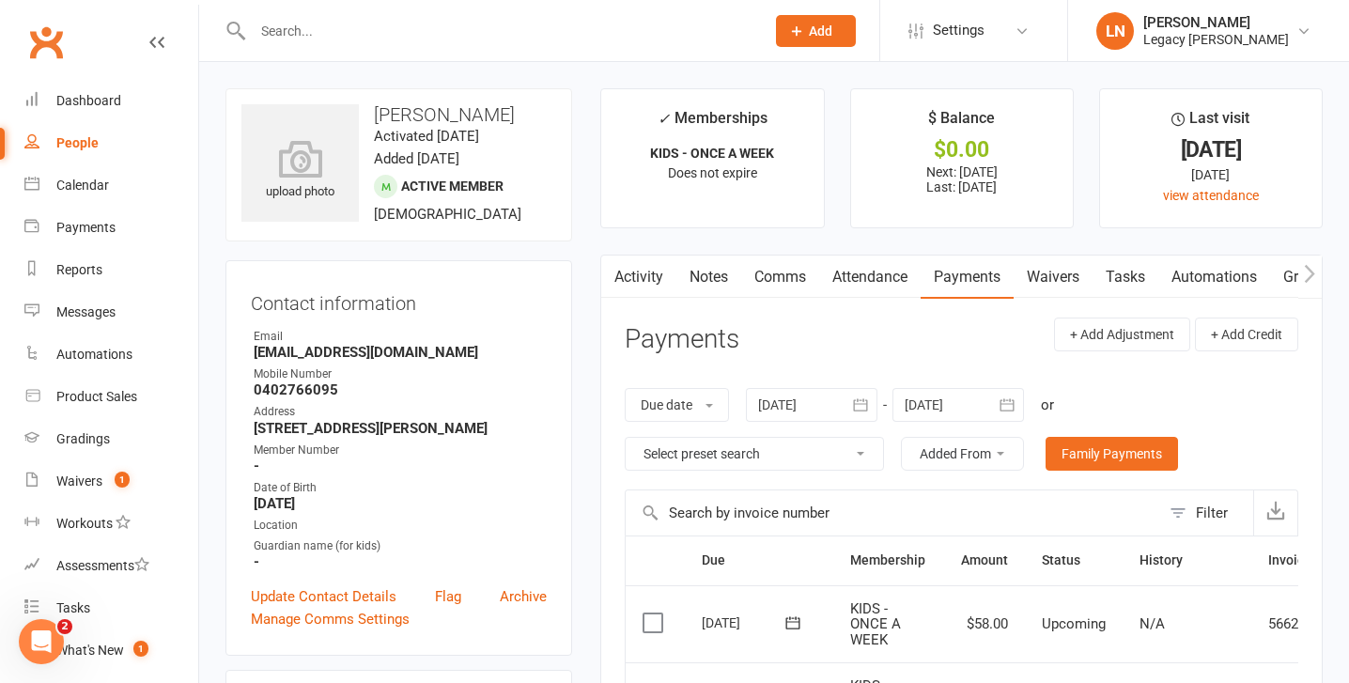
click at [726, 276] on link "Notes" at bounding box center [708, 276] width 65 height 43
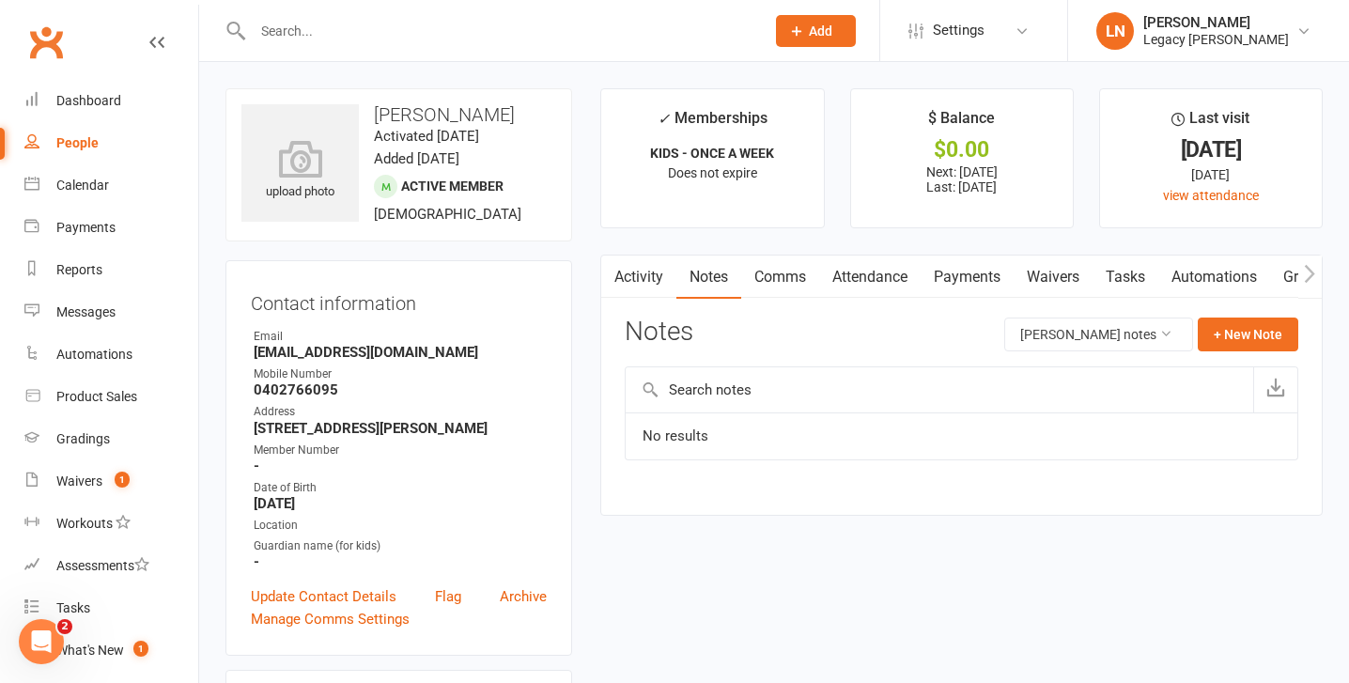
click at [692, 280] on link "Notes" at bounding box center [708, 276] width 65 height 43
click at [785, 285] on link "Comms" at bounding box center [780, 276] width 78 height 43
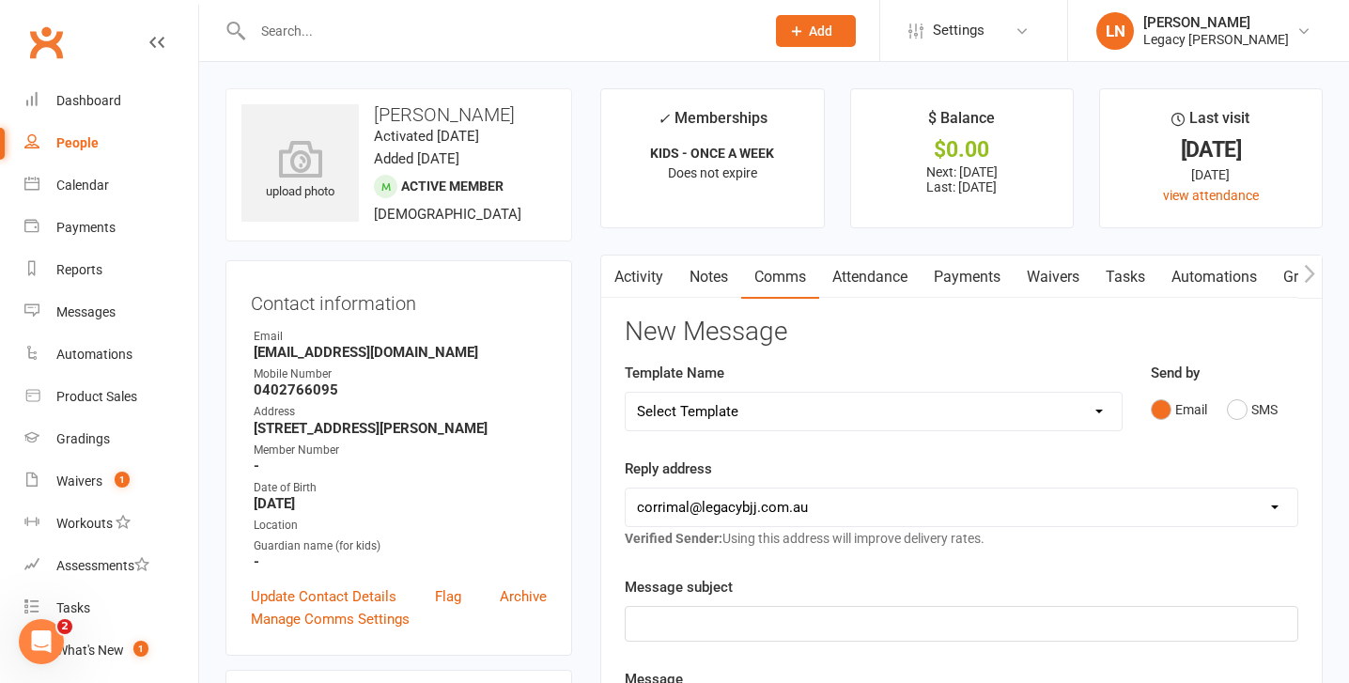
click at [701, 270] on link "Notes" at bounding box center [708, 276] width 65 height 43
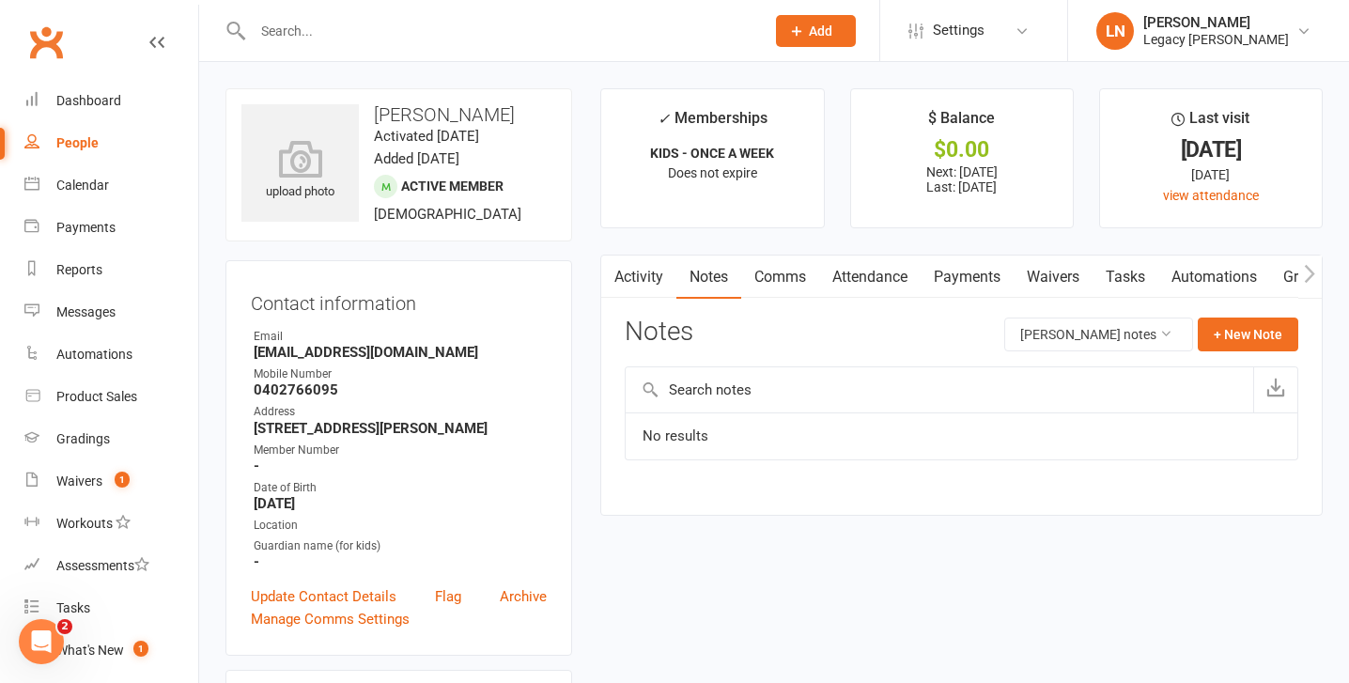
click at [618, 270] on button "button" at bounding box center [612, 276] width 23 height 42
click at [639, 286] on link "Activity" at bounding box center [638, 276] width 75 height 43
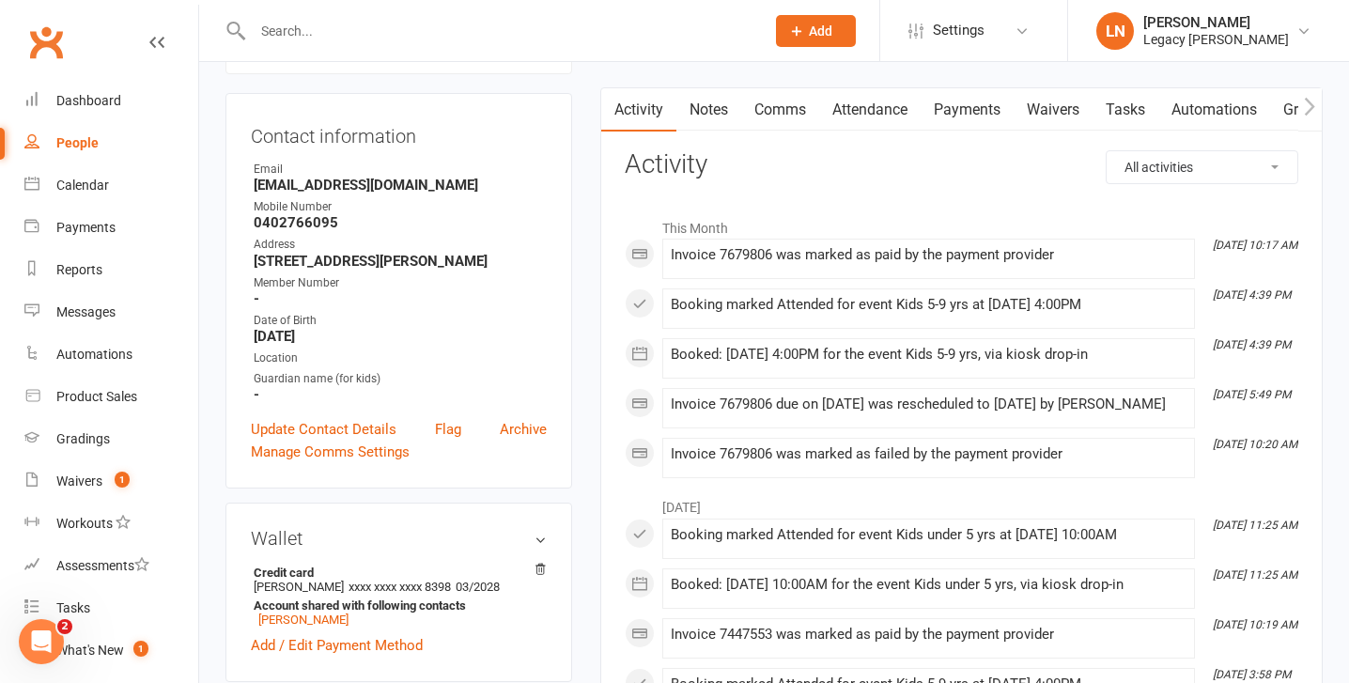
scroll to position [170, 0]
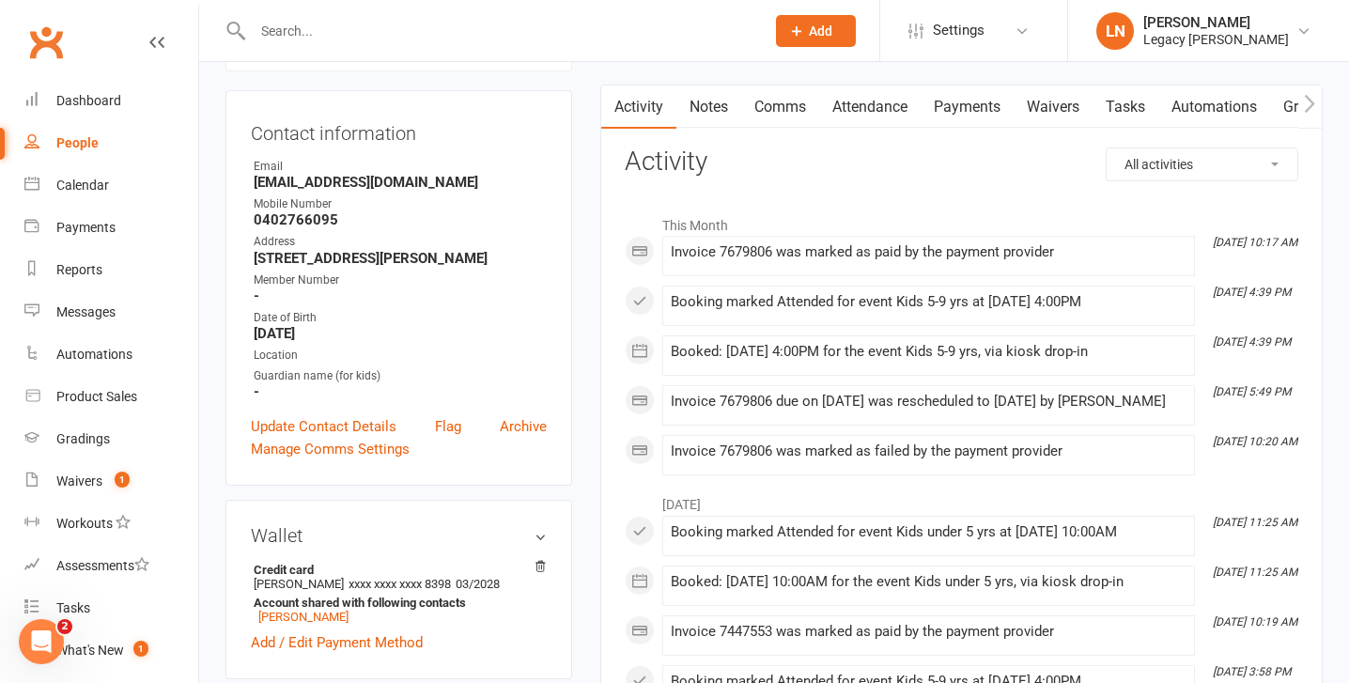
click at [946, 298] on div "Booking marked Attended for event Kids 5-9 yrs at 10 Sep 2025 at 4:00PM" at bounding box center [929, 302] width 516 height 16
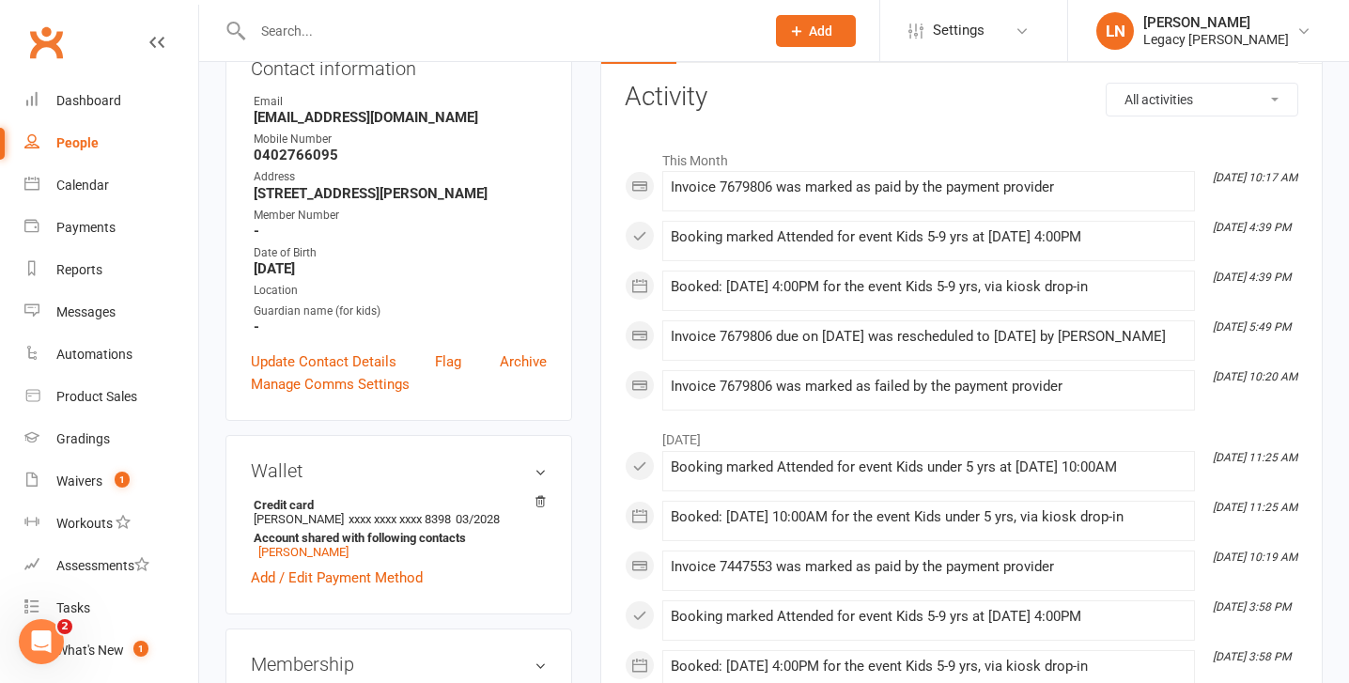
scroll to position [0, 0]
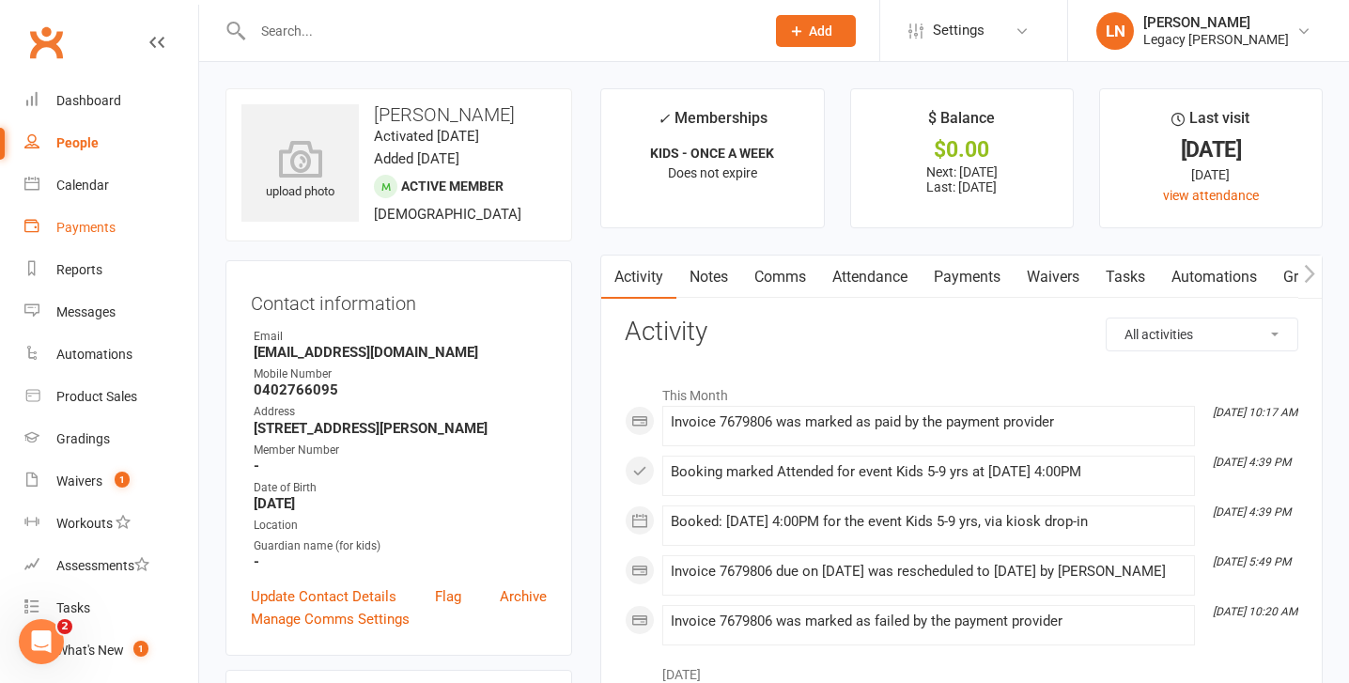
click at [80, 239] on link "Payments" at bounding box center [111, 228] width 174 height 42
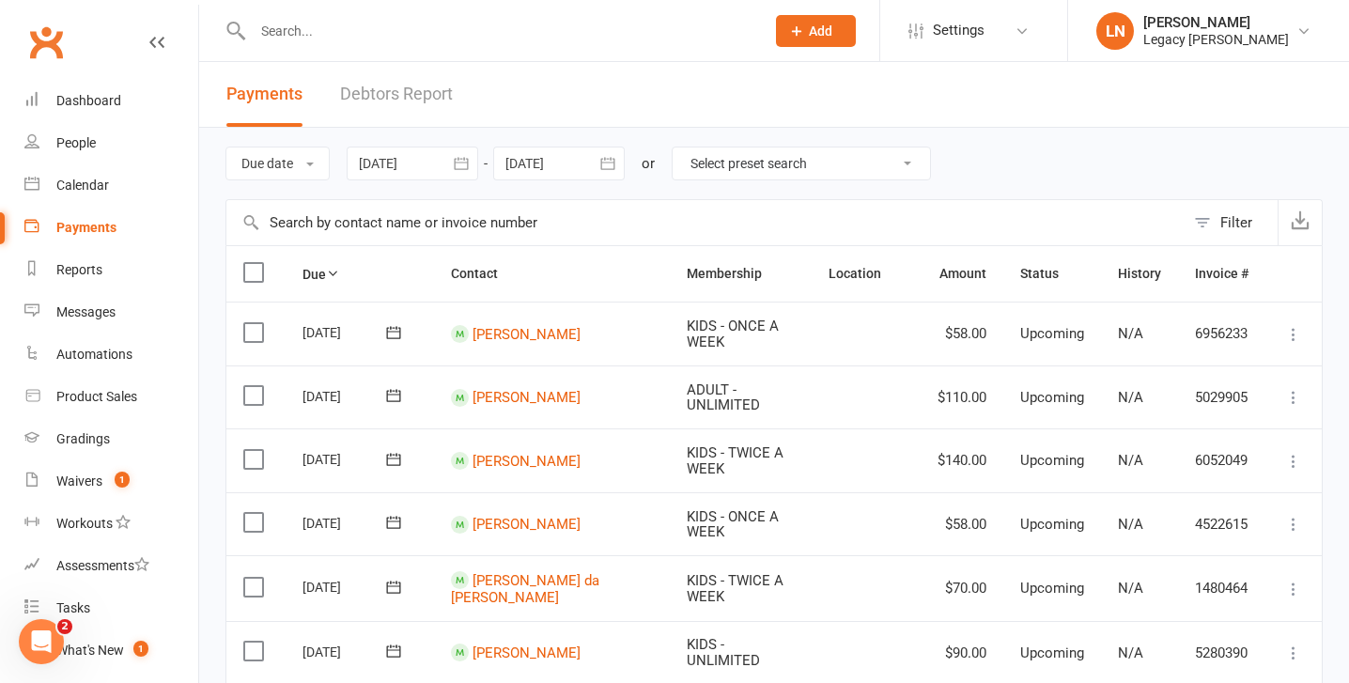
click at [446, 94] on link "Debtors Report" at bounding box center [396, 94] width 113 height 65
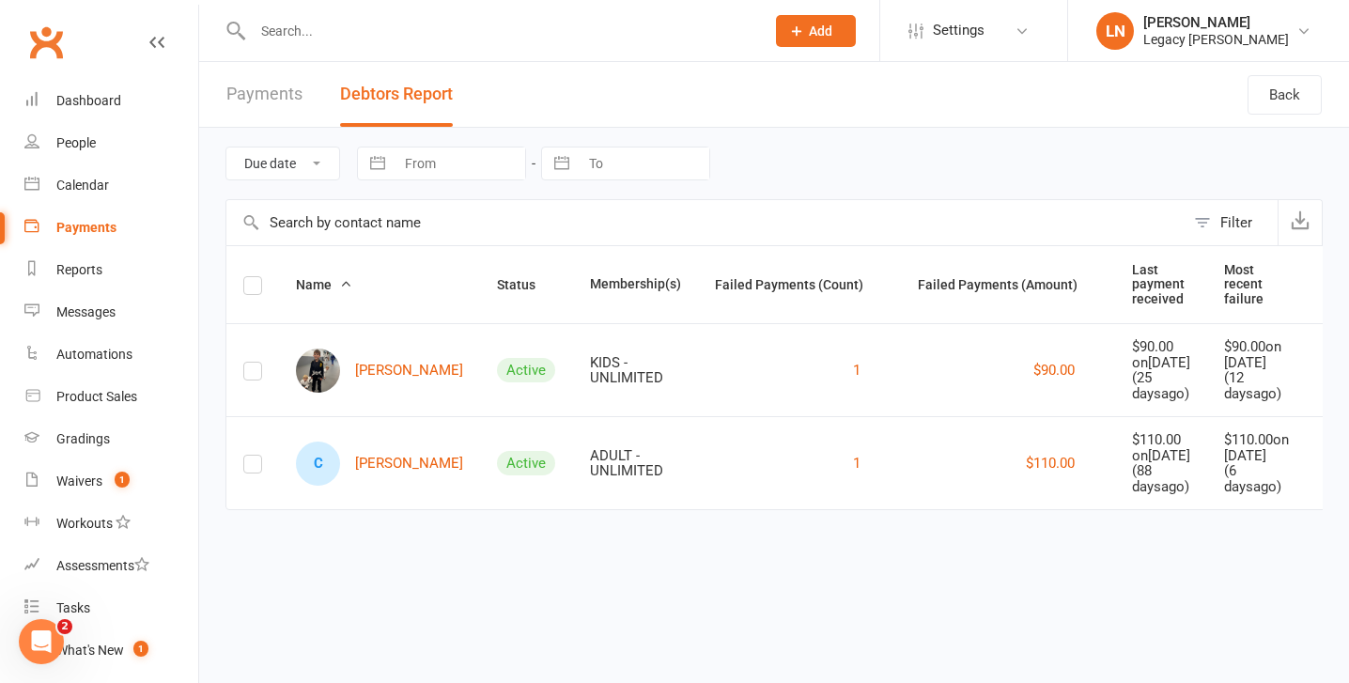
click at [351, 27] on input "text" at bounding box center [499, 31] width 504 height 26
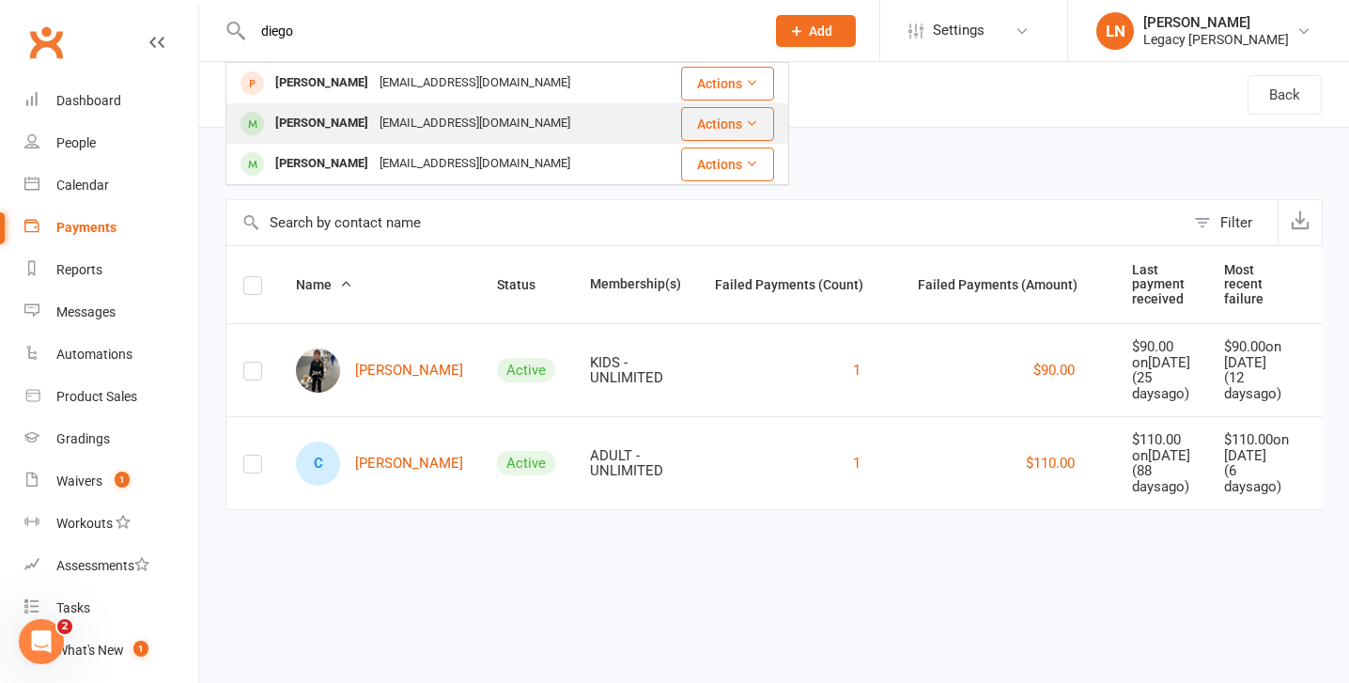
type input "diego"
click at [307, 126] on div "Diego Gutierrez" at bounding box center [322, 123] width 104 height 27
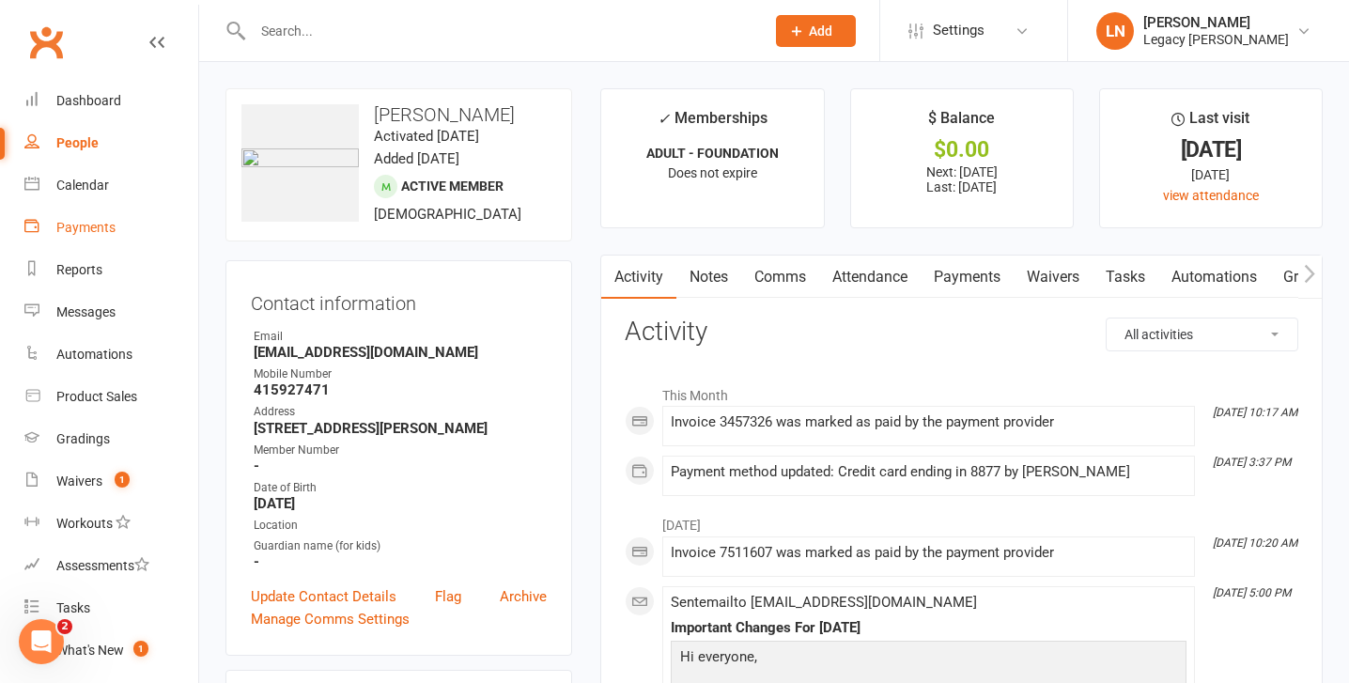
click at [84, 229] on div "Payments" at bounding box center [85, 227] width 59 height 15
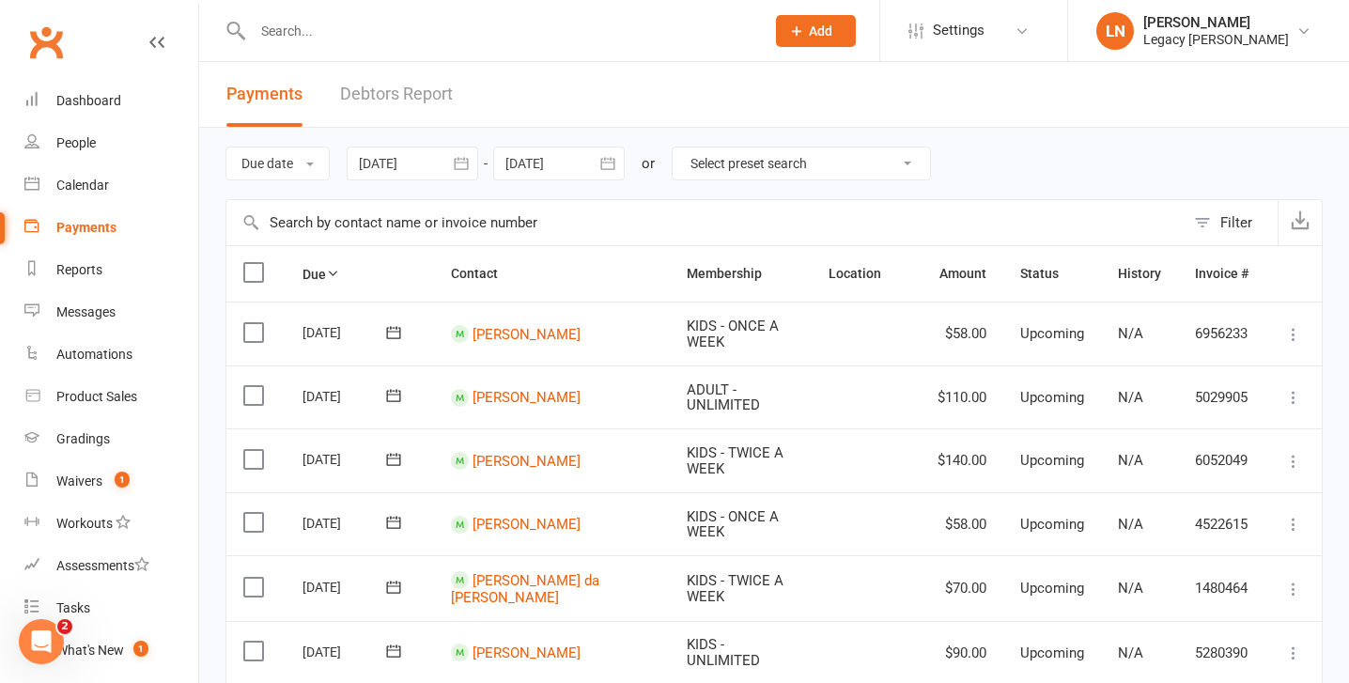
click at [348, 76] on link "Debtors Report" at bounding box center [396, 94] width 113 height 65
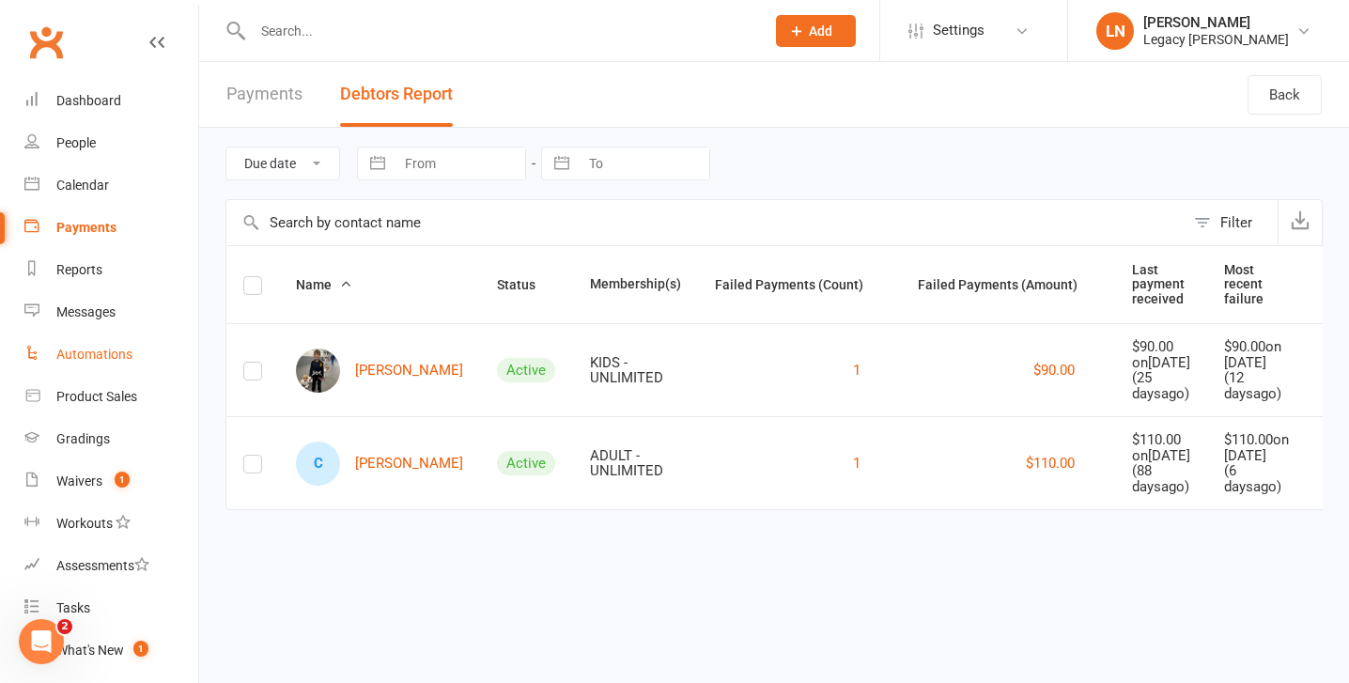
click at [105, 348] on div "Automations" at bounding box center [94, 354] width 76 height 15
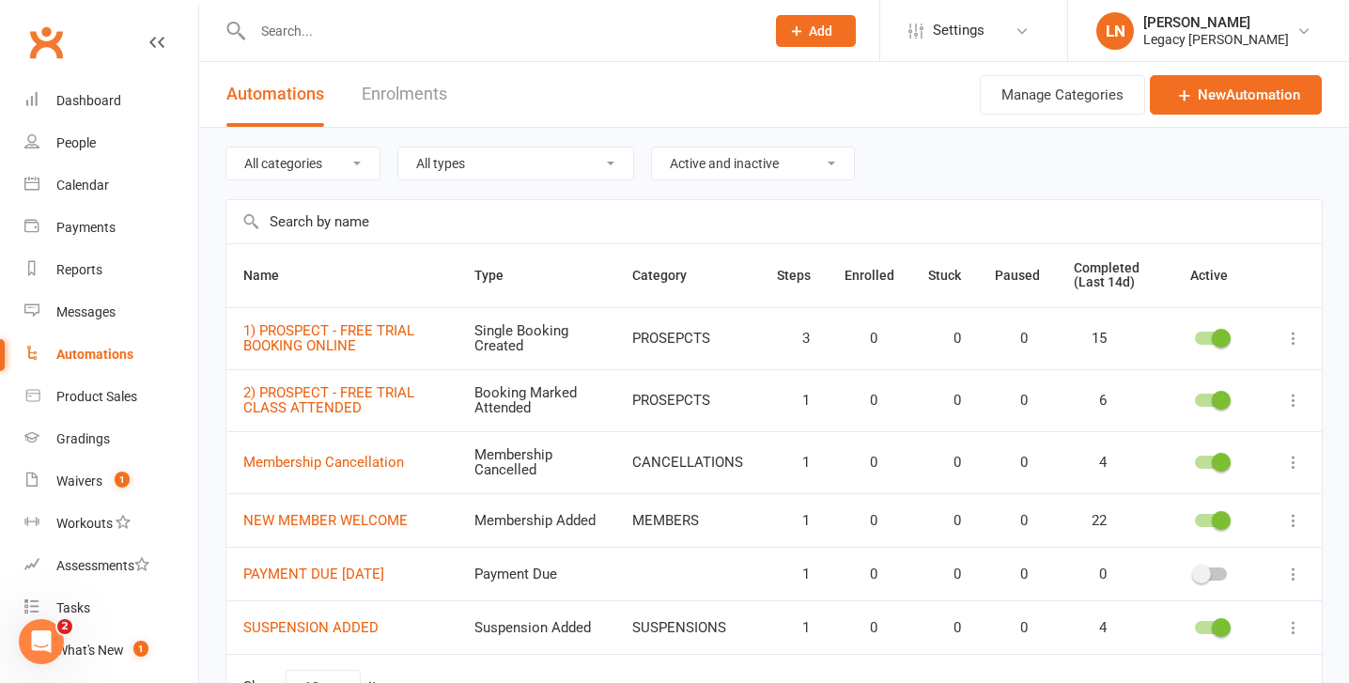
click at [411, 85] on link "Enrolments" at bounding box center [404, 94] width 85 height 65
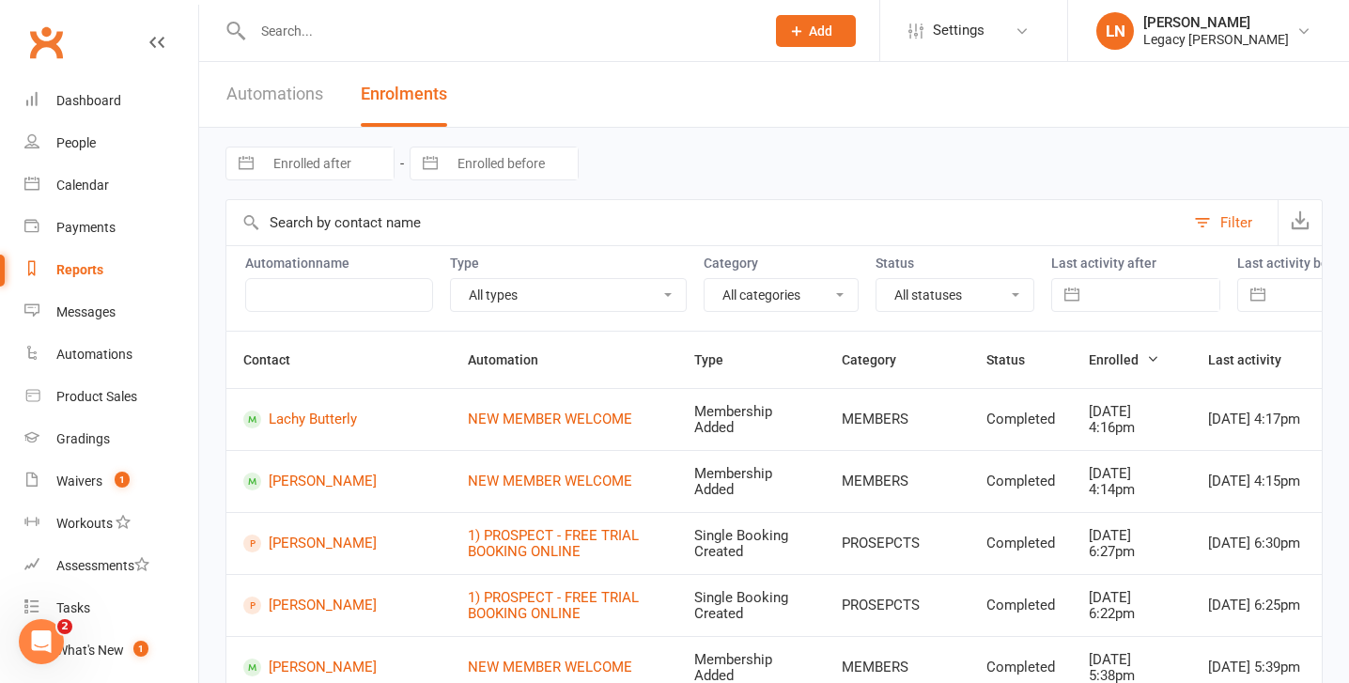
click at [241, 102] on link "Automations" at bounding box center [274, 94] width 97 height 65
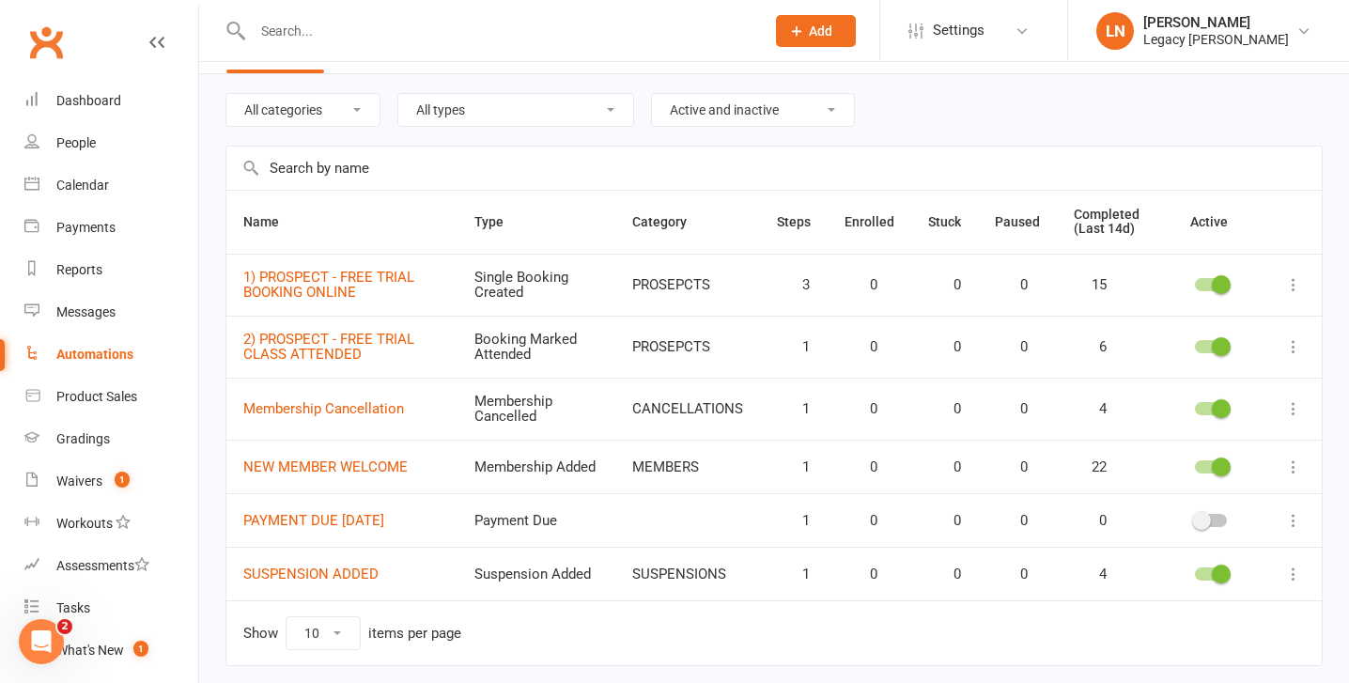
scroll to position [51, 0]
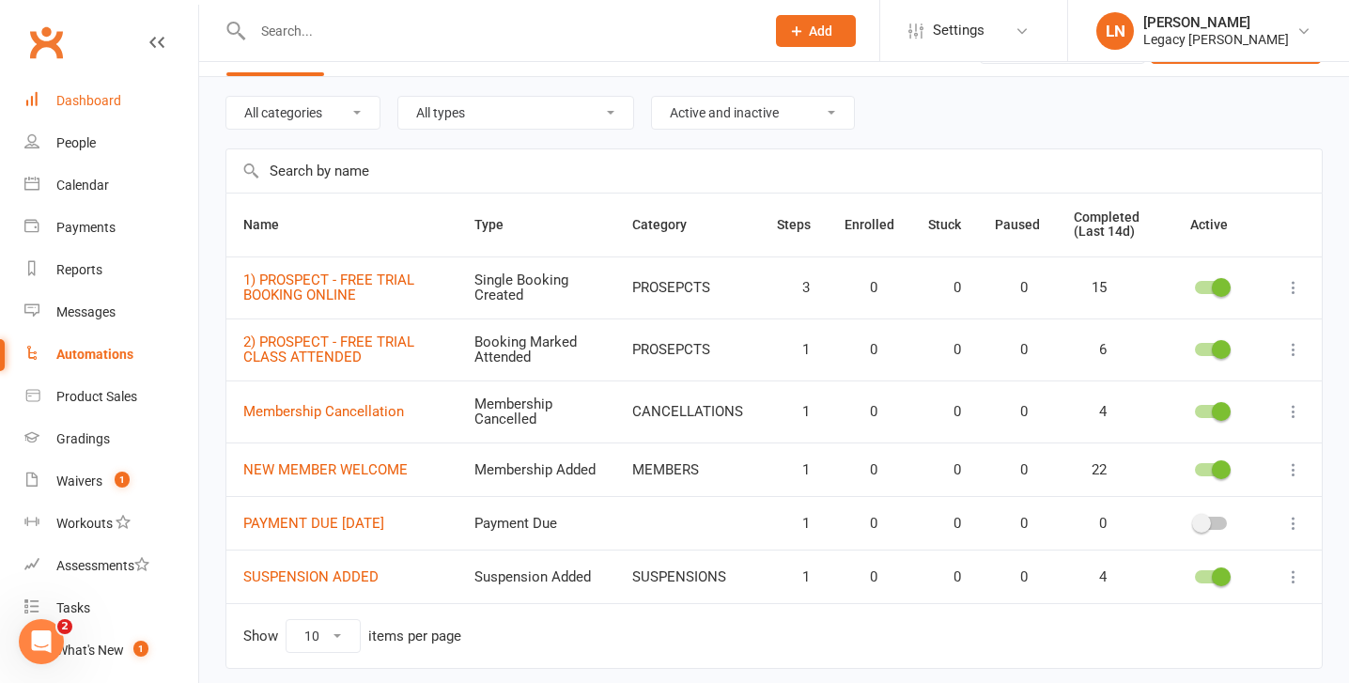
click at [85, 90] on link "Dashboard" at bounding box center [111, 101] width 174 height 42
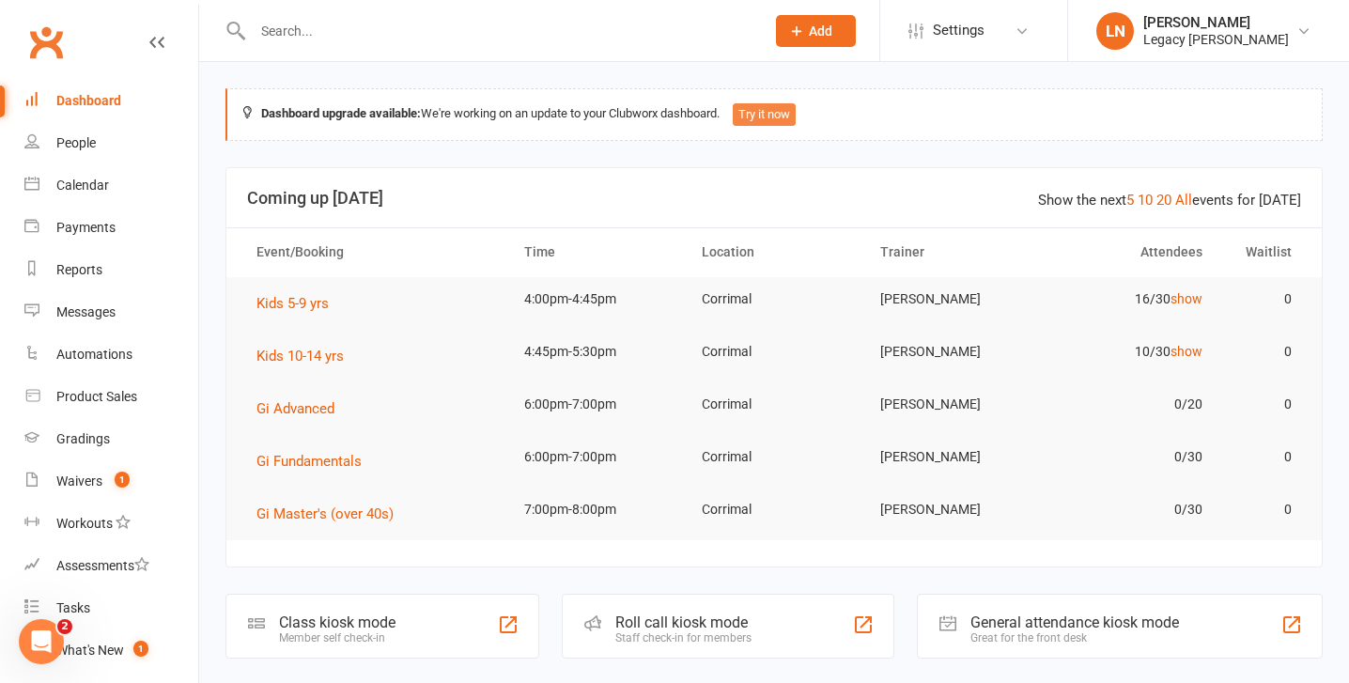
click at [758, 109] on button "Try it now" at bounding box center [764, 114] width 63 height 23
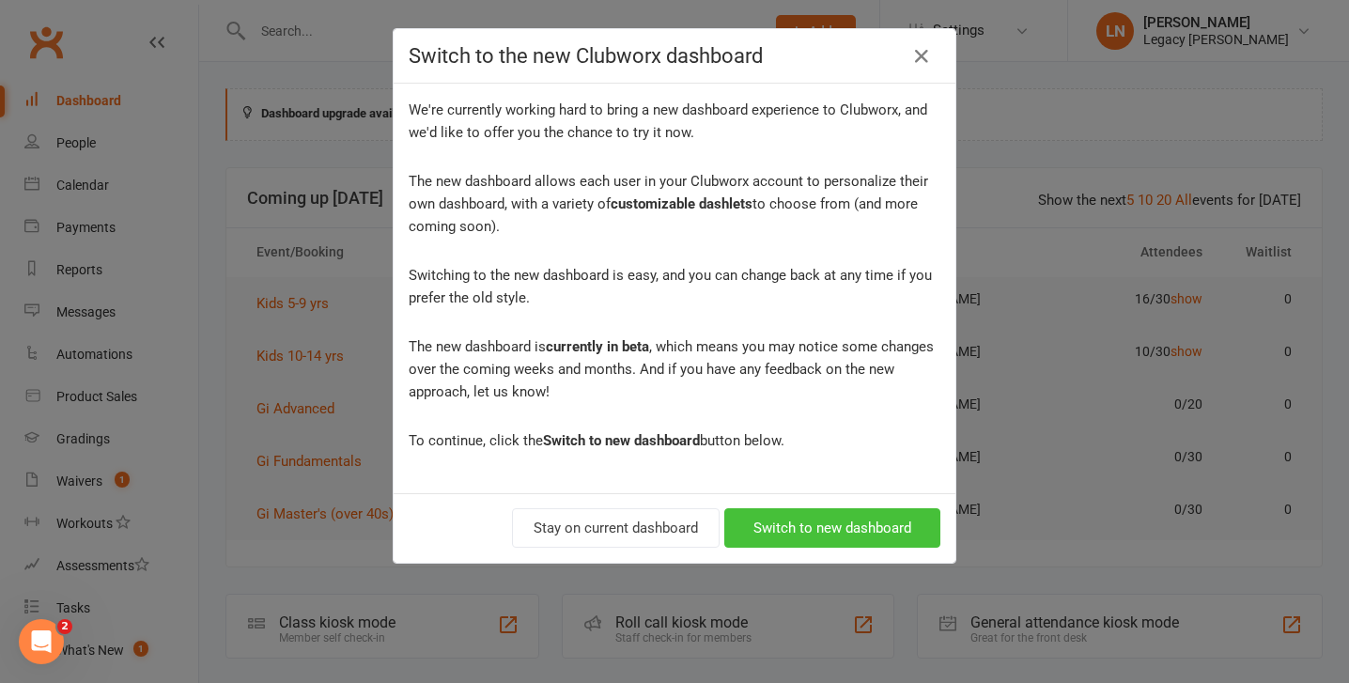
click at [836, 537] on button "Switch to new dashboard" at bounding box center [832, 527] width 216 height 39
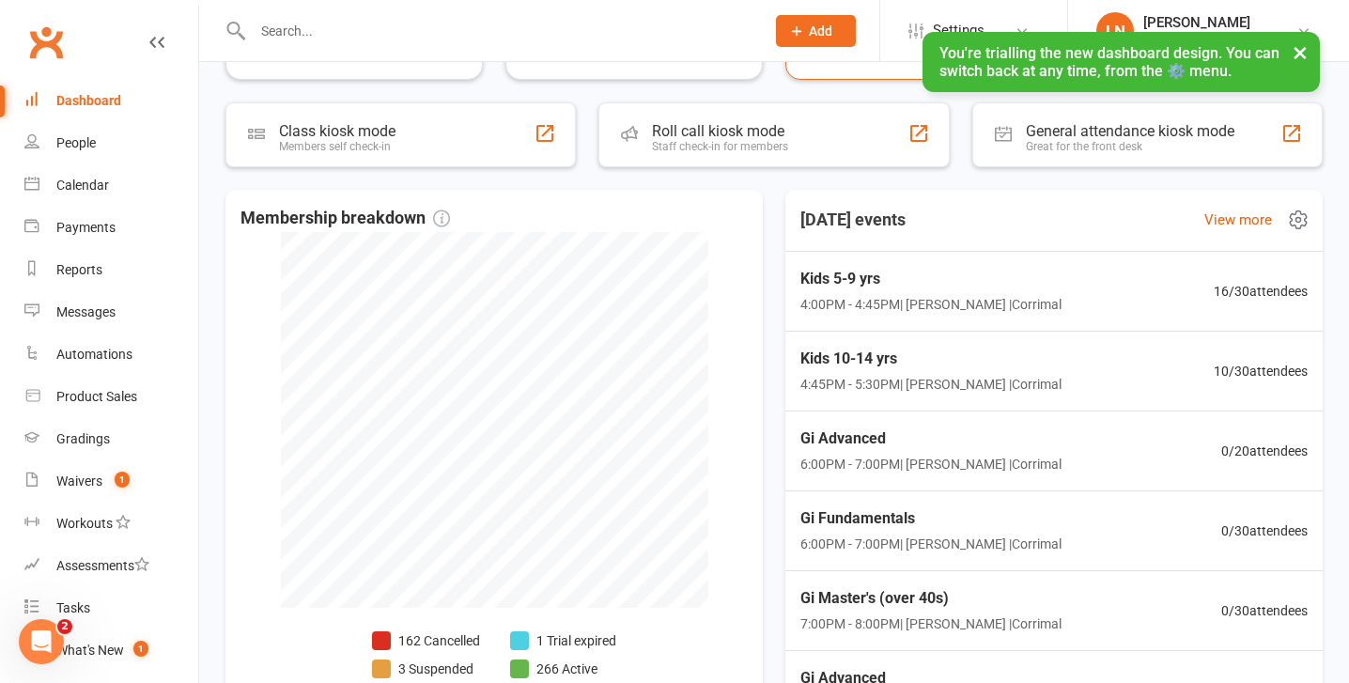
scroll to position [358, 0]
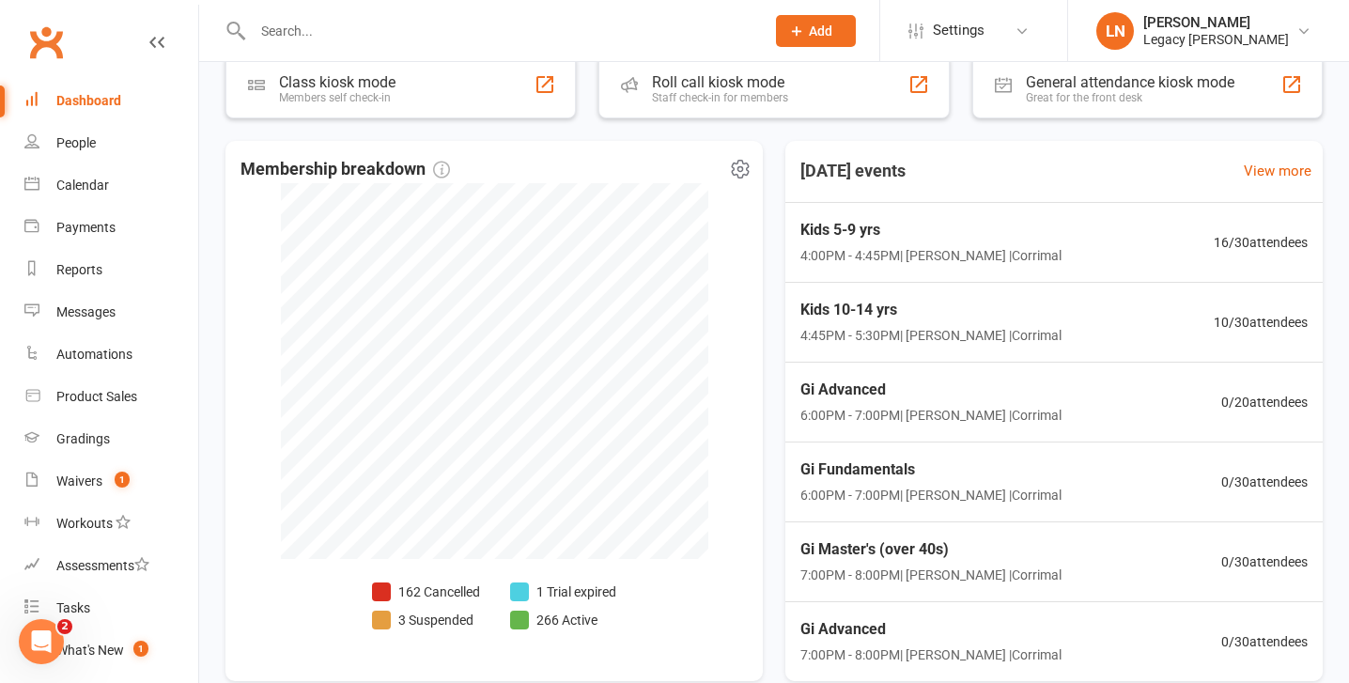
click at [744, 171] on icon at bounding box center [740, 169] width 23 height 23
click at [686, 198] on link "Hide dashlet" at bounding box center [657, 210] width 186 height 38
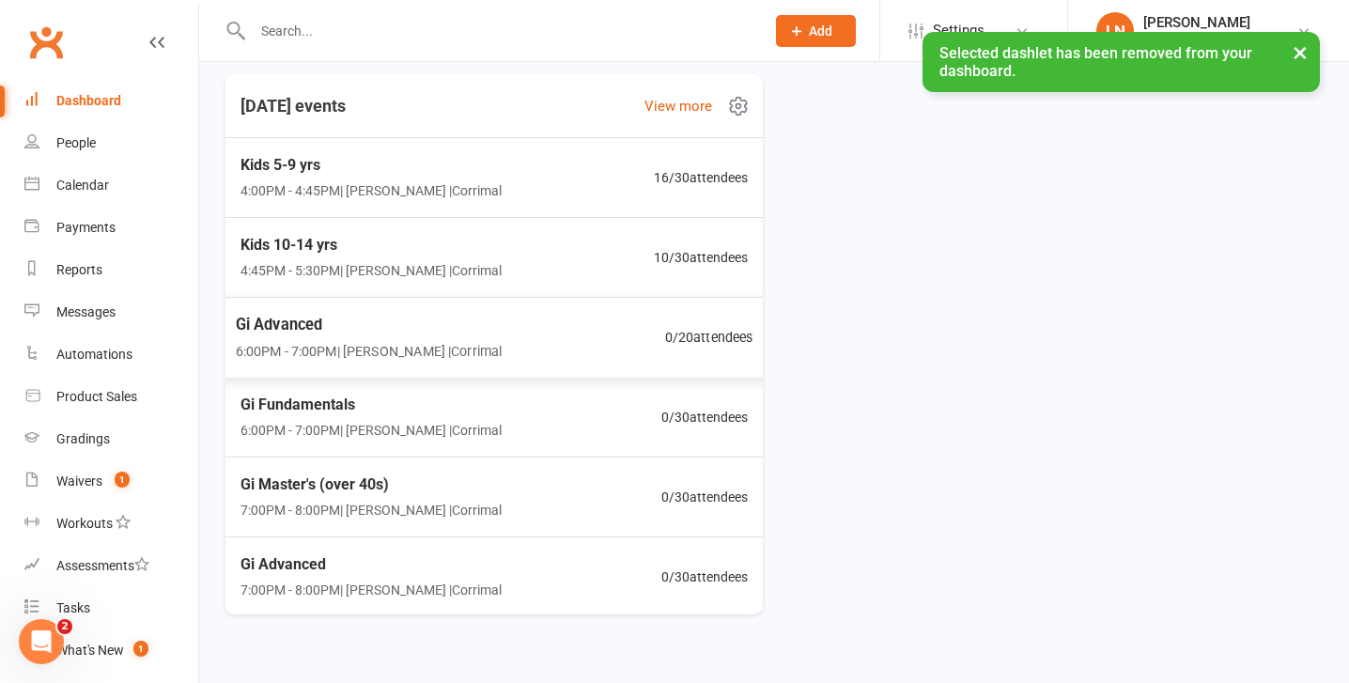
scroll to position [0, 0]
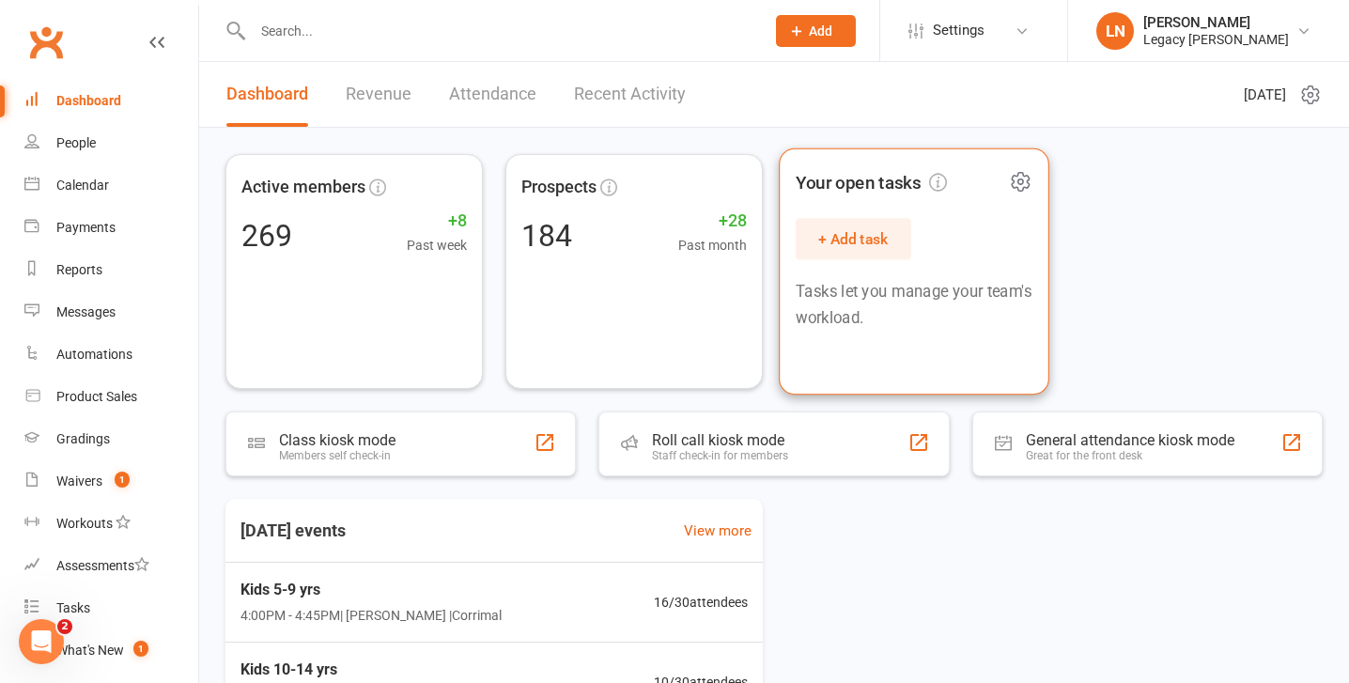
click at [858, 235] on button "+ Add task" at bounding box center [854, 238] width 116 height 41
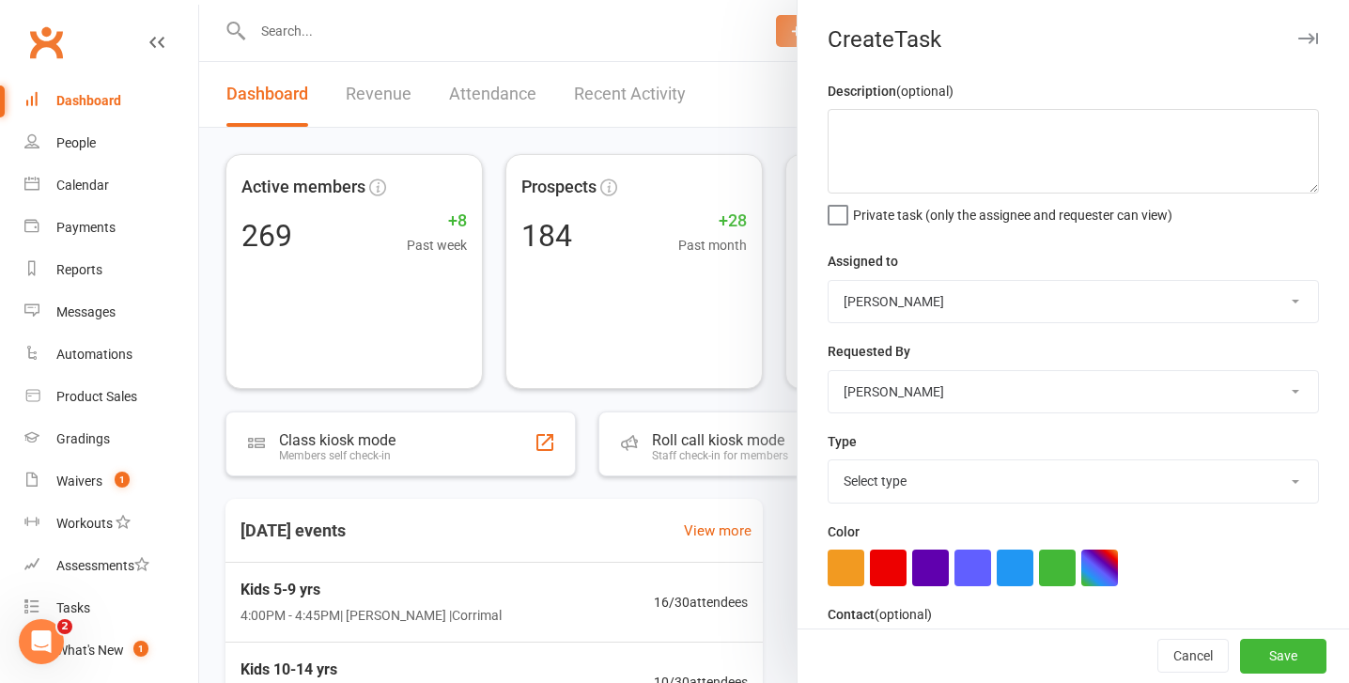
click at [981, 301] on select "Lara Novakovic Mario Lima Legacy Association Katie Hibbert Siina-Karoliina Suom…" at bounding box center [1072, 301] width 489 height 41
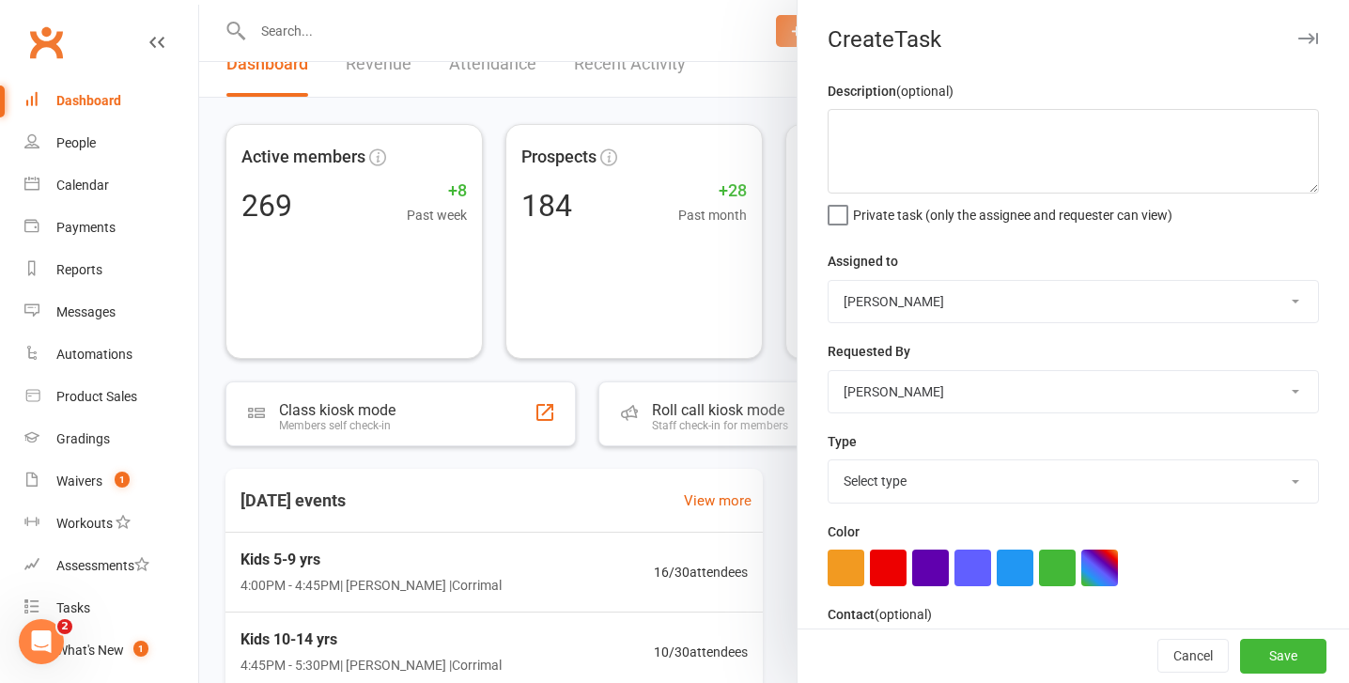
click at [1062, 296] on select "Lara Novakovic Mario Lima Legacy Association Katie Hibbert Siina-Karoliina Suom…" at bounding box center [1072, 301] width 489 height 41
select select "48272"
click at [828, 281] on select "Lara Novakovic Mario Lima Legacy Association Katie Hibbert Siina-Karoliina Suom…" at bounding box center [1072, 301] width 489 height 41
click at [996, 507] on div "Description (optional) Private task (only the assignee and requester can view) …" at bounding box center [1072, 477] width 551 height 794
click at [1004, 490] on select "Select type E-mail Meeting Phone call Add new task type" at bounding box center [1072, 480] width 489 height 41
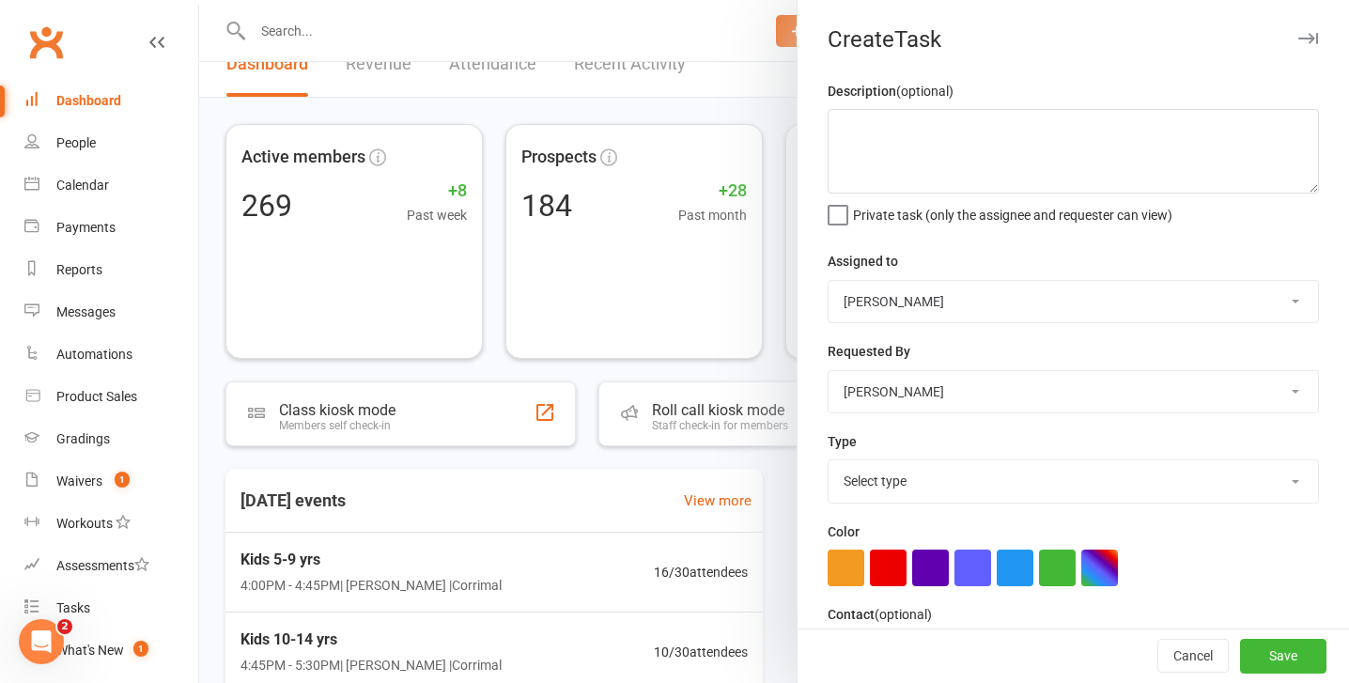
select select "26307"
click at [828, 462] on select "Select type E-mail Meeting Phone call Add new task type" at bounding box center [1072, 480] width 489 height 41
click at [935, 90] on small "(optional)" at bounding box center [924, 91] width 57 height 15
click at [919, 131] on textarea at bounding box center [1072, 151] width 491 height 85
type textarea "P"
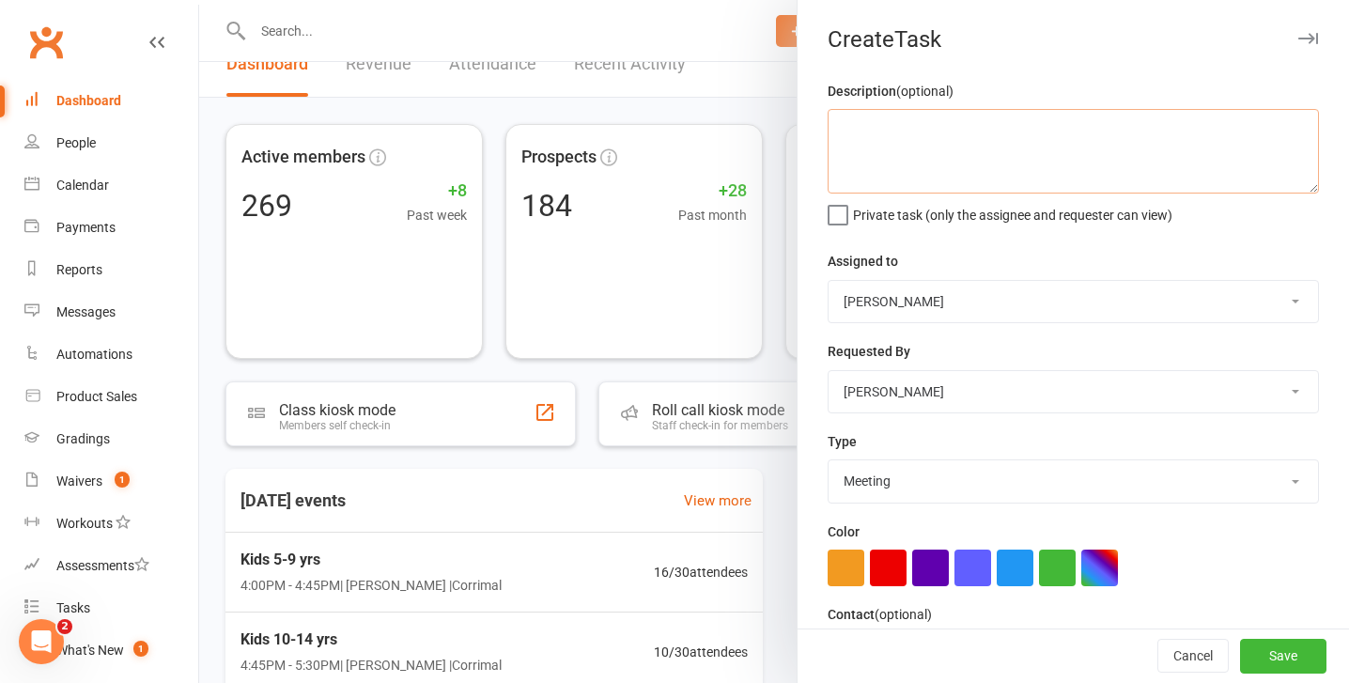
type textarea "S"
type textarea "Show Lara prospects"
click at [843, 218] on label "Private task (only the assignee and requester can view)" at bounding box center [999, 210] width 345 height 19
click at [843, 201] on input "Private task (only the assignee and requester can view)" at bounding box center [999, 201] width 345 height 0
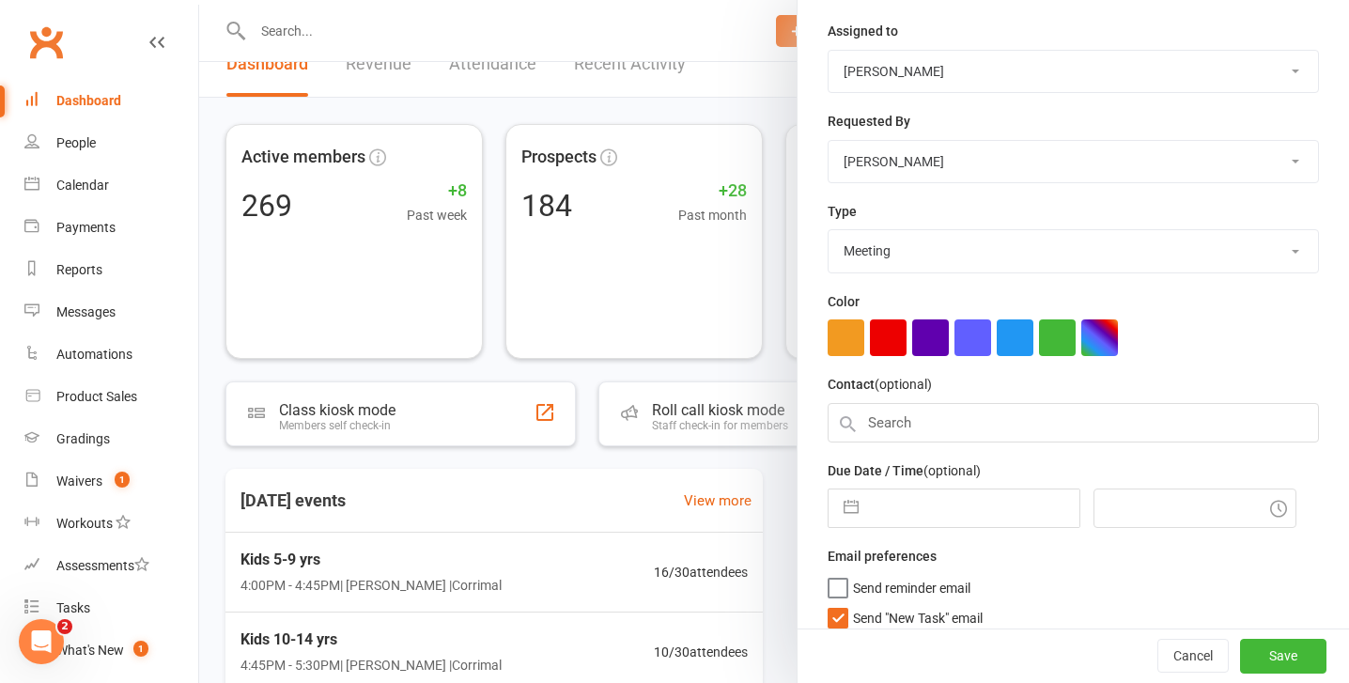
scroll to position [249, 0]
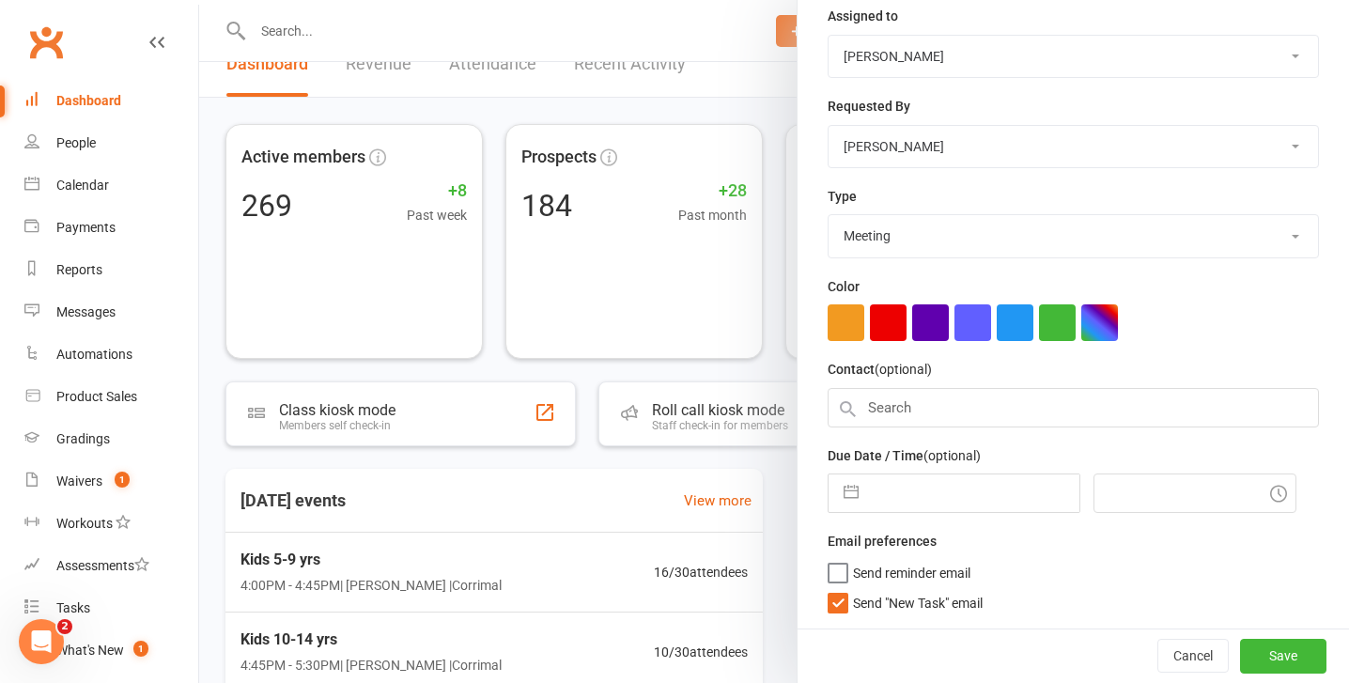
select select "7"
select select "2025"
select select "8"
select select "2025"
select select "9"
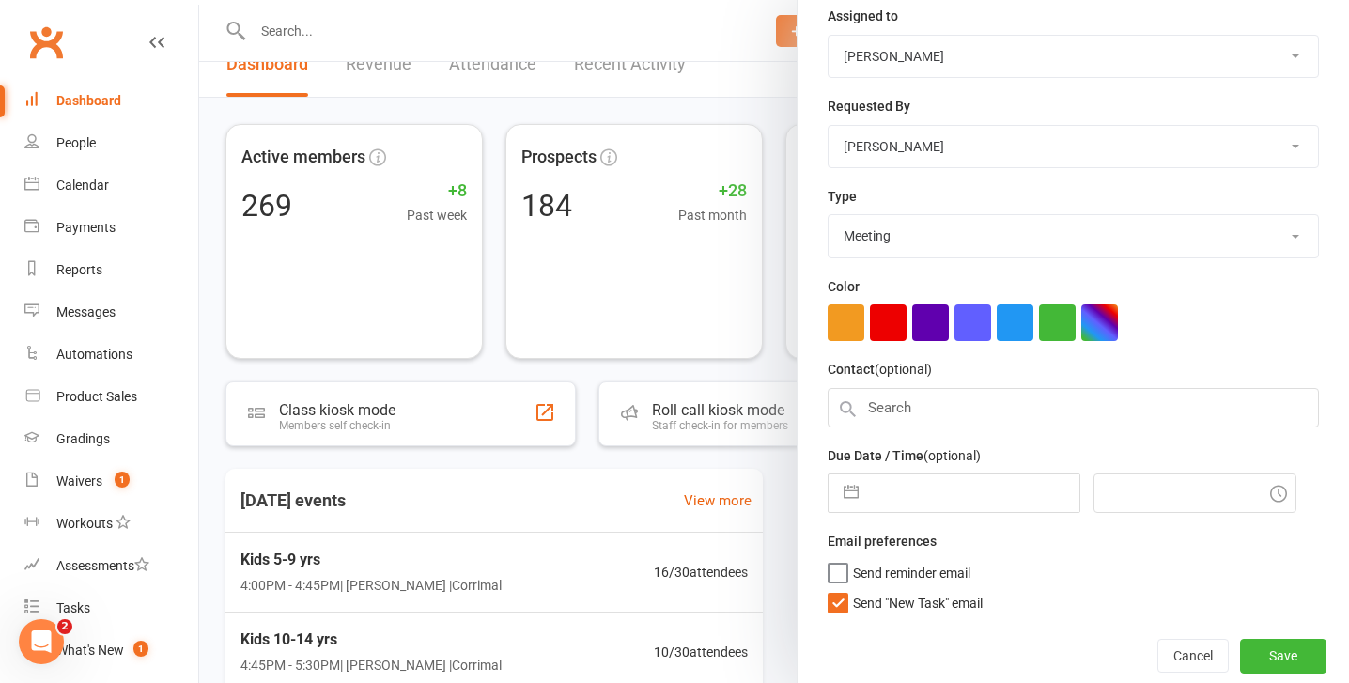
select select "2025"
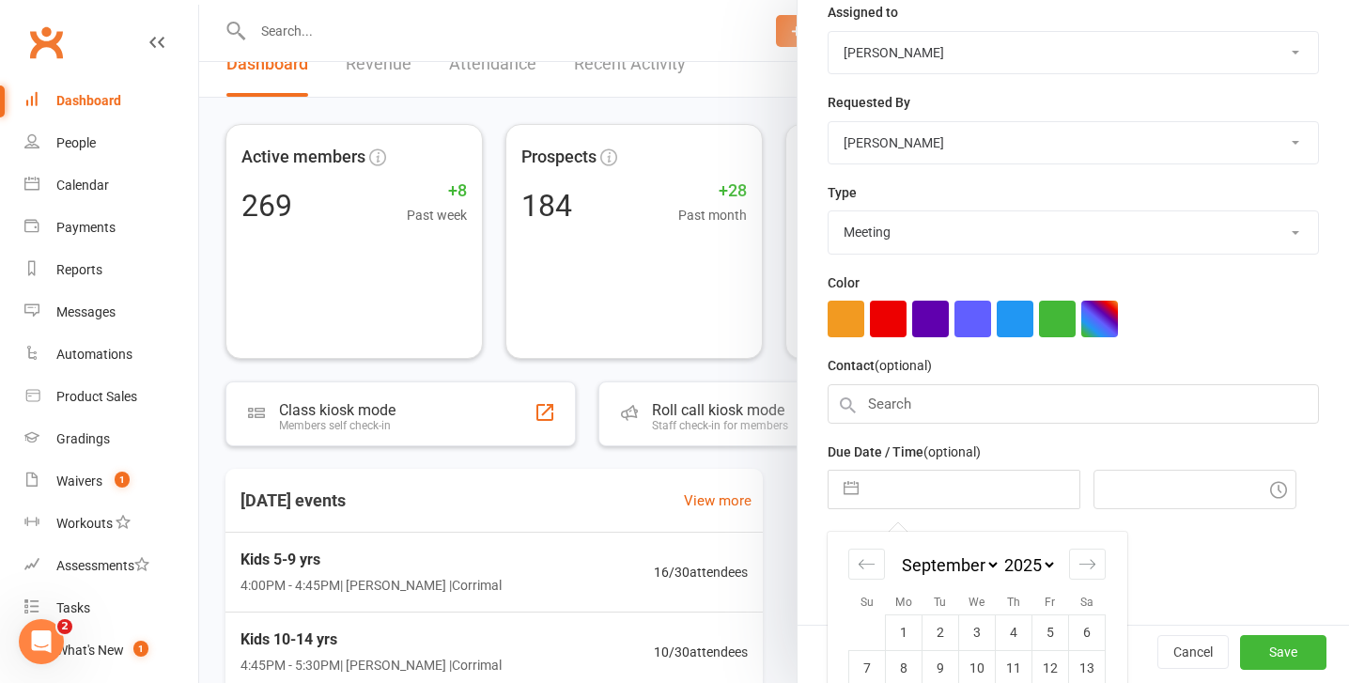
click at [872, 487] on input "text" at bounding box center [973, 490] width 211 height 38
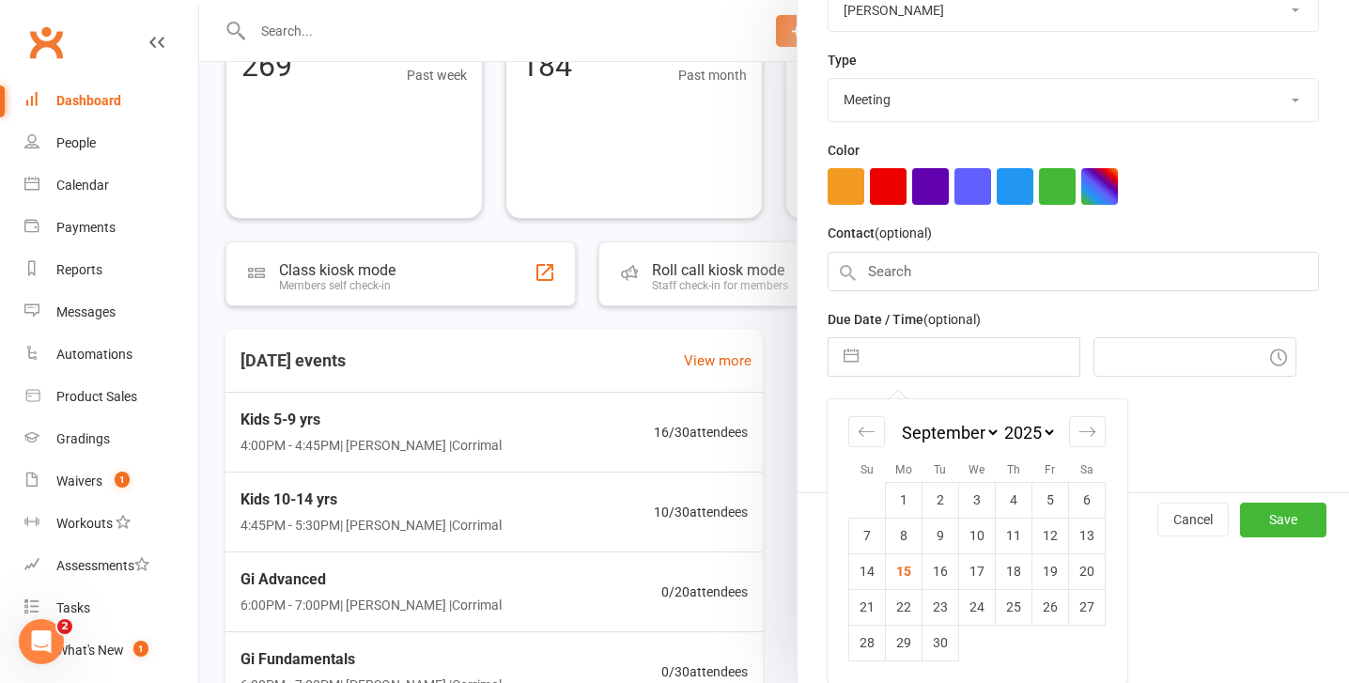
scroll to position [178, 0]
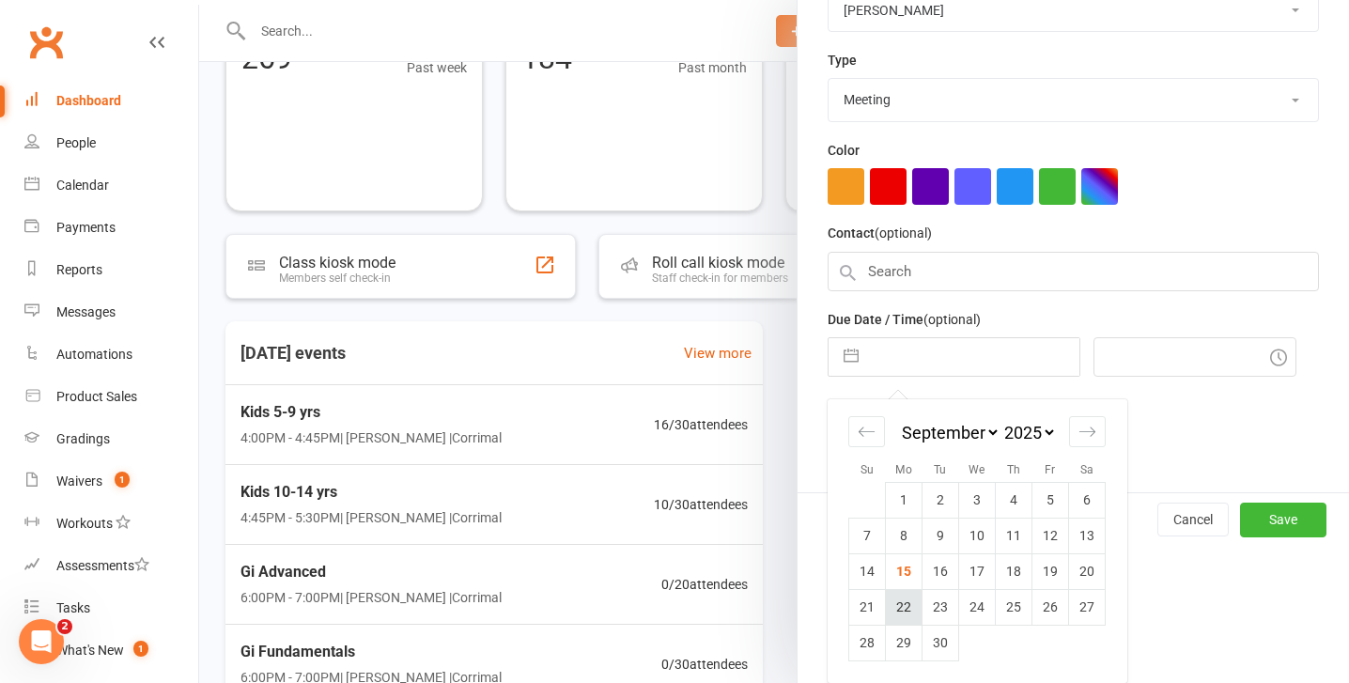
click at [907, 603] on td "22" at bounding box center [904, 607] width 37 height 36
type input "22 Sep 2025"
type input "4:45pm"
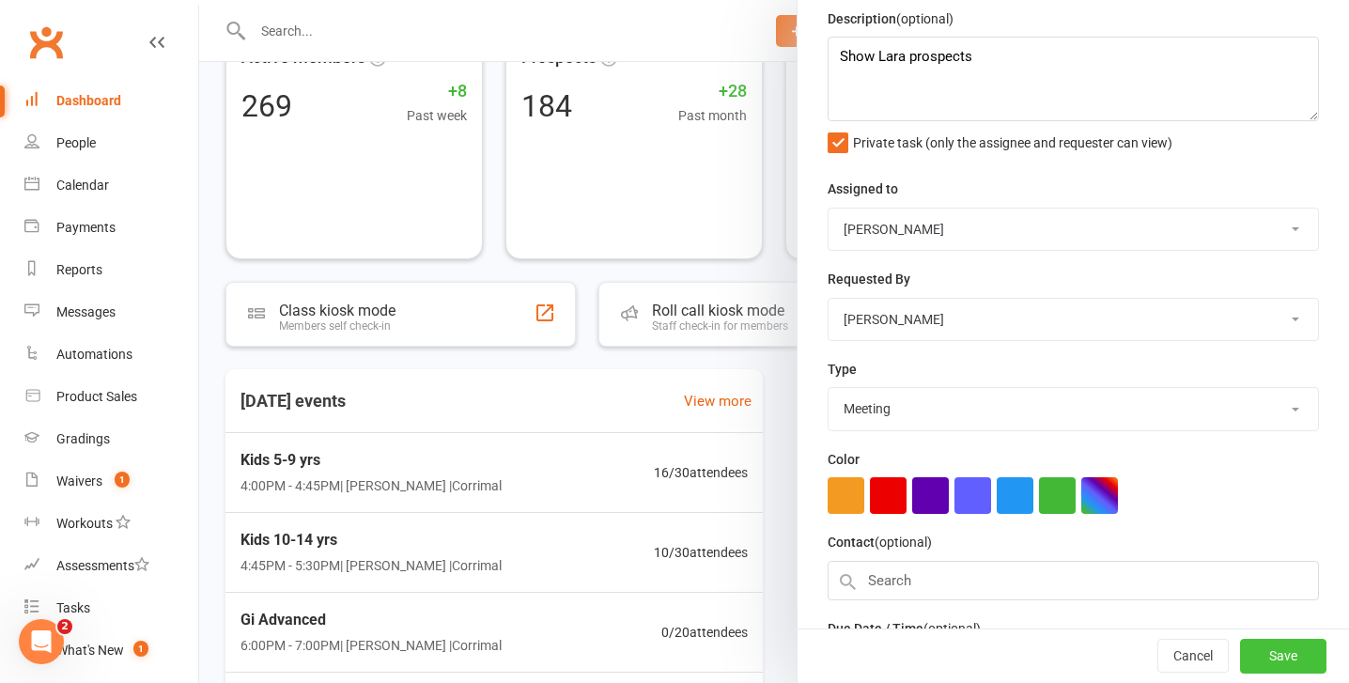
scroll to position [249, 0]
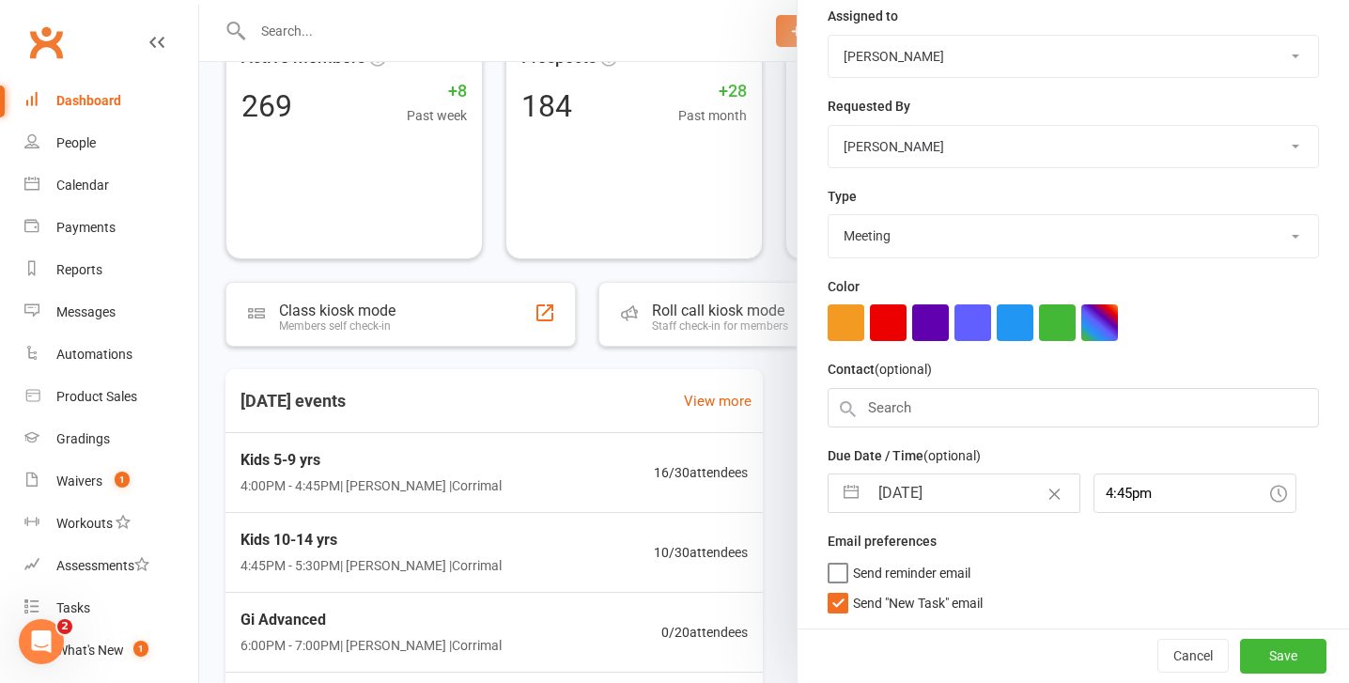
click at [835, 604] on label "Send "New Task" email" at bounding box center [904, 598] width 155 height 19
click at [835, 589] on input "Send "New Task" email" at bounding box center [904, 589] width 155 height 0
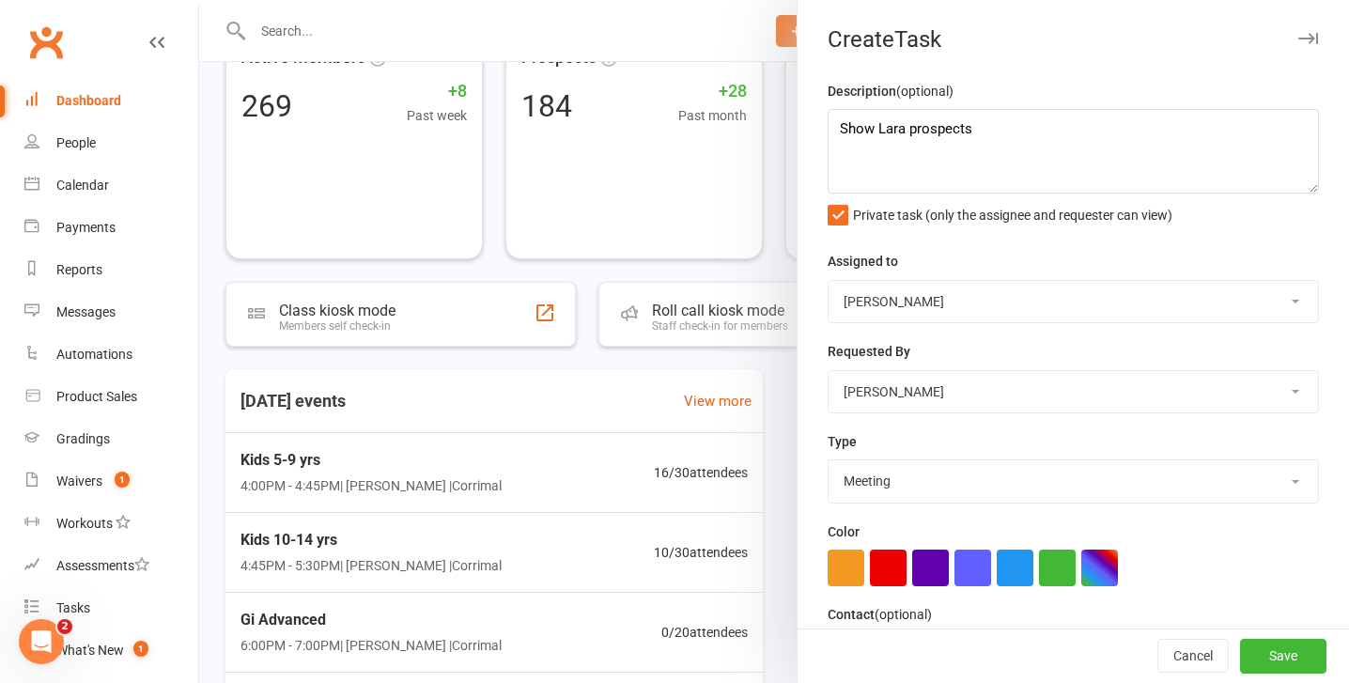
scroll to position [0, 0]
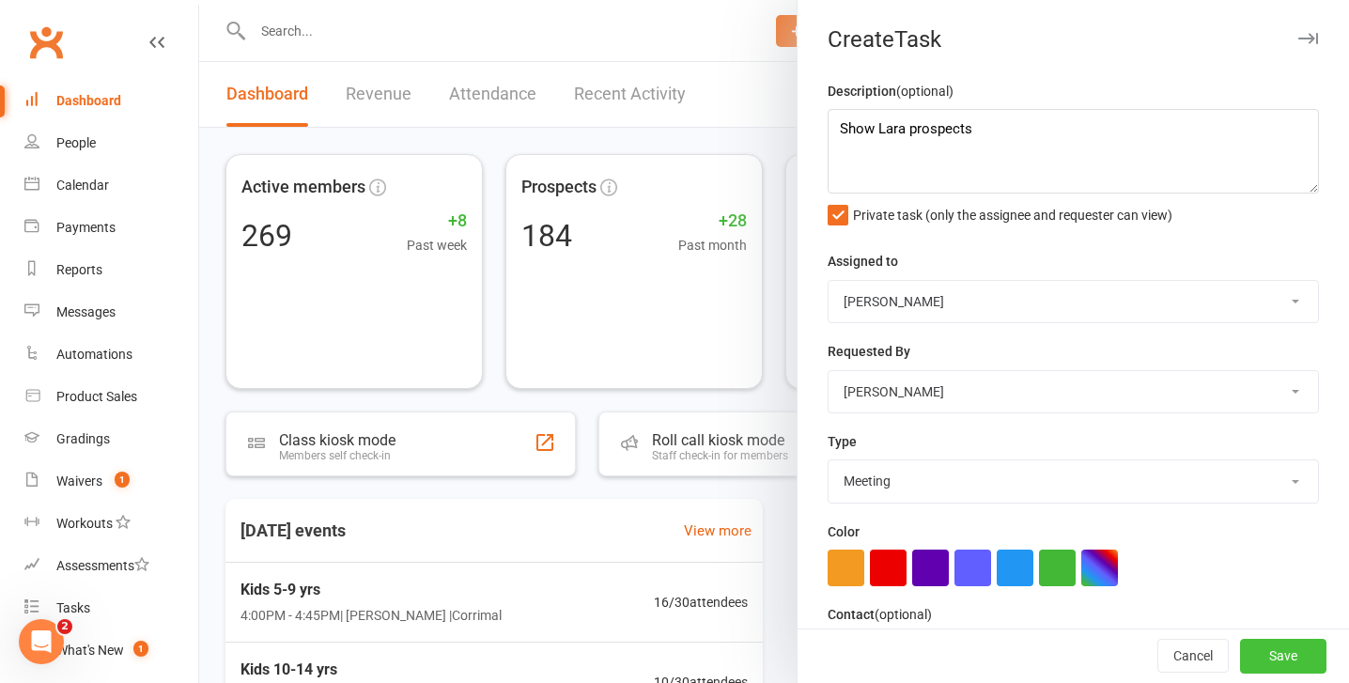
click at [1290, 656] on button "Save" at bounding box center [1283, 657] width 86 height 34
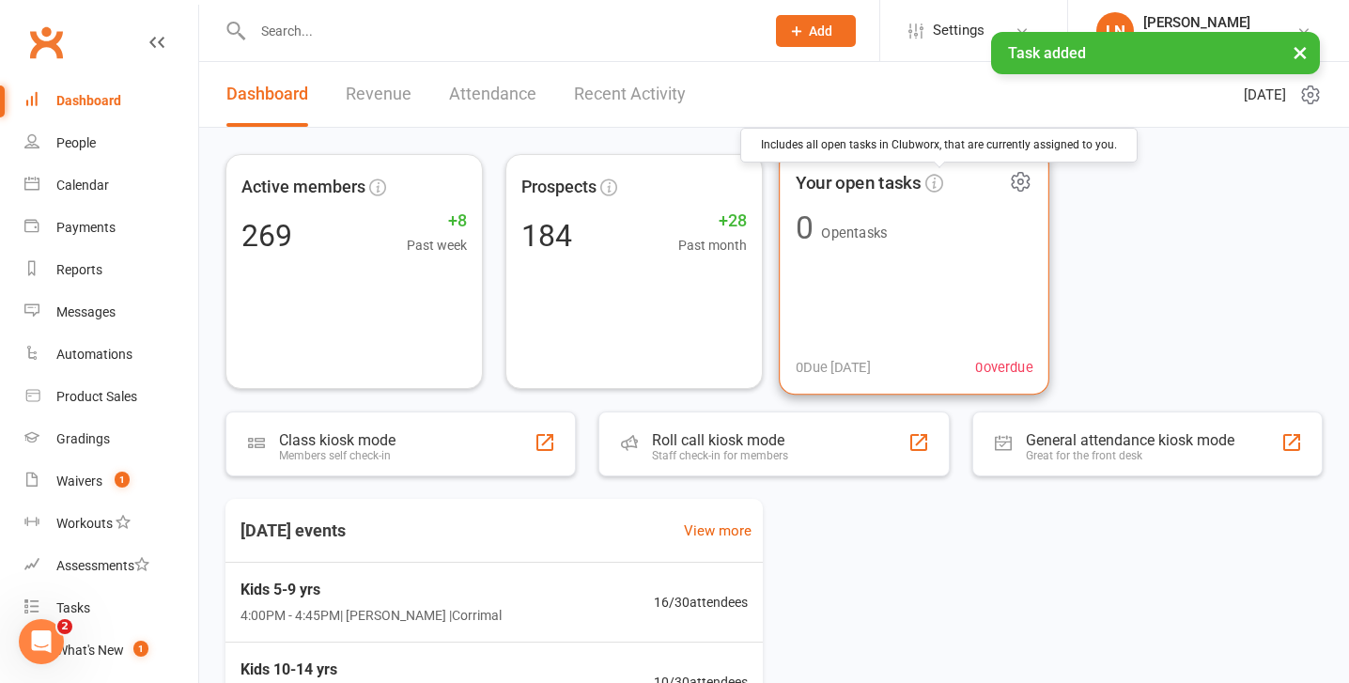
click at [938, 187] on icon at bounding box center [934, 183] width 18 height 18
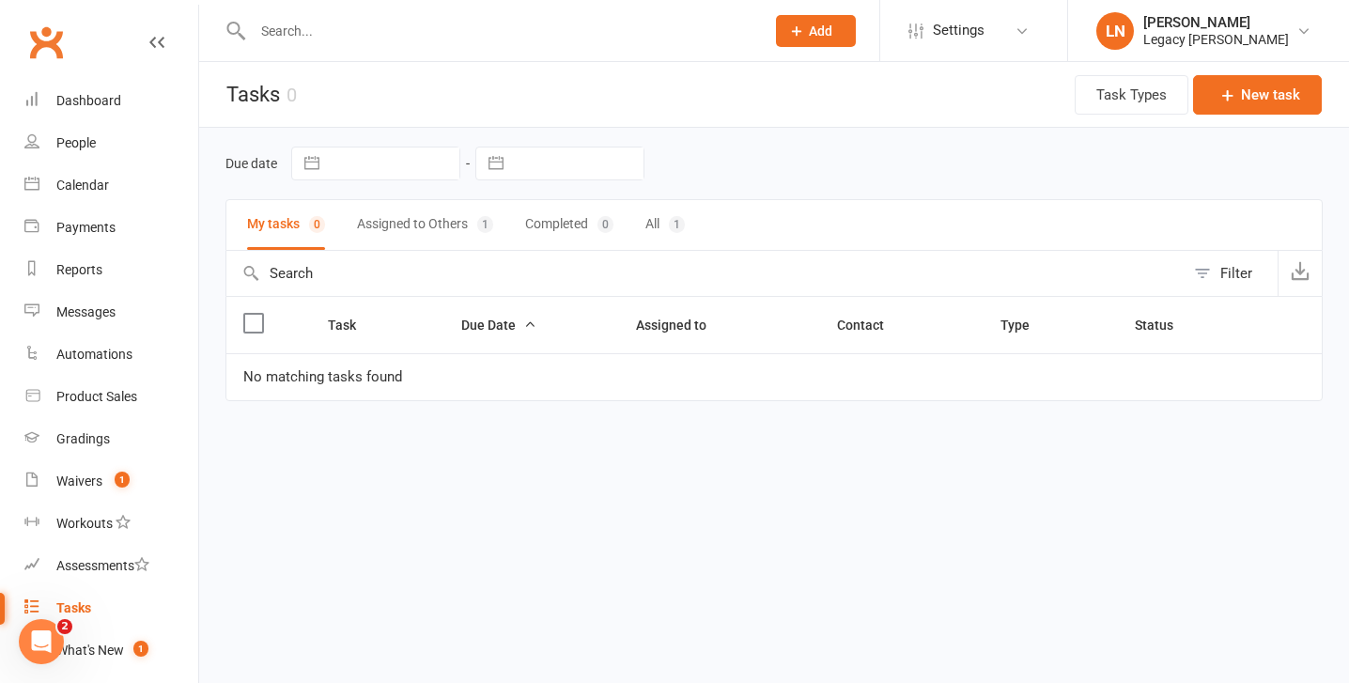
click at [468, 227] on button "Assigned to Others 1" at bounding box center [425, 225] width 136 height 50
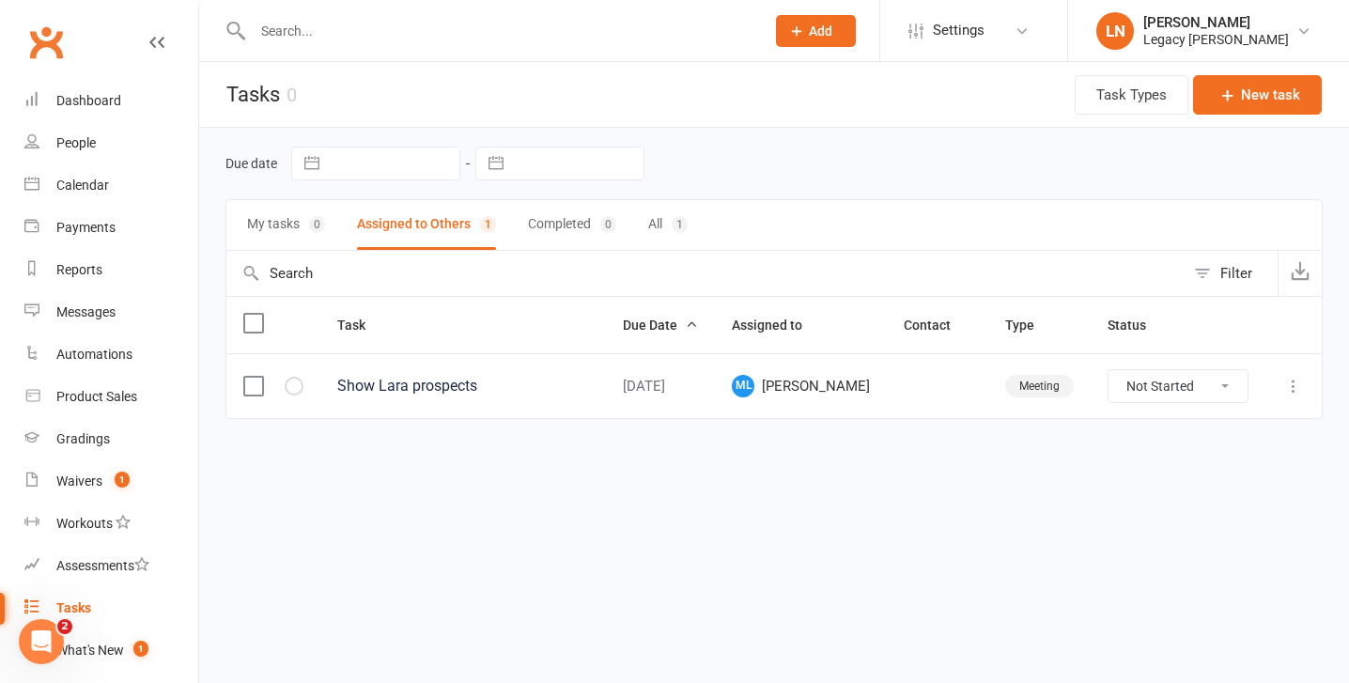
click at [1153, 392] on select "Not Started In Progress Waiting Complete" at bounding box center [1177, 386] width 139 height 32
click at [1292, 379] on icon at bounding box center [1293, 386] width 19 height 19
click at [895, 490] on html "Prospect Member Non-attending contact Class / event Appointment Grading event T…" at bounding box center [674, 249] width 1349 height 498
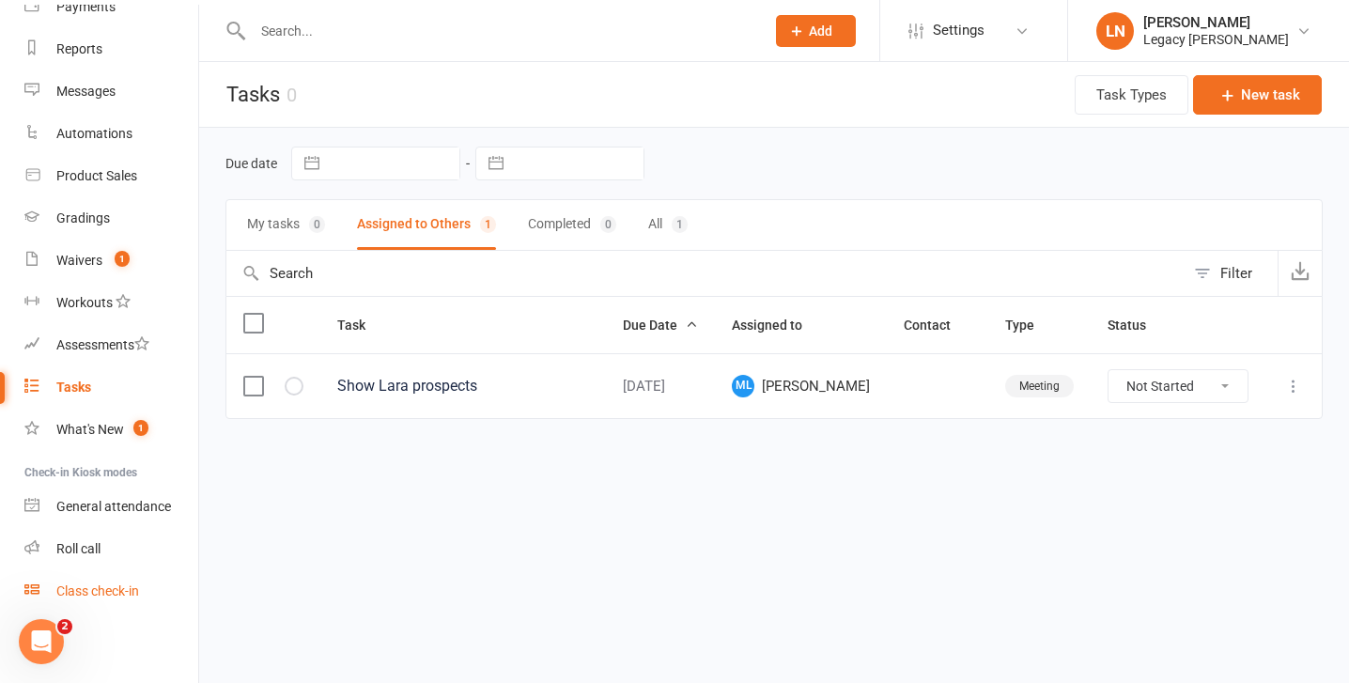
click at [79, 581] on link "Class check-in" at bounding box center [111, 591] width 174 height 42
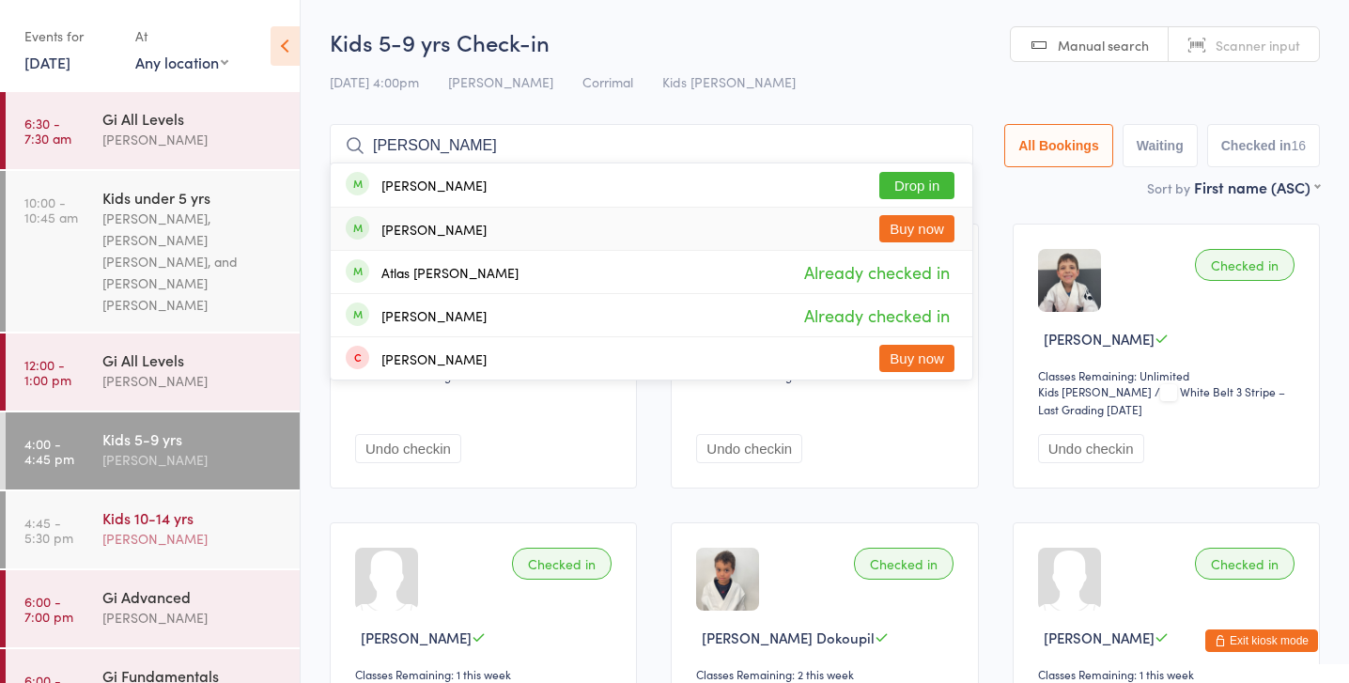
type input "[PERSON_NAME]"
click at [178, 507] on div "Kids 10-14 yrs" at bounding box center [192, 517] width 181 height 21
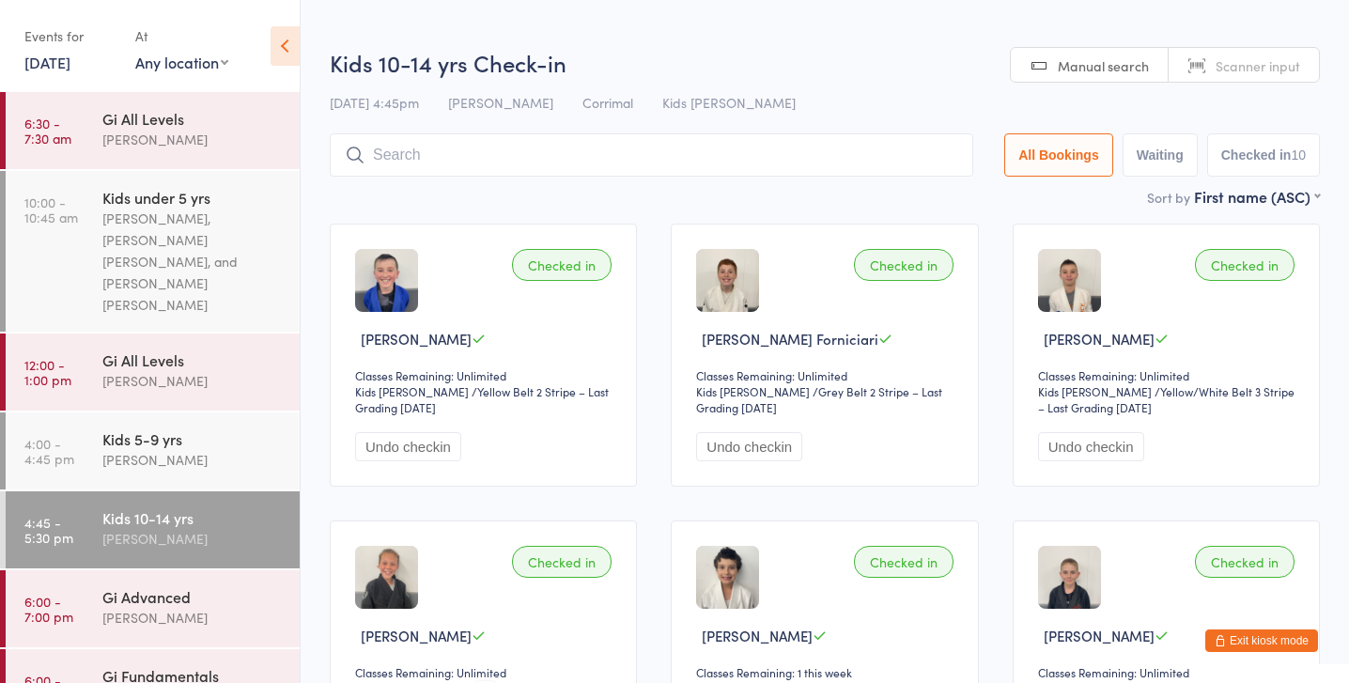
click at [456, 156] on input "search" at bounding box center [651, 154] width 643 height 43
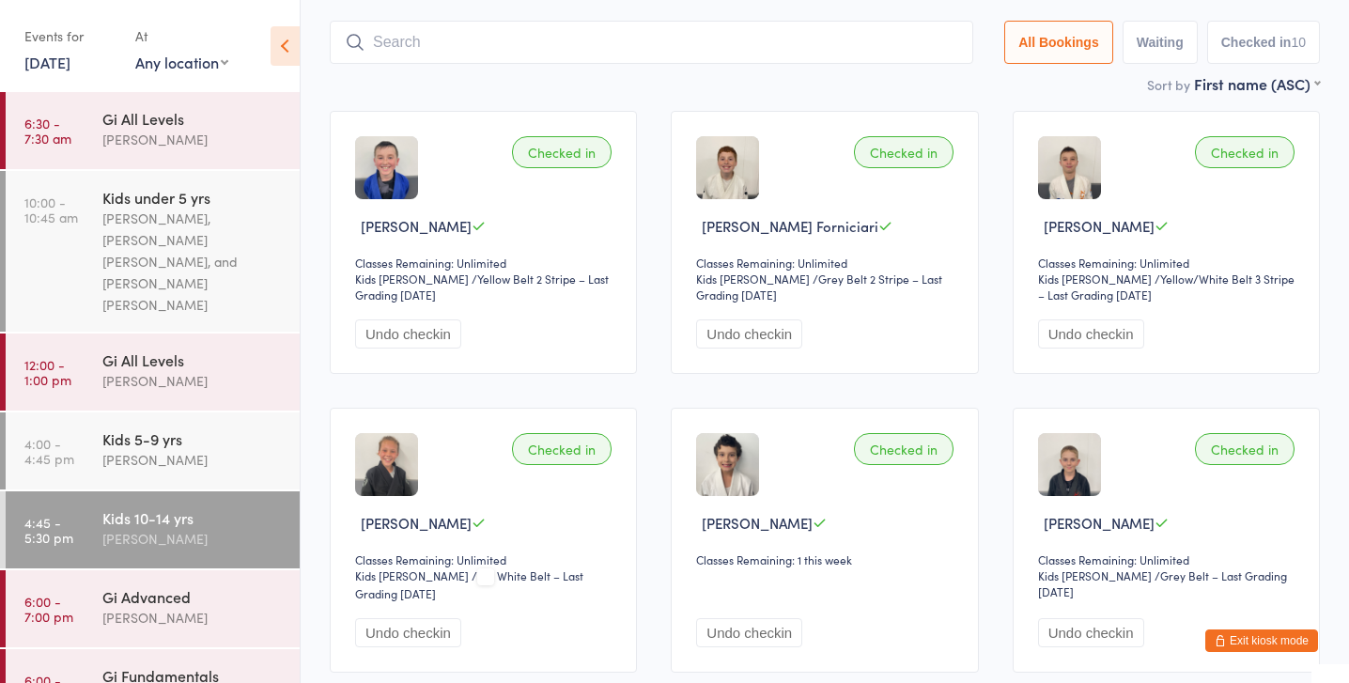
scroll to position [134, 0]
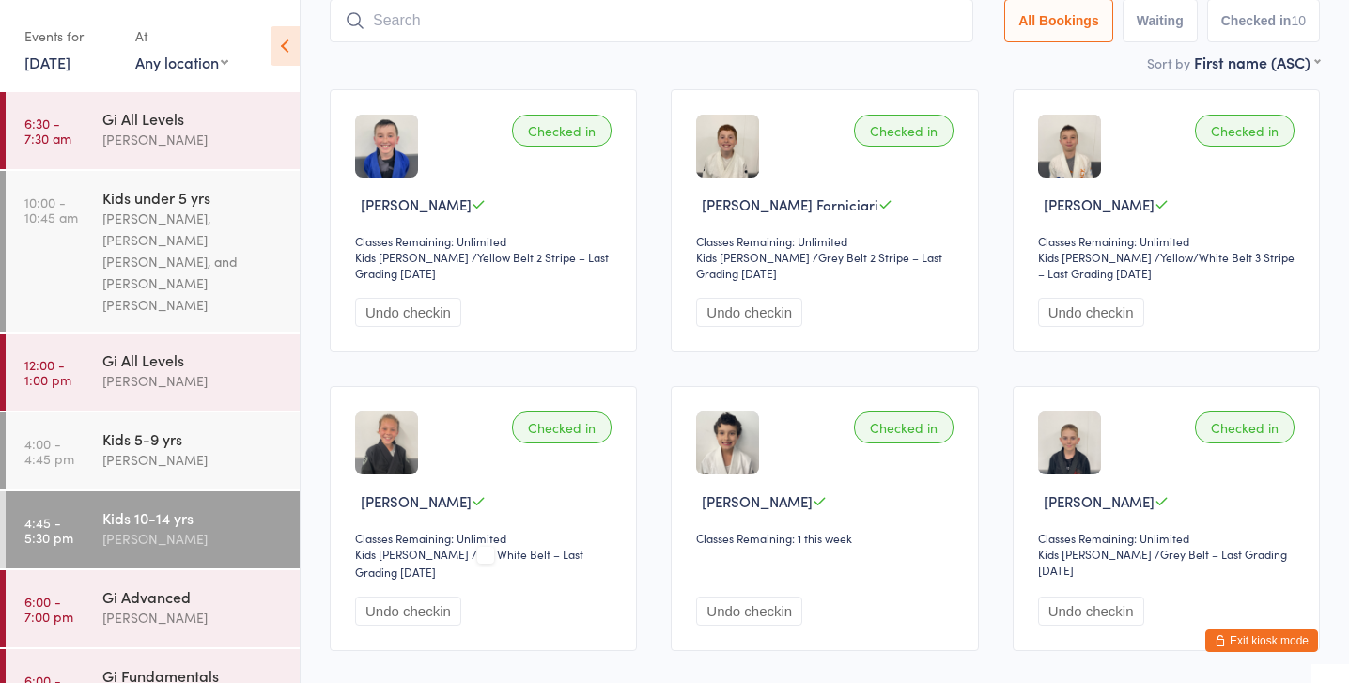
click at [456, 156] on div "Checked in [PERSON_NAME] Classes Remaining: Unlimited Kids Jiu Jitsu Kids Jiu J…" at bounding box center [483, 220] width 307 height 263
click at [399, 17] on input "search" at bounding box center [651, 11] width 643 height 43
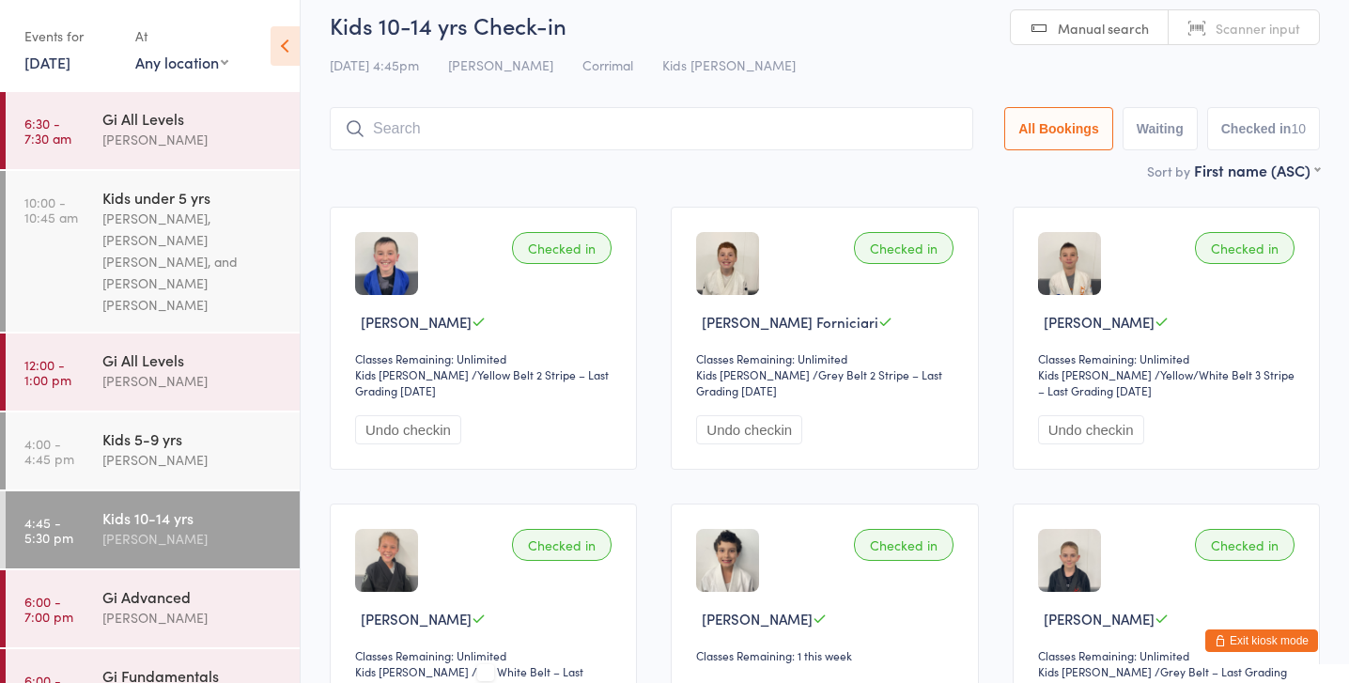
scroll to position [0, 0]
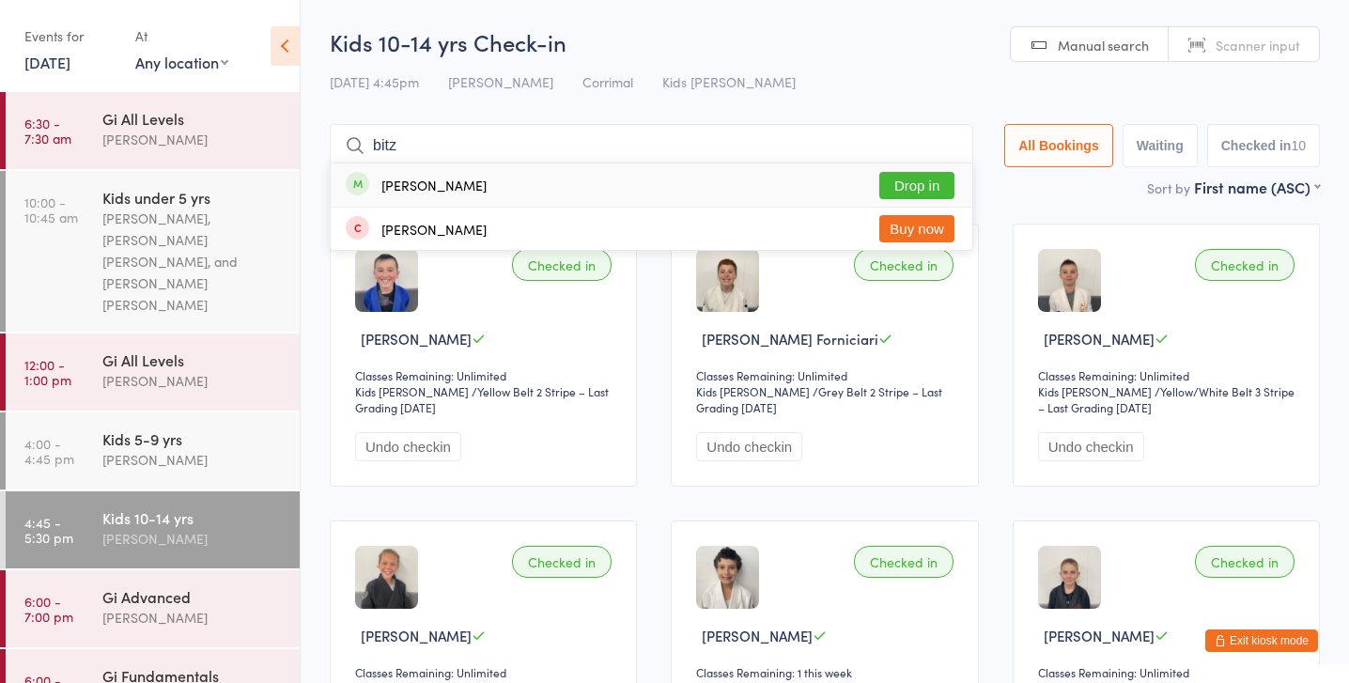
type input "bitz"
click at [934, 180] on button "Drop in" at bounding box center [916, 185] width 75 height 27
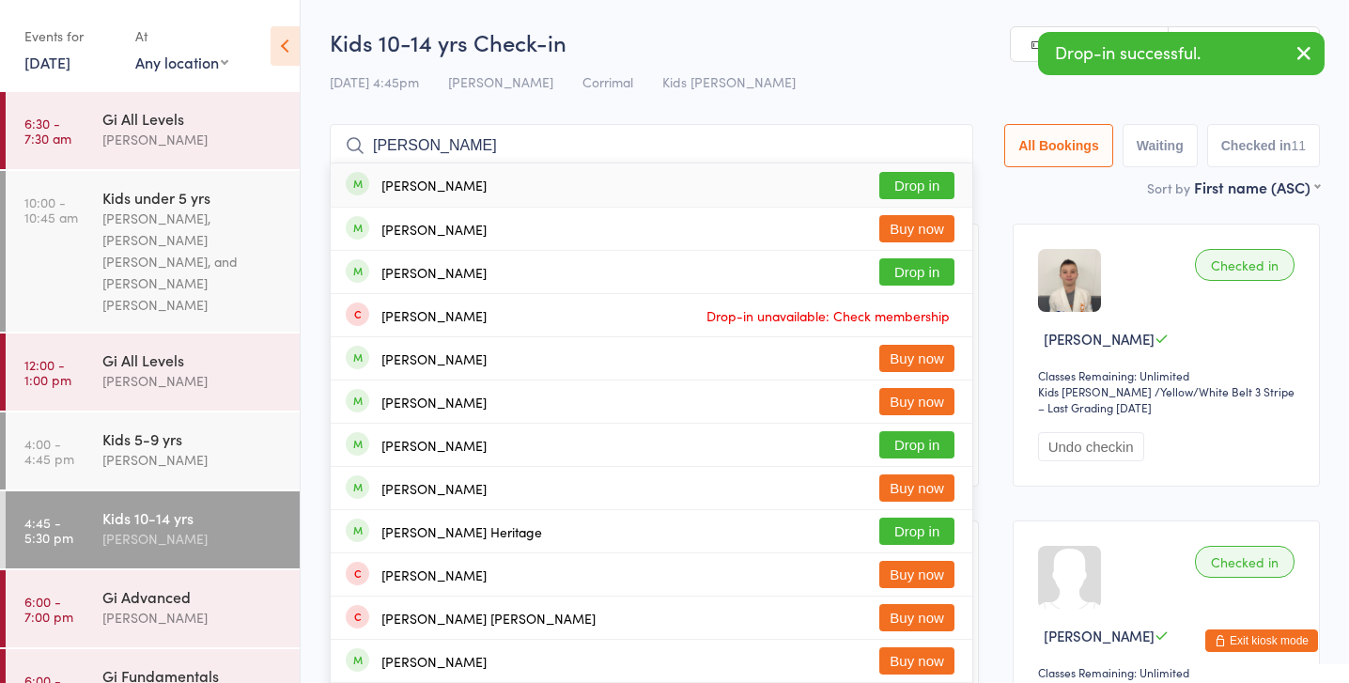
type input "[PERSON_NAME]"
click at [928, 183] on button "Drop in" at bounding box center [916, 185] width 75 height 27
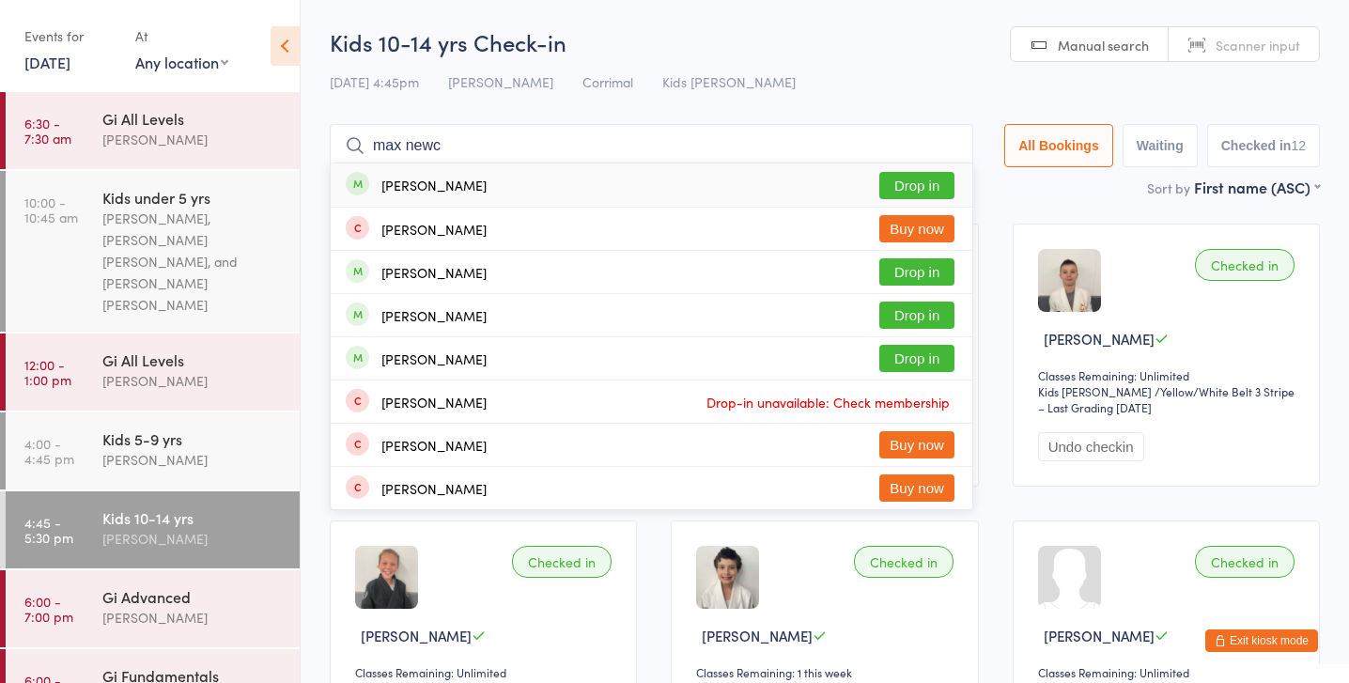
type input "max newc"
click at [919, 175] on button "Drop in" at bounding box center [916, 185] width 75 height 27
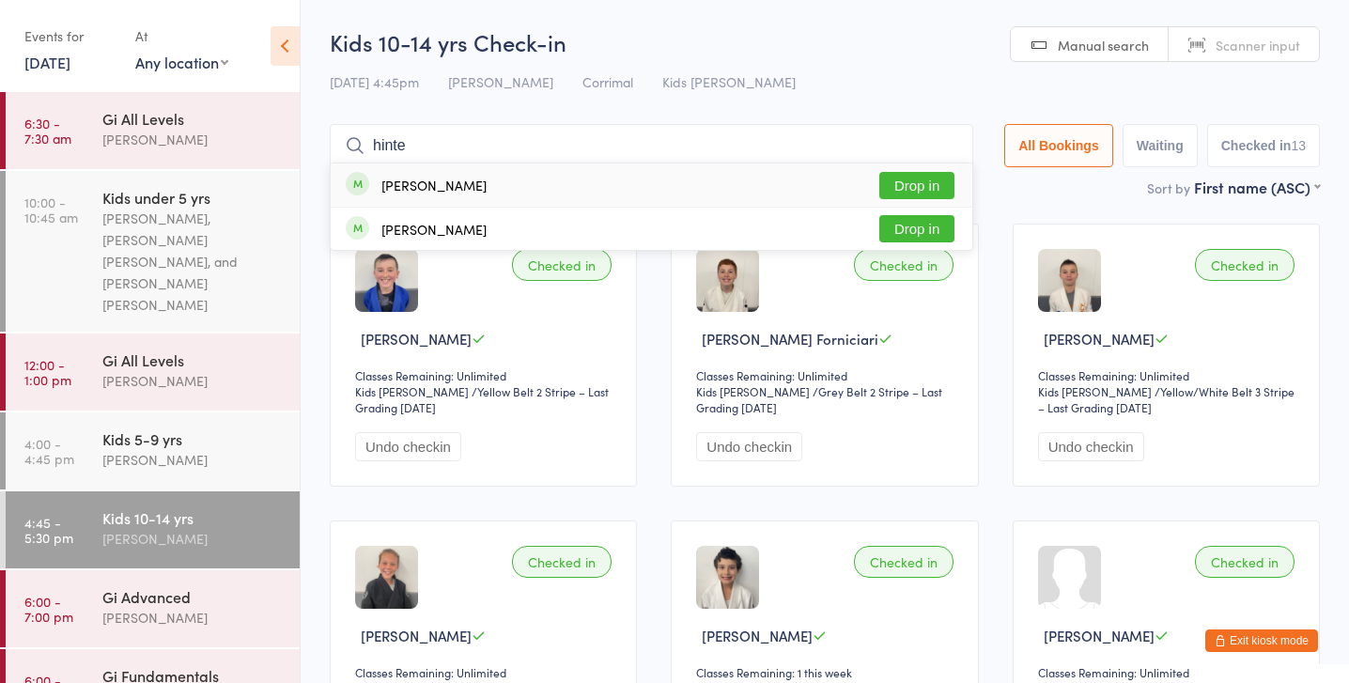
type input "hinte"
click at [904, 179] on button "Drop in" at bounding box center [916, 185] width 75 height 27
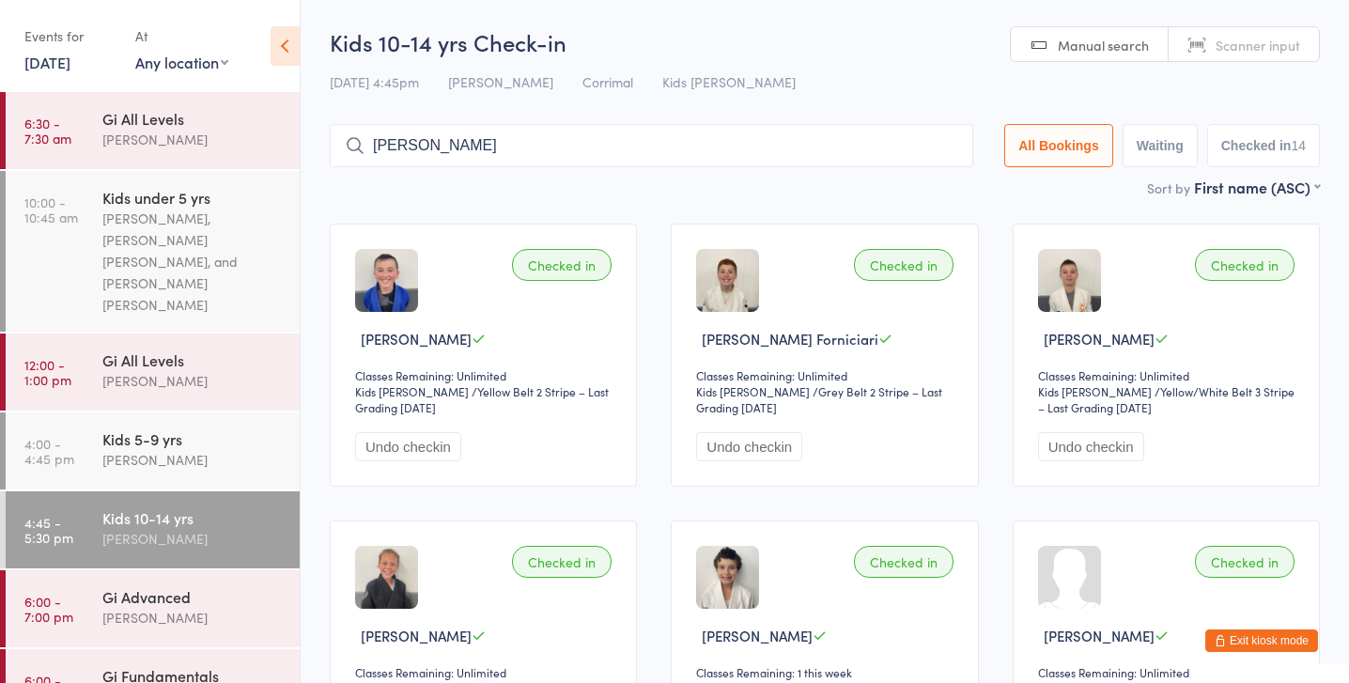
type input "harri"
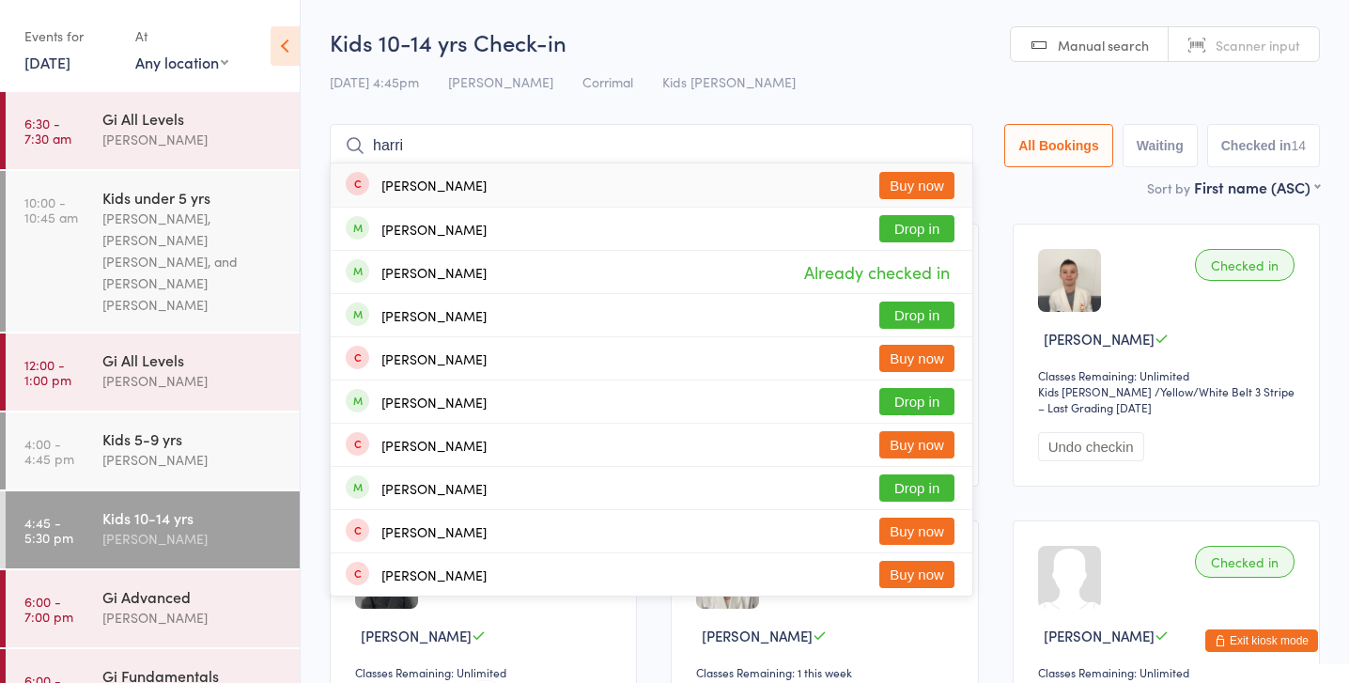
click at [940, 145] on input "harri" at bounding box center [651, 145] width 643 height 43
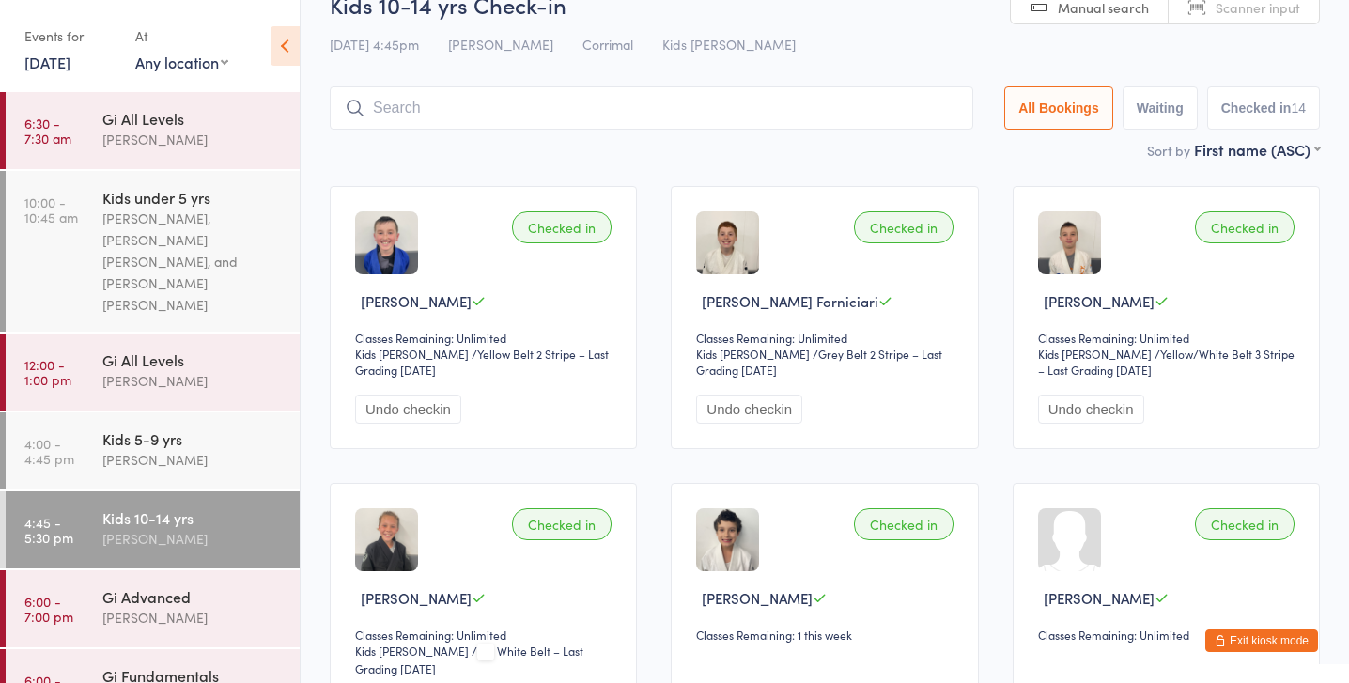
scroll to position [125, 0]
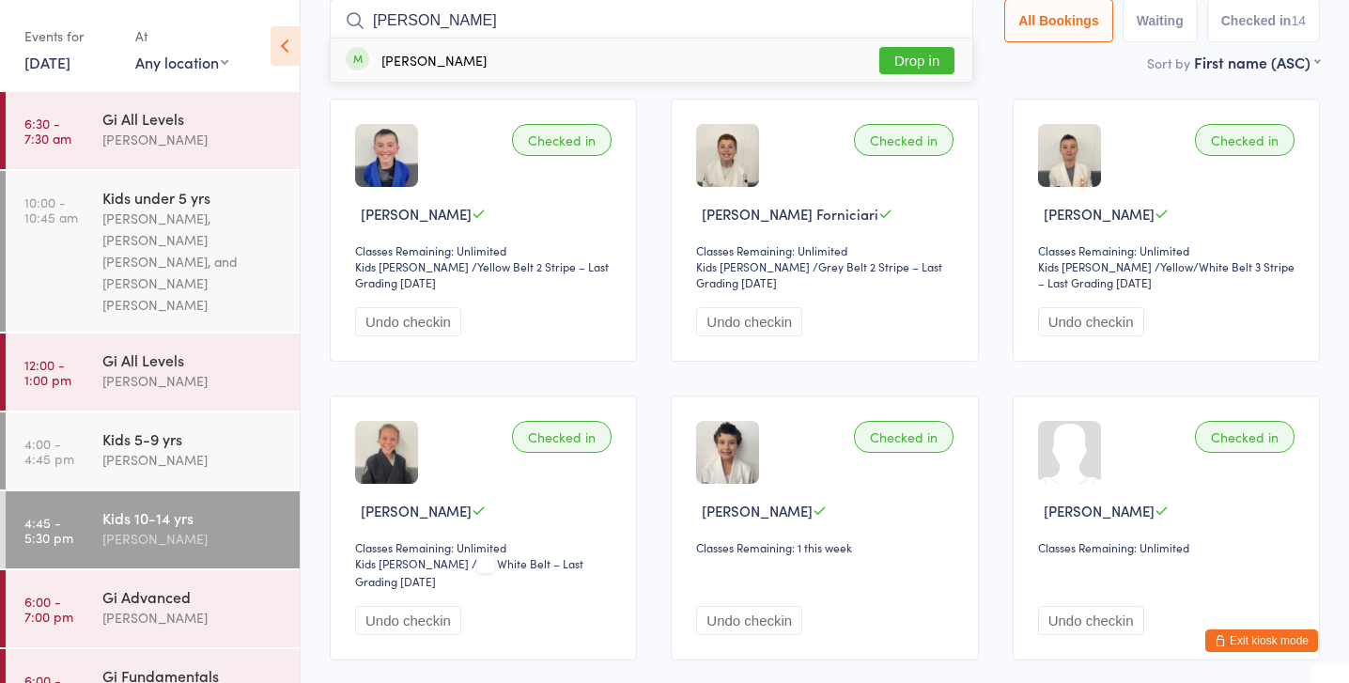
type input "[PERSON_NAME]"
click at [917, 58] on button "Drop in" at bounding box center [916, 60] width 75 height 27
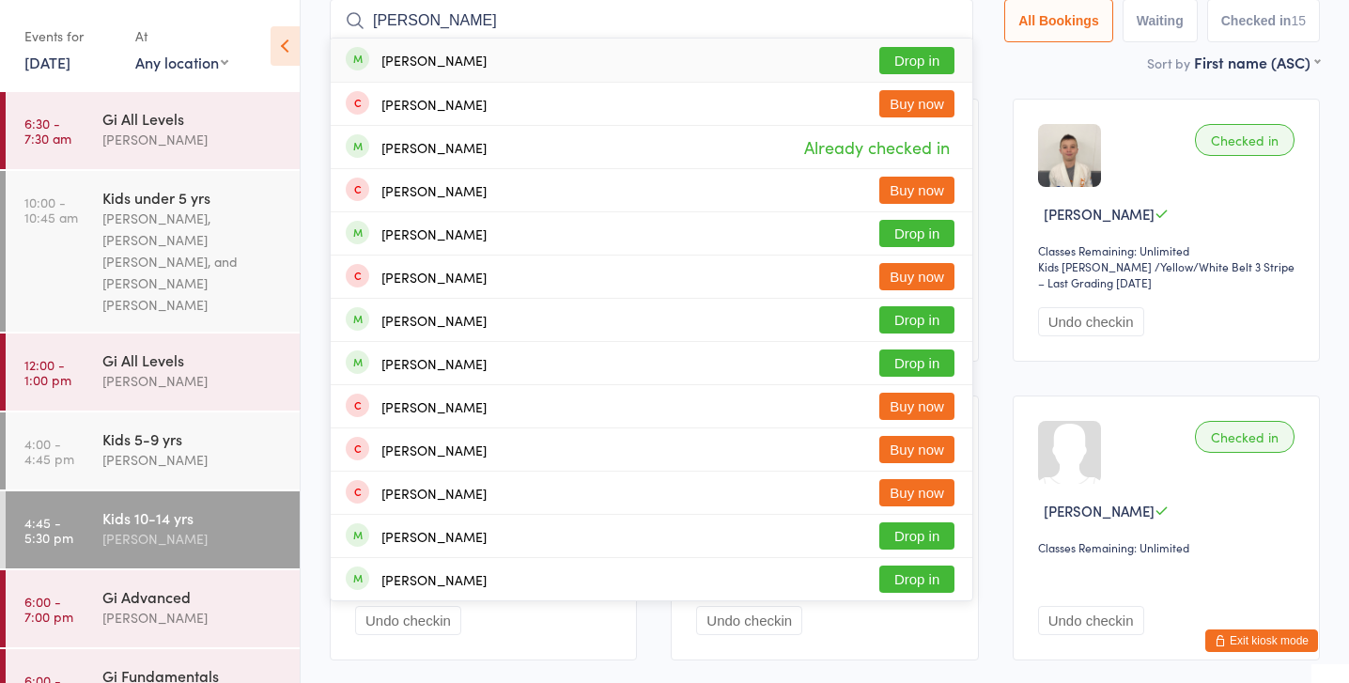
type input "[PERSON_NAME]"
click at [938, 54] on button "Drop in" at bounding box center [916, 60] width 75 height 27
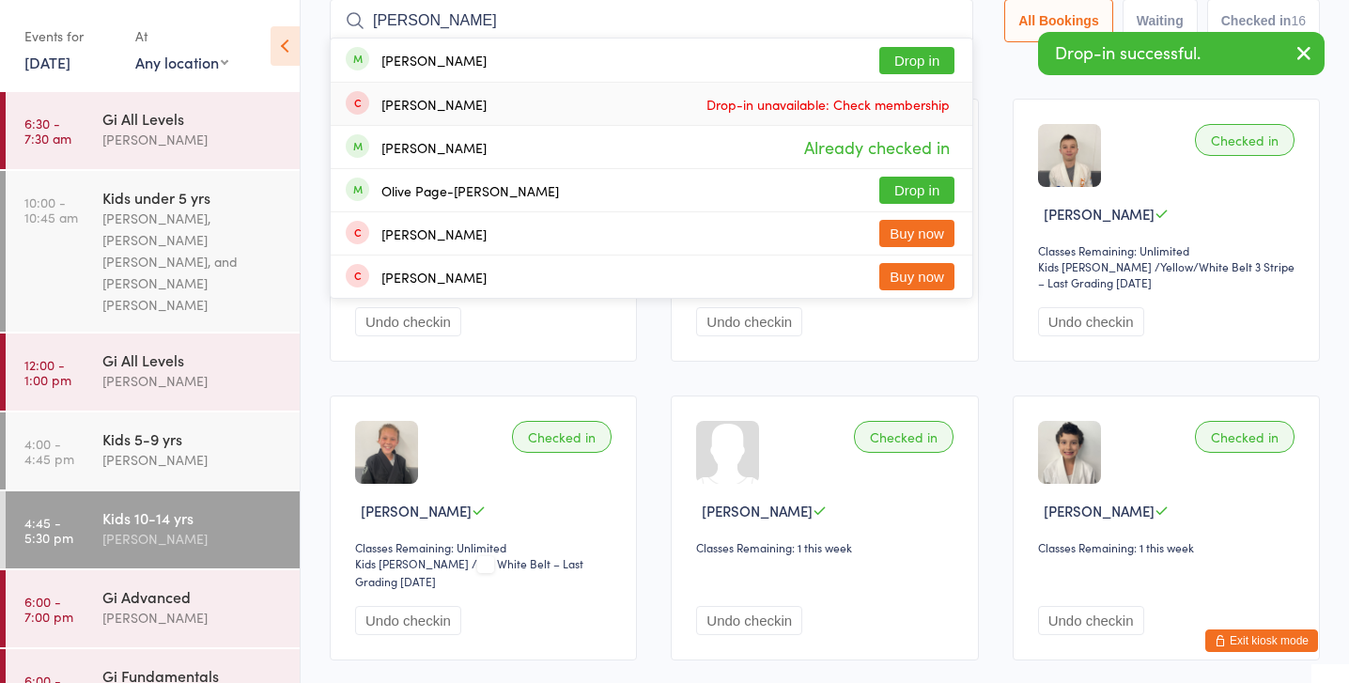
type input "[PERSON_NAME]"
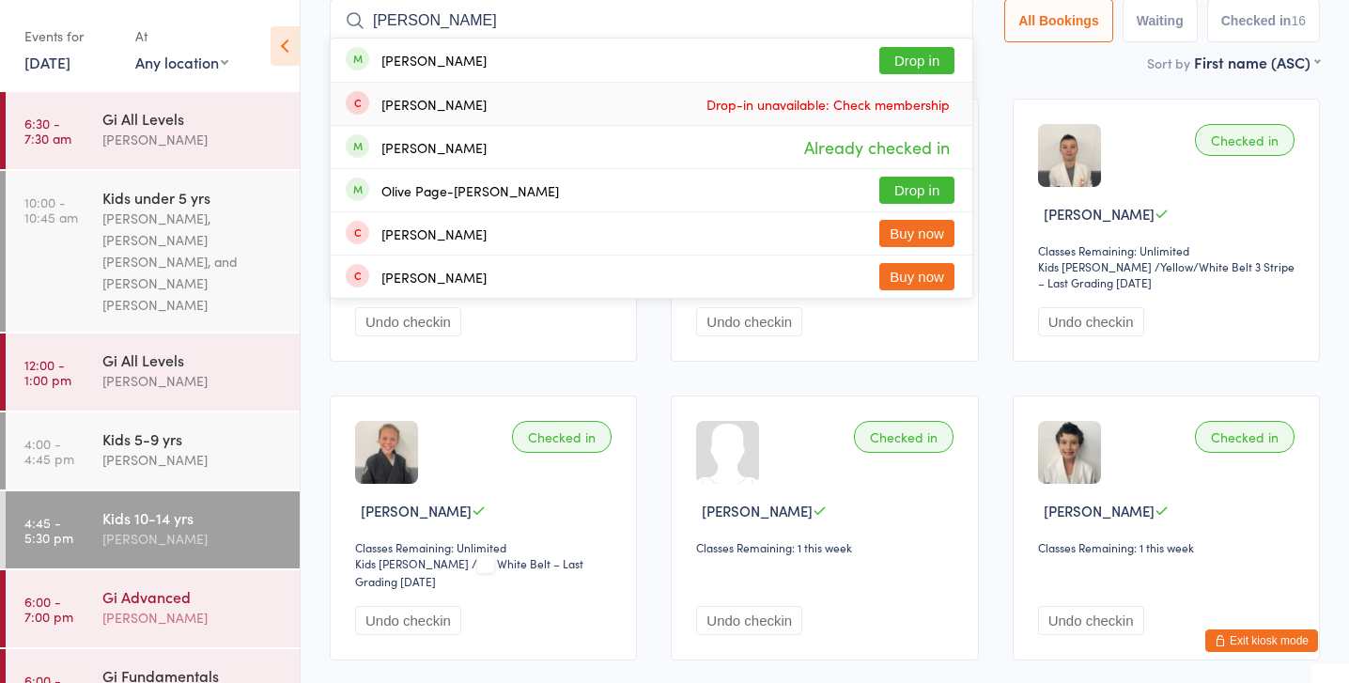
click at [184, 586] on div "Gi Advanced" at bounding box center [192, 596] width 181 height 21
